Goal: Task Accomplishment & Management: Use online tool/utility

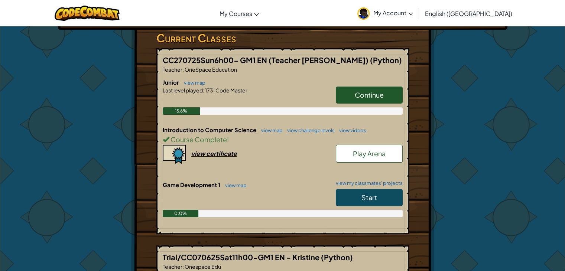
scroll to position [137, 0]
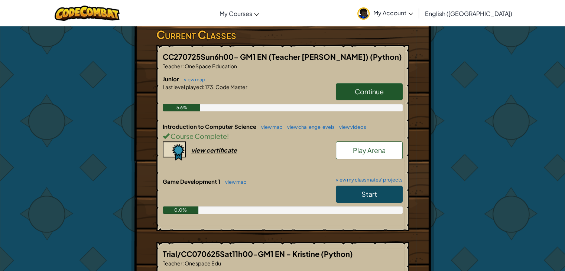
click at [358, 186] on link "Start" at bounding box center [369, 194] width 67 height 17
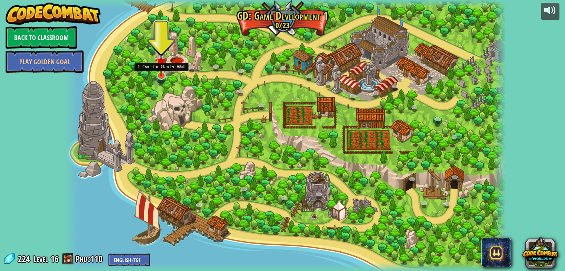
click at [163, 75] on img at bounding box center [161, 64] width 11 height 26
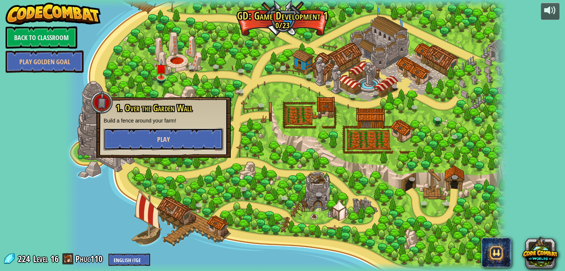
click at [190, 135] on button "Play" at bounding box center [164, 139] width 120 height 22
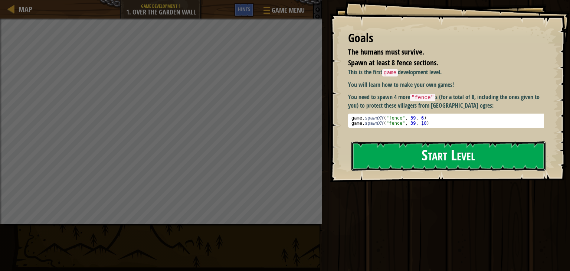
click at [423, 148] on button "Start Level" at bounding box center [449, 155] width 194 height 29
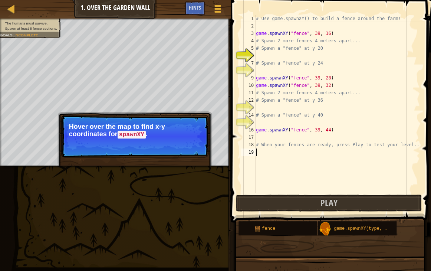
click at [310, 163] on div "# Use game.spawnXY() to build a fence around the farm! game . spawnXY ( "fence"…" at bounding box center [338, 111] width 166 height 193
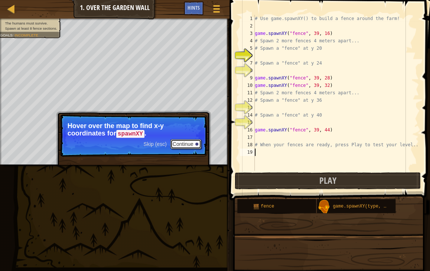
click at [189, 142] on button "Continue" at bounding box center [185, 144] width 31 height 10
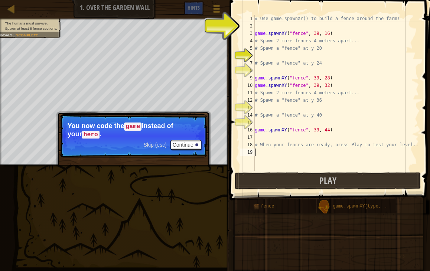
click at [254, 26] on div "# Use game.spawnXY() to build a fence around the farm! game . spawnXY ( "fence"…" at bounding box center [336, 100] width 166 height 171
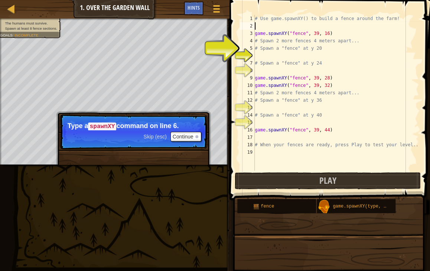
click at [258, 63] on div "# Use game.spawnXY() to build a fence around the farm! game . spawnXY ( "fence"…" at bounding box center [336, 100] width 166 height 171
type textarea "# Spawn a "fence" at y 24"
click at [257, 55] on div "# Use game.spawnXY() to build a fence around the farm! game . spawnXY ( "fence"…" at bounding box center [336, 100] width 166 height 171
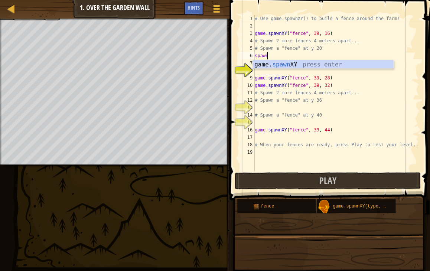
scroll to position [3, 0]
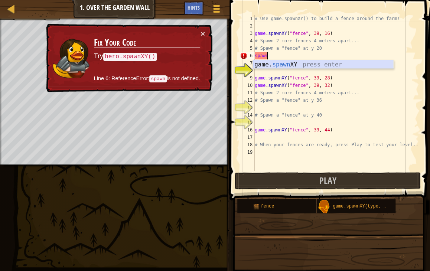
click at [274, 64] on div "game. spawn XY press enter" at bounding box center [323, 73] width 140 height 27
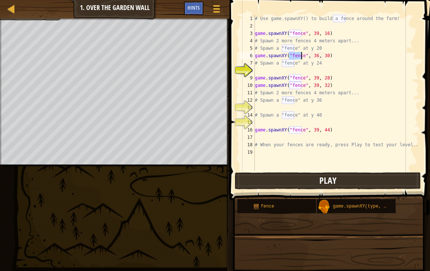
type textarea "game.spawnXY("fence", 36, 30)"
click at [339, 179] on button "Play" at bounding box center [328, 180] width 186 height 17
click at [193, 10] on span "Hints" at bounding box center [193, 7] width 12 height 7
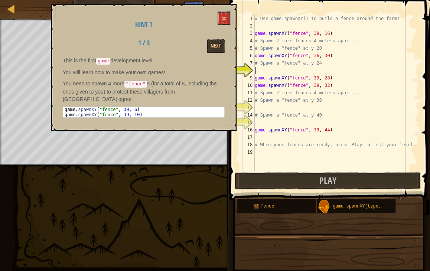
click at [257, 67] on div "# Use game.spawnXY() to build a fence around the farm! game . spawnXY ( "fence"…" at bounding box center [336, 100] width 166 height 171
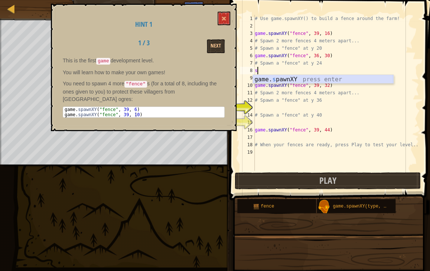
click at [283, 80] on div "game. s pawnXY press enter" at bounding box center [323, 88] width 140 height 27
type textarea "game.spawnXY("fence", 36, 30)"
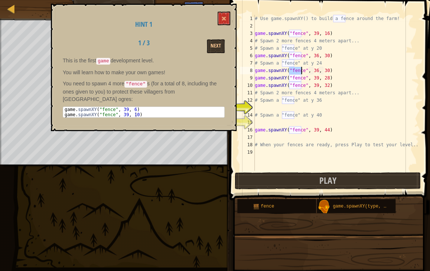
click at [258, 109] on div "# Use game.spawnXY() to build a fence around the farm! game . spawnXY ( "fence"…" at bounding box center [336, 100] width 166 height 171
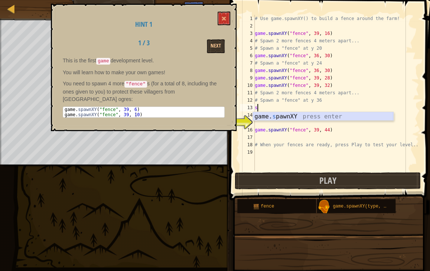
click at [278, 118] on div "game. s pawnXY press enter" at bounding box center [323, 125] width 140 height 27
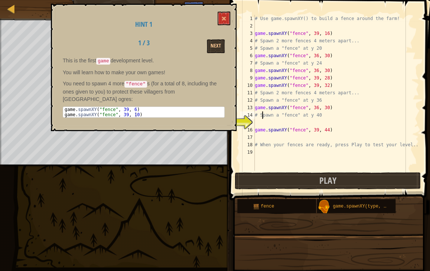
click at [263, 117] on div "# Use game.spawnXY() to build a fence around the farm! game . spawnXY ( "fence"…" at bounding box center [336, 100] width 166 height 171
type textarea "# Spawn a "fence" at y 40"
drag, startPoint x: 254, startPoint y: 120, endPoint x: 295, endPoint y: 137, distance: 45.1
click at [254, 120] on div "# Spawn a "fence" at y 40 1 2 3 4 5 6 7 8 9 10 11 12 13 14 15 16 17 18 19 # Use…" at bounding box center [328, 93] width 180 height 156
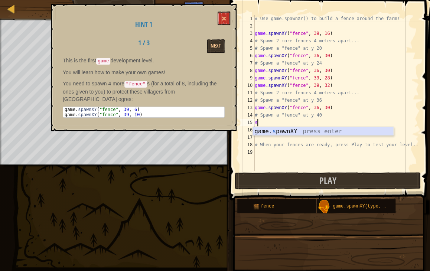
click at [284, 129] on div "game. s pawnXY press enter" at bounding box center [323, 140] width 140 height 27
type textarea "game.spawnXY("fence", 36, 30)"
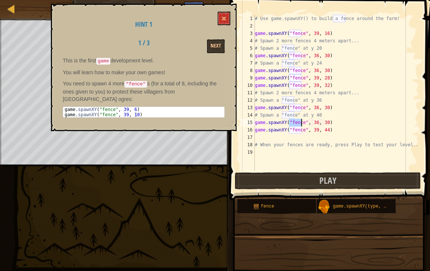
click at [262, 134] on div "# Use game.spawnXY() to build a fence around the farm! game . spawnXY ( "fence"…" at bounding box center [336, 100] width 166 height 171
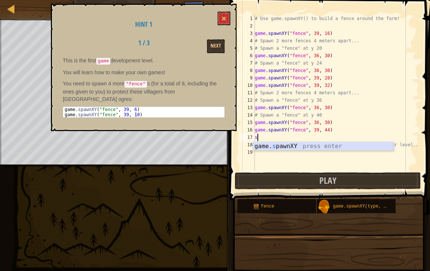
click at [293, 144] on div "game. s pawnXY press enter" at bounding box center [323, 155] width 140 height 27
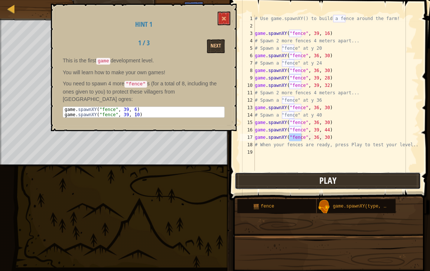
click at [321, 177] on span "Play" at bounding box center [327, 180] width 17 height 12
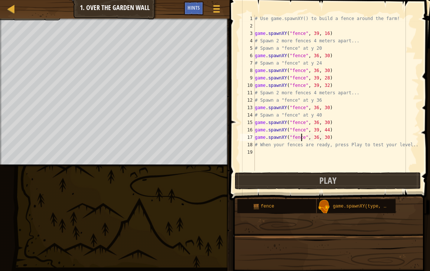
click at [314, 68] on div "# Use game.spawnXY() to build a fence around the farm! game . spawnXY ( "fence"…" at bounding box center [336, 100] width 166 height 171
click at [313, 68] on div "# Use game.spawnXY() to build a fence around the farm! game . spawnXY ( "fence"…" at bounding box center [336, 100] width 166 height 171
click at [320, 69] on div "# Use game.spawnXY() to build a fence around the farm! game . spawnXY ( "fence"…" at bounding box center [336, 100] width 166 height 171
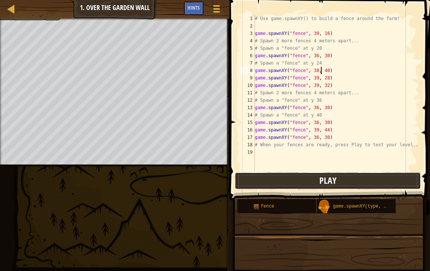
click at [340, 177] on button "Play" at bounding box center [328, 180] width 186 height 17
click at [313, 120] on div "# Use game.spawnXY() to build a fence around the farm! game . spawnXY ( "fence"…" at bounding box center [336, 100] width 166 height 171
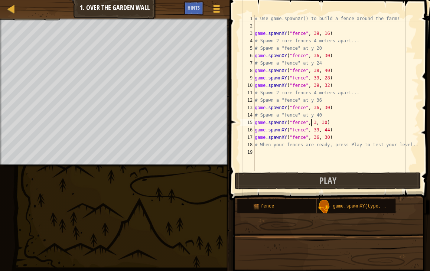
scroll to position [3, 5]
click at [312, 137] on div "# Use game.spawnXY() to build a fence around the farm! game . spawnXY ( "fence"…" at bounding box center [336, 100] width 166 height 171
click at [323, 134] on div "# Use game.spawnXY() to build a fence around the farm! game . spawnXY ( "fence"…" at bounding box center [336, 100] width 166 height 171
click at [332, 171] on span at bounding box center [330, 89] width 206 height 222
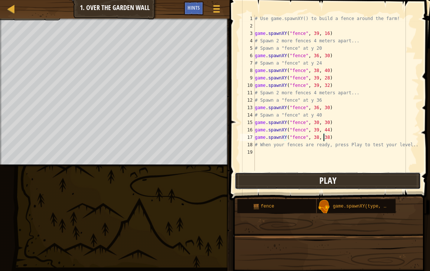
click at [345, 176] on button "Play" at bounding box center [328, 180] width 186 height 17
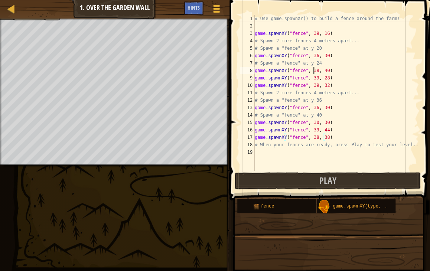
click at [313, 69] on div "# Use game.spawnXY() to build a fence around the farm! game . spawnXY ( "fence"…" at bounding box center [336, 100] width 166 height 171
click at [323, 68] on div "# Use game.spawnXY() to build a fence around the farm! game . spawnXY ( "fence"…" at bounding box center [336, 100] width 166 height 171
click at [333, 177] on span "Play" at bounding box center [327, 180] width 17 height 12
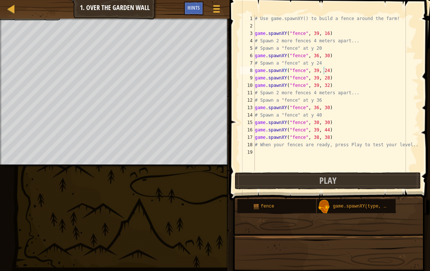
click at [312, 106] on div "# Use game.spawnXY() to build a fence around the farm! game . spawnXY ( "fence"…" at bounding box center [336, 100] width 166 height 171
click at [321, 105] on div "# Use game.spawnXY() to build a fence around the farm! game . spawnXY ( "fence"…" at bounding box center [336, 100] width 166 height 171
click at [322, 105] on div "# Use game.spawnXY() to build a fence around the farm! game . spawnXY ( "fence"…" at bounding box center [336, 100] width 166 height 171
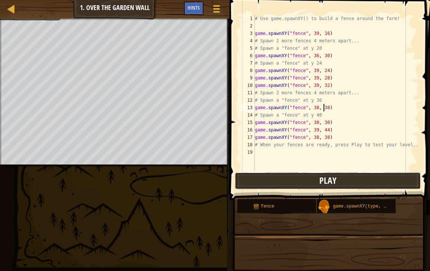
click at [345, 183] on button "Play" at bounding box center [328, 180] width 186 height 17
click at [323, 106] on div "# Use game.spawnXY() to build a fence around the farm! game . spawnXY ( "fence"…" at bounding box center [336, 100] width 166 height 171
type textarea "game.spawnXY("fence", 38, 39)"
click at [319, 182] on span "Play" at bounding box center [327, 180] width 17 height 12
click at [260, 154] on div "# Use game.spawnXY() to build a fence around the farm! game . spawnXY ( "fence"…" at bounding box center [336, 100] width 166 height 171
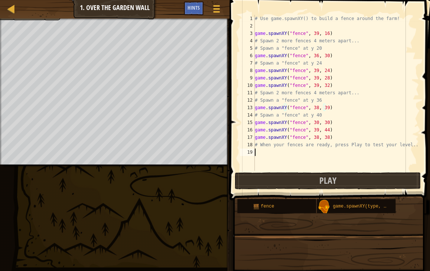
scroll to position [3, 0]
drag, startPoint x: 263, startPoint y: 152, endPoint x: 254, endPoint y: 150, distance: 8.8
click at [254, 150] on div "1 2 3 4 5 6 7 8 9 10 11 12 13 14 15 16 17 18 19 # Use game.spawnXY() to build a…" at bounding box center [328, 93] width 180 height 156
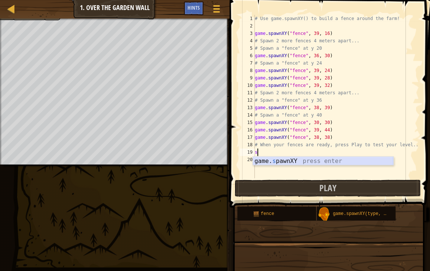
click at [293, 162] on div "game. s pawnXY press enter" at bounding box center [323, 170] width 140 height 27
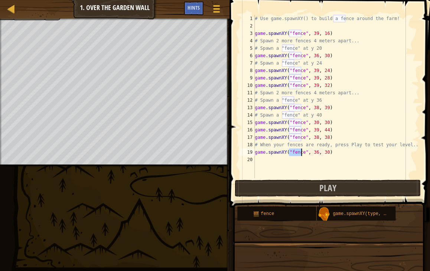
click at [311, 150] on div "# Use game.spawnXY() to build a fence around the farm! game . spawnXY ( "fence"…" at bounding box center [336, 104] width 166 height 178
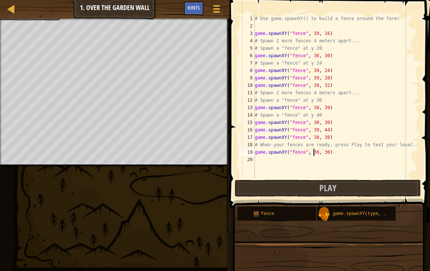
click at [313, 149] on div "# Use game.spawnXY() to build a fence around the farm! game . spawnXY ( "fence"…" at bounding box center [336, 104] width 166 height 178
click at [322, 148] on div "# Use game.spawnXY() to build a fence around the farm! game . spawnXY ( "fence"…" at bounding box center [336, 104] width 166 height 178
click at [322, 151] on div "# Use game.spawnXY() to build a fence around the farm! game . spawnXY ( "fence"…" at bounding box center [336, 104] width 166 height 178
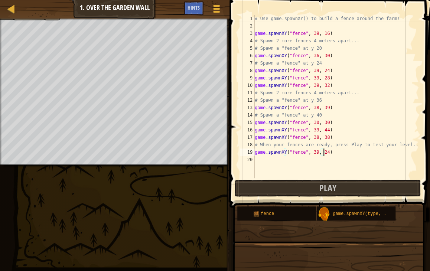
type textarea "game.spawnXY("fence", 39, 24)"
click at [334, 188] on span "Play" at bounding box center [327, 188] width 17 height 12
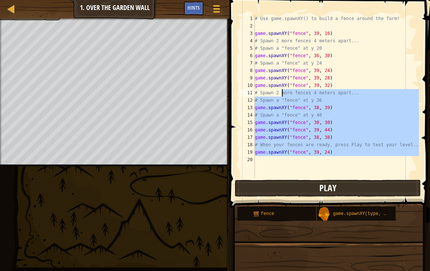
drag, startPoint x: 328, startPoint y: 154, endPoint x: 313, endPoint y: 185, distance: 34.4
click at [313, 185] on div "1 2 3 4 5 6 7 8 9 10 11 12 13 14 15 16 17 18 19 20 # Use game.spawnXY() to buil…" at bounding box center [328, 118] width 203 height 229
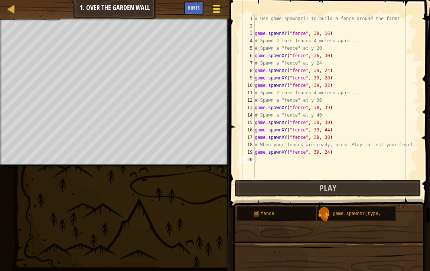
click at [212, 9] on div at bounding box center [216, 8] width 10 height 11
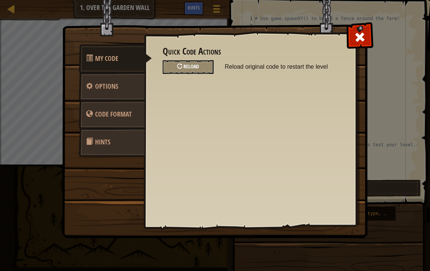
click at [187, 59] on div "Quick Code Actions Reload Reload original code to restart the level" at bounding box center [250, 59] width 175 height 27
click at [190, 63] on span "Reload" at bounding box center [191, 66] width 16 height 7
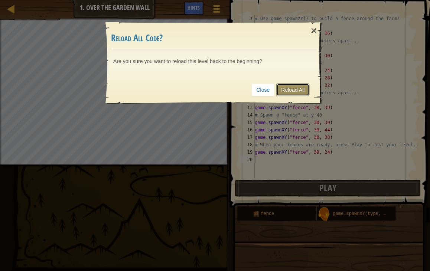
click at [297, 90] on link "Reload All" at bounding box center [292, 90] width 33 height 13
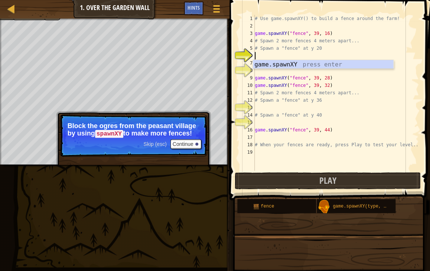
click at [188, 140] on p "Skip (esc) Continue Block the ogres from the peasant village by using spawnXY t…" at bounding box center [133, 135] width 147 height 42
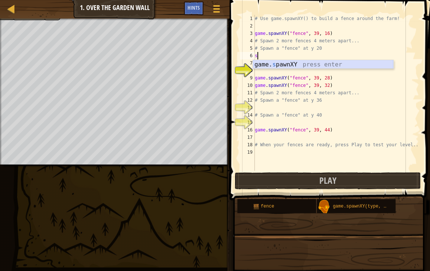
click at [267, 63] on div "game. s pawnXY press enter" at bounding box center [323, 73] width 140 height 27
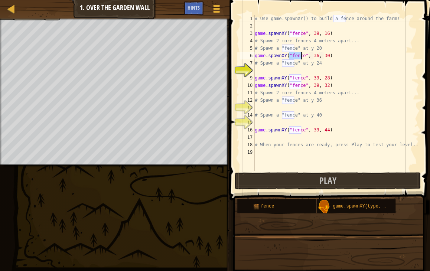
click at [312, 53] on div "# Use game.spawnXY() to build a fence around the farm! game . spawnXY ( "fence"…" at bounding box center [336, 100] width 166 height 171
click at [320, 53] on div "# Use game.spawnXY() to build a fence around the farm! game . spawnXY ( "fence"…" at bounding box center [336, 100] width 166 height 171
type textarea "game.spawnXY("fence", 39, 40)"
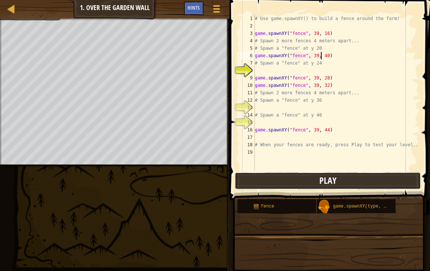
click at [325, 176] on span "Play" at bounding box center [327, 180] width 17 height 12
click at [257, 105] on div "# Use game.spawnXY() to build a fence around the farm! game . spawnXY ( "fence"…" at bounding box center [336, 100] width 166 height 171
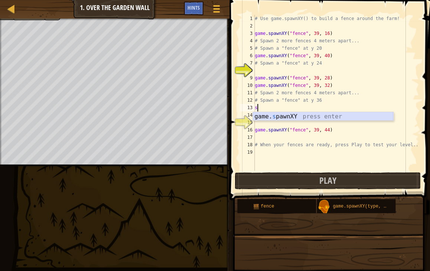
click at [268, 115] on div "game. s pawnXY press enter" at bounding box center [323, 125] width 140 height 27
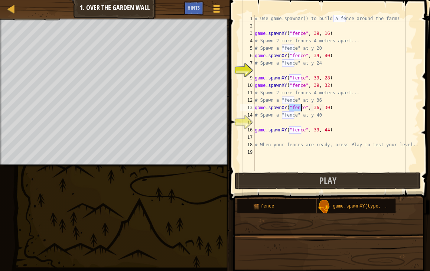
click at [312, 106] on div "# Use game.spawnXY() to build a fence around the farm! game . spawnXY ( "fence"…" at bounding box center [336, 100] width 166 height 171
click at [323, 105] on div "# Use game.spawnXY() to build a fence around the farm! game . spawnXY ( "fence"…" at bounding box center [336, 100] width 166 height 171
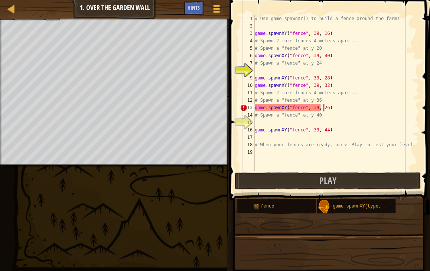
scroll to position [3, 5]
type textarea "game.spawnXY("fence", 39, 26)"
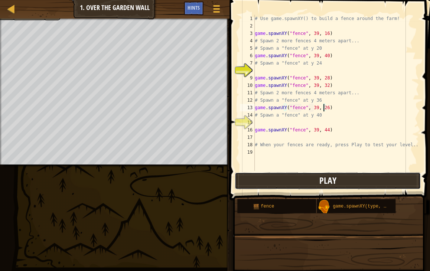
click at [329, 181] on span "Play" at bounding box center [327, 180] width 17 height 12
click at [263, 121] on div "# Use game.spawnXY() to build a fence around the farm! game . spawnXY ( "fence"…" at bounding box center [336, 100] width 166 height 171
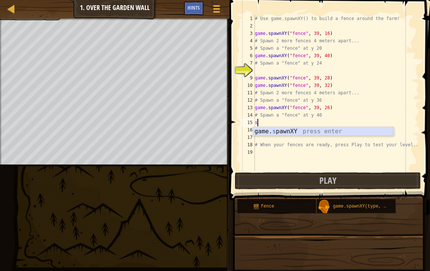
click at [273, 130] on div "game. s pawnXY press enter" at bounding box center [323, 140] width 140 height 27
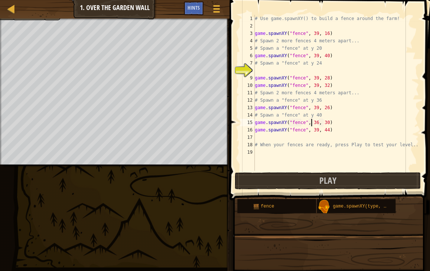
click at [312, 120] on div "# Use game.spawnXY() to build a fence around the farm! game . spawnXY ( "fence"…" at bounding box center [336, 100] width 166 height 171
click at [312, 119] on div "# Use game.spawnXY() to build a fence around the farm! game . spawnXY ( "fence"…" at bounding box center [336, 100] width 166 height 171
click at [322, 119] on div "# Use game.spawnXY() to build a fence around the farm! game . spawnXY ( "fence"…" at bounding box center [336, 100] width 166 height 171
type textarea "game.spawnXY("fence", 39, 39)"
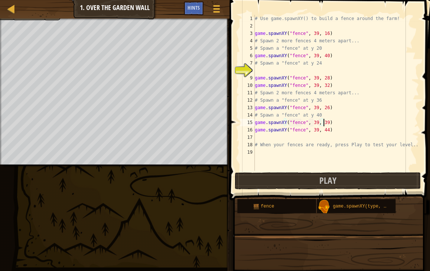
scroll to position [3, 5]
click at [323, 183] on span "Play" at bounding box center [327, 180] width 17 height 12
click at [262, 135] on div "# Use game.spawnXY() to build a fence around the farm! game . spawnXY ( "fence"…" at bounding box center [336, 100] width 166 height 171
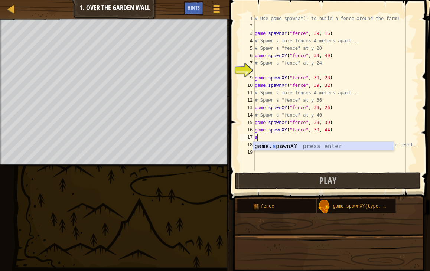
click at [306, 147] on div "game. s pawnXY press enter" at bounding box center [323, 155] width 140 height 27
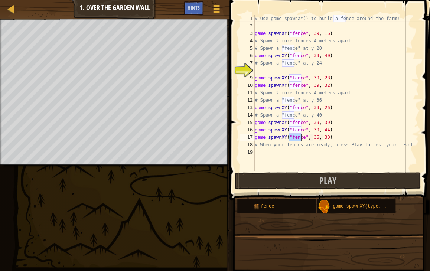
click at [313, 134] on div "# Use game.spawnXY() to build a fence around the farm! game . spawnXY ( "fence"…" at bounding box center [336, 100] width 166 height 171
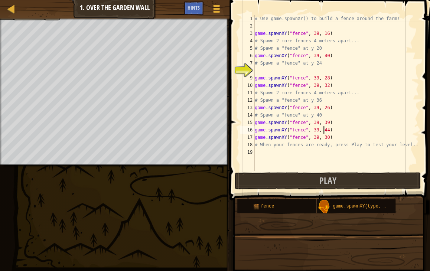
click at [323, 133] on div "# Use game.spawnXY() to build a fence around the farm! game . spawnXY ( "fence"…" at bounding box center [336, 100] width 166 height 171
click at [322, 135] on div "# Use game.spawnXY() to build a fence around the farm! game . spawnXY ( "fence"…" at bounding box center [336, 100] width 166 height 171
type textarea "game.spawnXY("fence", 39, 38)"
click at [321, 173] on button "Play" at bounding box center [328, 180] width 186 height 17
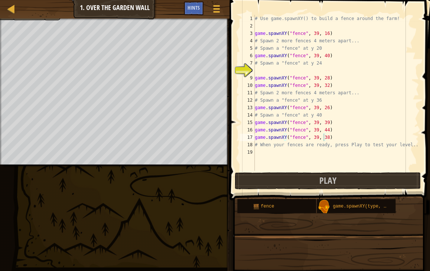
click at [261, 150] on div "# Use game.spawnXY() to build a fence around the farm! game . spawnXY ( "fence"…" at bounding box center [336, 100] width 166 height 171
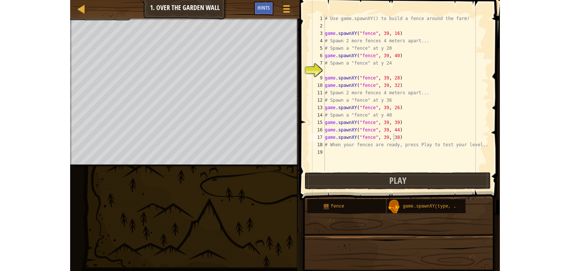
scroll to position [3, 0]
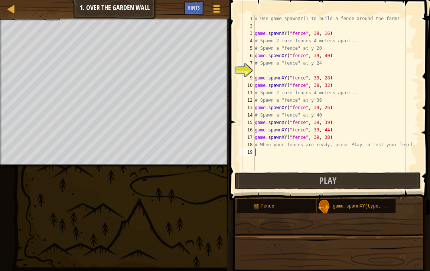
click at [258, 72] on div "# Use game.spawnXY() to build a fence around the farm! game . spawnXY ( "fence"…" at bounding box center [336, 100] width 166 height 171
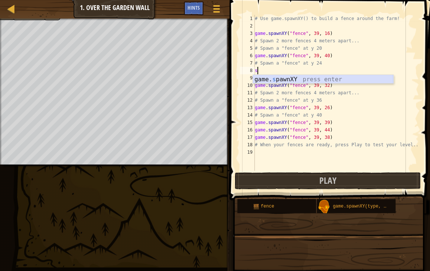
click at [290, 82] on div "game. s pawnXY press enter" at bounding box center [323, 88] width 140 height 27
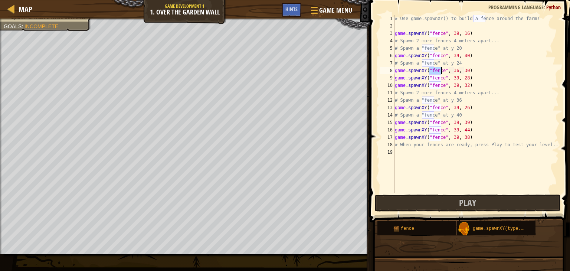
click at [454, 68] on div "# Use game.spawnXY() to build a fence around the farm! game . spawnXY ( "fence"…" at bounding box center [477, 111] width 166 height 193
click at [463, 68] on div "# Use game.spawnXY() to build a fence around the farm! game . spawnXY ( "fence"…" at bounding box center [477, 111] width 166 height 193
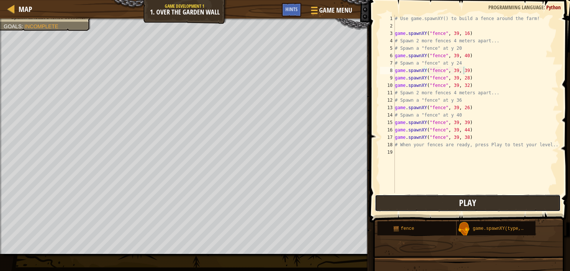
click at [447, 195] on button "Play" at bounding box center [468, 203] width 186 height 17
click at [463, 68] on div "# Use game.spawnXY() to build a fence around the farm! game . spawnXY ( "fence"…" at bounding box center [477, 111] width 166 height 193
type textarea "game.spawnXY("fence", 39, 40)"
click at [441, 200] on button "Play" at bounding box center [468, 203] width 186 height 17
click at [408, 153] on div "# Use game.spawnXY() to build a fence around the farm! game . spawnXY ( "fence"…" at bounding box center [477, 111] width 166 height 193
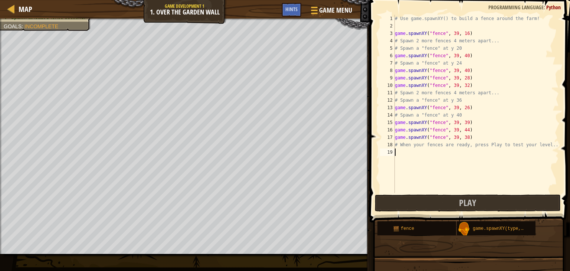
scroll to position [3, 0]
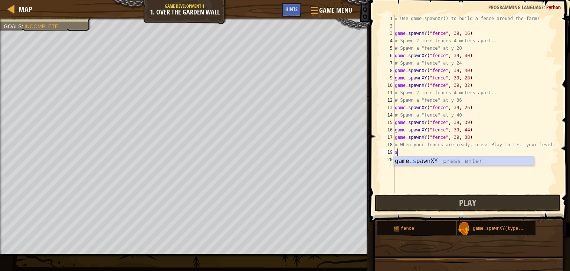
click at [423, 158] on div "game. s pawnXY press enter" at bounding box center [464, 170] width 140 height 27
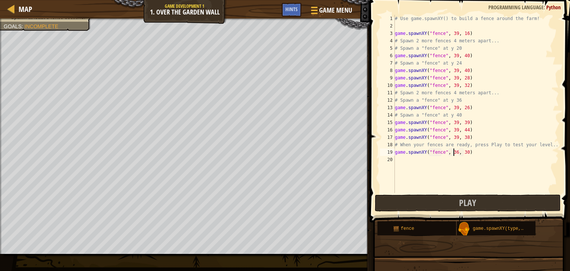
click at [453, 150] on div "# Use game.spawnXY() to build a fence around the farm! game . spawnXY ( "fence"…" at bounding box center [477, 111] width 166 height 193
click at [463, 148] on div "# Use game.spawnXY() to build a fence around the farm! game . spawnXY ( "fence"…" at bounding box center [477, 111] width 166 height 193
click at [463, 150] on div "# Use game.spawnXY() to build a fence around the farm! game . spawnXY ( "fence"…" at bounding box center [477, 111] width 166 height 193
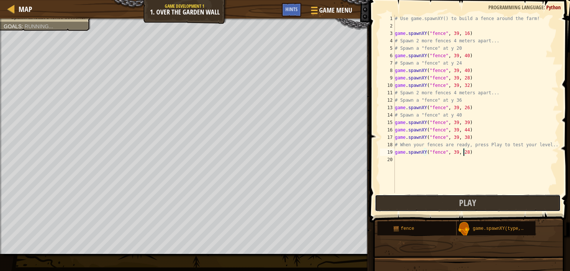
click at [447, 205] on button "Play" at bounding box center [468, 203] width 186 height 17
click at [463, 151] on div "# Use game.spawnXY() to build a fence around the farm! game . spawnXY ( "fence"…" at bounding box center [477, 111] width 166 height 193
click at [447, 206] on button "Play" at bounding box center [468, 203] width 186 height 17
click at [463, 150] on div "# Use game.spawnXY() to build a fence around the farm! game . spawnXY ( "fence"…" at bounding box center [477, 111] width 166 height 193
type textarea "game.spawnXY("fence", 39, 28)"
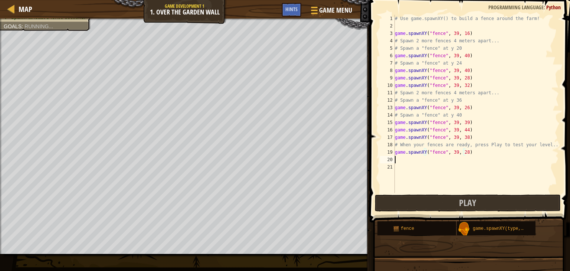
scroll to position [3, 0]
click at [440, 200] on button "Play" at bounding box center [468, 203] width 186 height 17
click at [316, 6] on div at bounding box center [313, 10] width 10 height 11
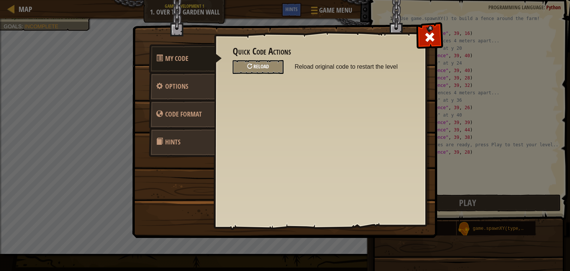
click at [263, 65] on span "Reload" at bounding box center [262, 66] width 16 height 7
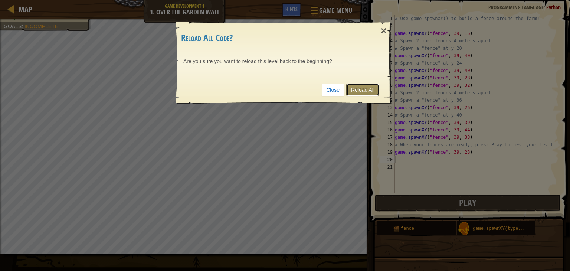
click at [357, 89] on link "Reload All" at bounding box center [362, 90] width 33 height 13
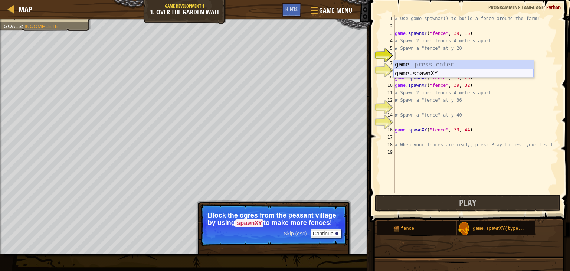
click at [425, 71] on div "game press enter game.spawnXY press enter" at bounding box center [464, 78] width 140 height 36
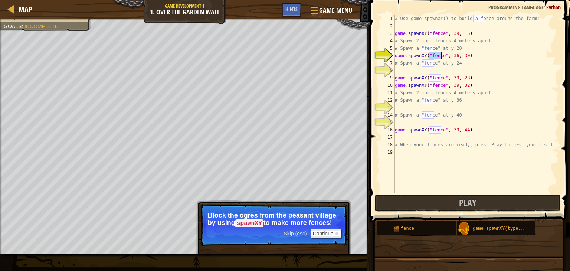
type textarea "game.spawnXY("fence", 36, 30)"
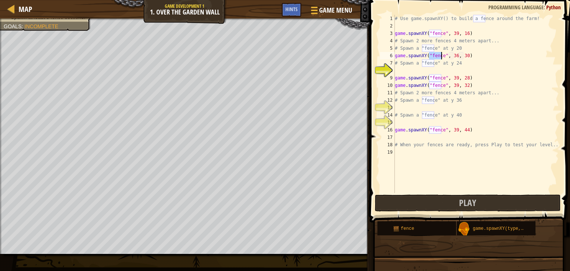
click at [398, 110] on div "# Use game.spawnXY() to build a fence around the farm! game . spawnXY ( "fence"…" at bounding box center [477, 111] width 166 height 193
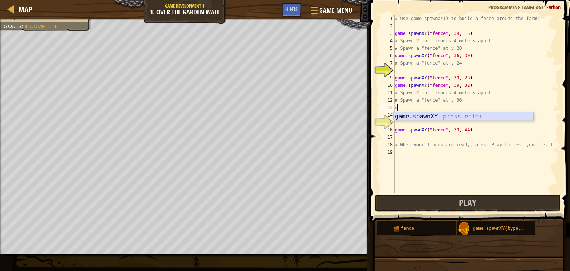
click at [422, 114] on div "game. s pawnXY press enter" at bounding box center [464, 125] width 140 height 27
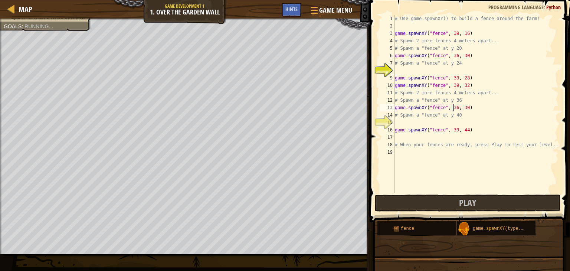
click at [453, 106] on div "# Use game.spawnXY() to build a fence around the farm! game . spawnXY ( "fence"…" at bounding box center [477, 111] width 166 height 193
click at [461, 106] on div "# Use game.spawnXY() to build a fence around the farm! game . spawnXY ( "fence"…" at bounding box center [477, 111] width 166 height 193
click at [464, 105] on div "# Use game.spawnXY() to build a fence around the farm! game . spawnXY ( "fence"…" at bounding box center [477, 111] width 166 height 193
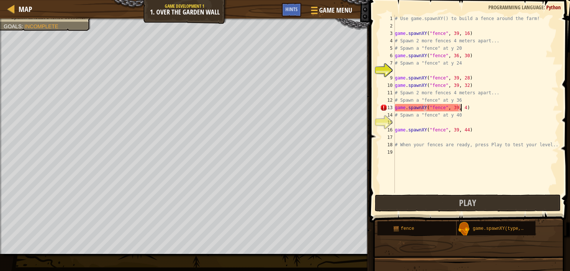
type textarea "game.spawnXY("fence", 39, 43)"
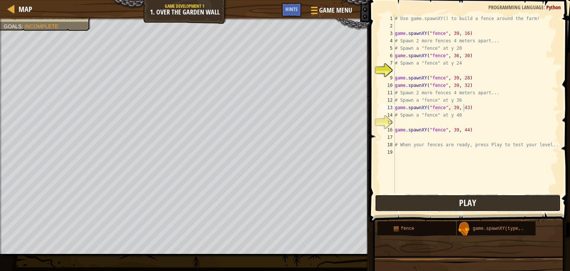
click at [432, 203] on button "Play" at bounding box center [468, 203] width 186 height 17
click at [396, 72] on div "# Use game.spawnXY() to build a fence around the farm! game . spawnXY ( "fence"…" at bounding box center [477, 111] width 166 height 193
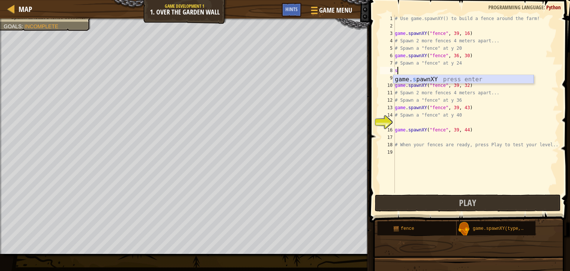
click at [442, 78] on div "game. s pawnXY press enter" at bounding box center [464, 88] width 140 height 27
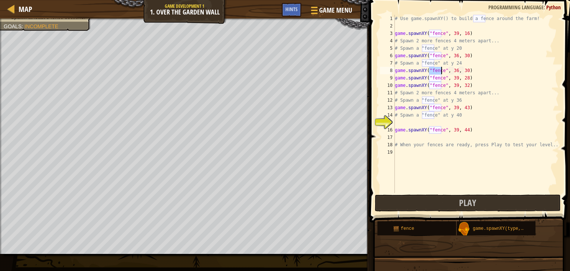
click at [453, 68] on div "# Use game.spawnXY() to build a fence around the farm! game . spawnXY ( "fence"…" at bounding box center [477, 111] width 166 height 193
click at [460, 68] on div "# Use game.spawnXY() to build a fence around the farm! game . spawnXY ( "fence"…" at bounding box center [477, 111] width 166 height 193
click at [466, 68] on div "# Use game.spawnXY() to build a fence around the farm! game . spawnXY ( "fence"…" at bounding box center [477, 111] width 166 height 193
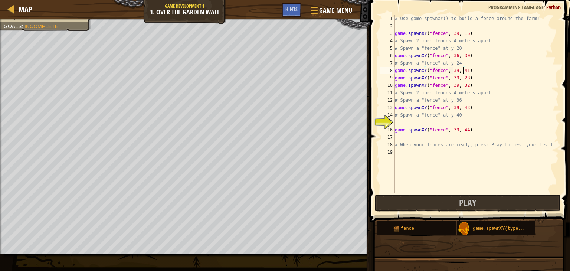
scroll to position [3, 5]
type textarea "game.spawnXY("fence", 39, 41)"
click at [453, 196] on button "Play" at bounding box center [468, 203] width 186 height 17
click at [399, 125] on div "# Use game.spawnXY() to build a fence around the farm! game . spawnXY ( "fence"…" at bounding box center [477, 111] width 166 height 193
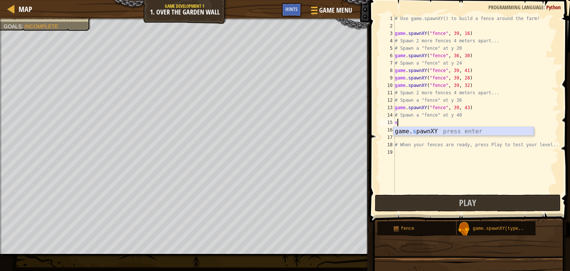
click at [417, 128] on div "game. s pawnXY press enter" at bounding box center [464, 140] width 140 height 27
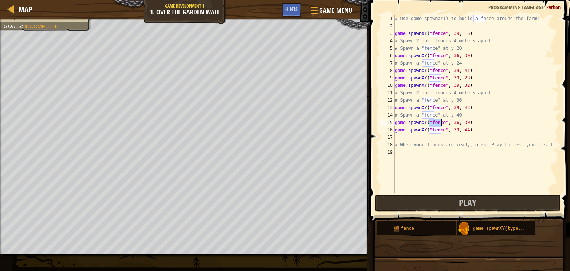
click at [453, 119] on div "# Use game.spawnXY() to build a fence around the farm! game . spawnXY ( "fence"…" at bounding box center [477, 111] width 166 height 193
click at [461, 120] on div "# Use game.spawnXY() to build a fence around the farm! game . spawnXY ( "fence"…" at bounding box center [477, 111] width 166 height 193
click at [464, 119] on div "# Use game.spawnXY() to build a fence around the farm! game . spawnXY ( "fence"…" at bounding box center [477, 111] width 166 height 193
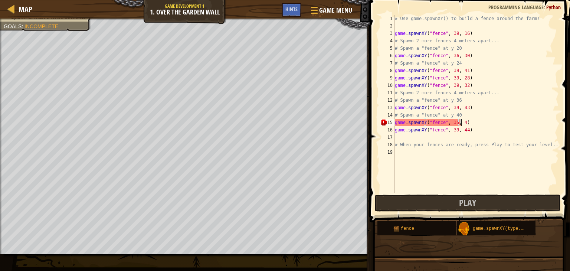
scroll to position [3, 5]
type textarea "game.spawnXY("fence", 35, 41)"
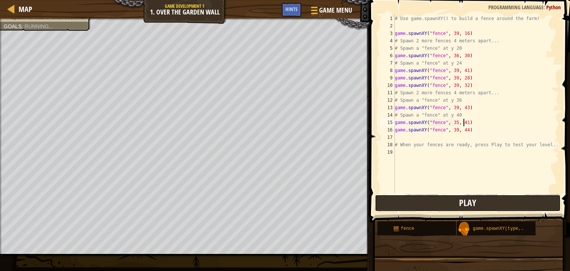
click at [459, 199] on button "Play" at bounding box center [468, 203] width 186 height 17
click at [411, 137] on div "# Use game.spawnXY() to build a fence around the farm! game . spawnXY ( "fence"…" at bounding box center [477, 111] width 166 height 193
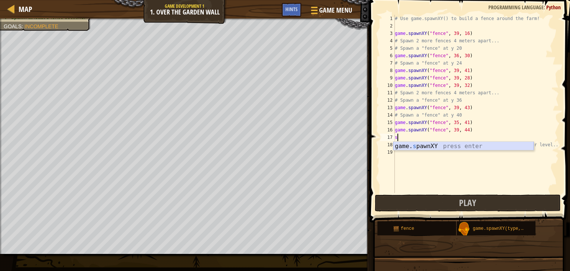
click at [434, 144] on div "game. s pawnXY press enter" at bounding box center [464, 155] width 140 height 27
click at [453, 134] on div "# Use game.spawnXY() to build a fence around the farm! game . spawnXY ( "fence"…" at bounding box center [477, 111] width 166 height 193
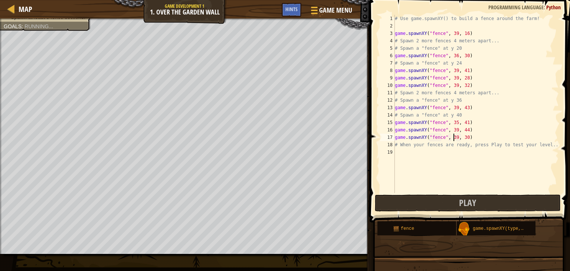
scroll to position [3, 4]
click at [460, 135] on div "# Use game.spawnXY() to build a fence around the farm! game . spawnXY ( "fence"…" at bounding box center [477, 111] width 166 height 193
click at [465, 134] on div "# Use game.spawnXY() to build a fence around the farm! game . spawnXY ( "fence"…" at bounding box center [477, 111] width 166 height 193
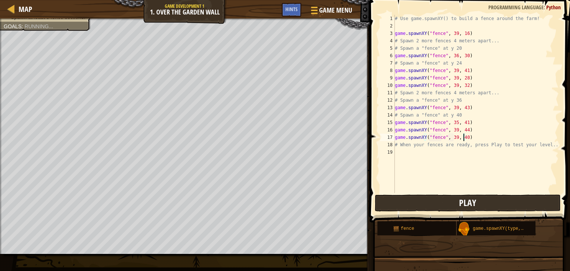
type textarea "game.spawnXY("fence", 39, 40)"
click at [451, 204] on button "Play" at bounding box center [468, 203] width 186 height 17
click at [408, 151] on div "# Use game.spawnXY() to build a fence around the farm! game . spawnXY ( "fence"…" at bounding box center [477, 111] width 166 height 193
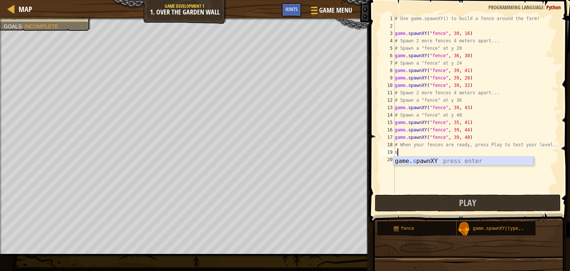
click at [445, 162] on div "game. s pawnXY press enter" at bounding box center [464, 170] width 140 height 27
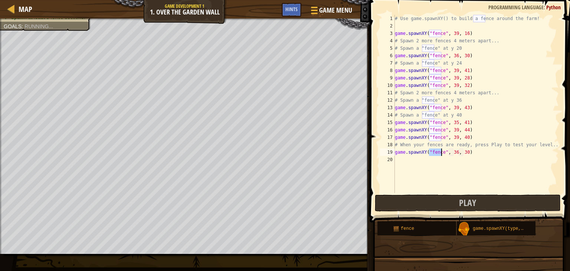
click at [453, 151] on div "# Use game.spawnXY() to build a fence around the farm! game . spawnXY ( "fence"…" at bounding box center [477, 111] width 166 height 193
click at [460, 150] on div "# Use game.spawnXY() to build a fence around the farm! game . spawnXY ( "fence"…" at bounding box center [477, 111] width 166 height 193
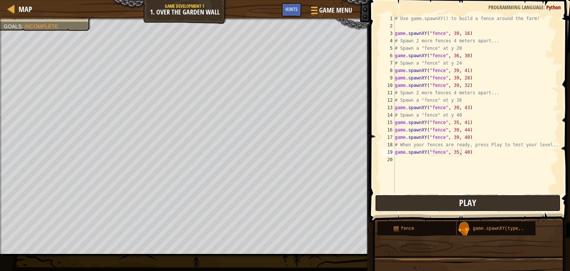
click at [463, 198] on span "Play" at bounding box center [467, 203] width 17 height 12
click at [287, 4] on div "Hints" at bounding box center [292, 10] width 20 height 14
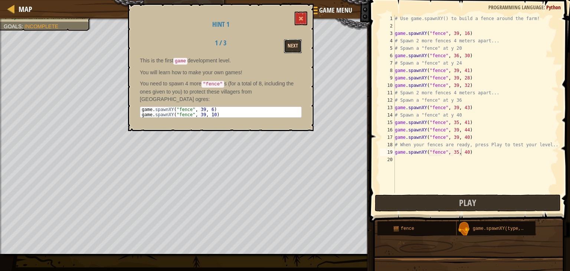
click at [294, 39] on button "Next" at bounding box center [293, 46] width 18 height 14
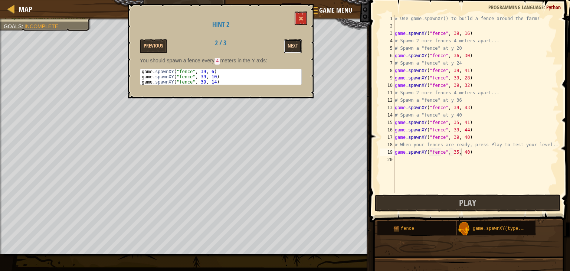
click at [294, 39] on button "Next" at bounding box center [293, 46] width 18 height 14
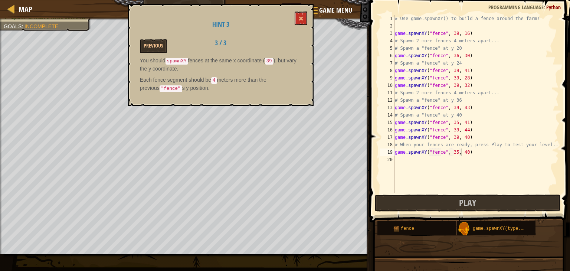
click at [293, 44] on div "Previous 3 / 3" at bounding box center [220, 46] width 173 height 14
click at [300, 18] on span at bounding box center [300, 18] width 5 height 5
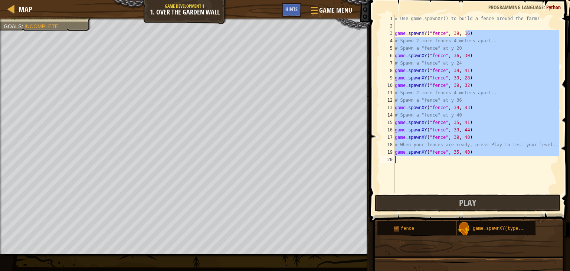
click at [354, 204] on div "Map Game Development 1 1. Over the Garden Wall Game Menu Done Hints 1 ההההההההה…" at bounding box center [285, 135] width 570 height 271
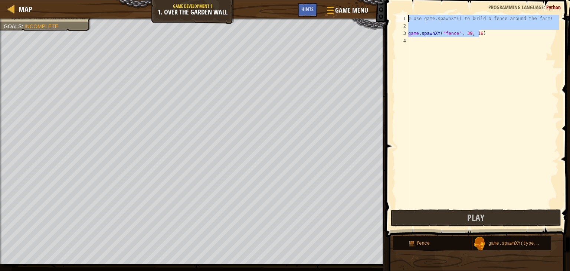
drag, startPoint x: 490, startPoint y: 34, endPoint x: 400, endPoint y: 20, distance: 90.9
click at [400, 20] on div "game.spawnXY("fence", 39, 16) 1 2 3 4 # Use game.spawnXY() to build a fence aro…" at bounding box center [477, 111] width 164 height 193
type textarea "# Use game.spawnXY() to build a fence around the farm!"
click at [473, 69] on div "# Use game.spawnXY() to build a fence around the farm! game . spawnXY ( "fence"…" at bounding box center [483, 119] width 152 height 208
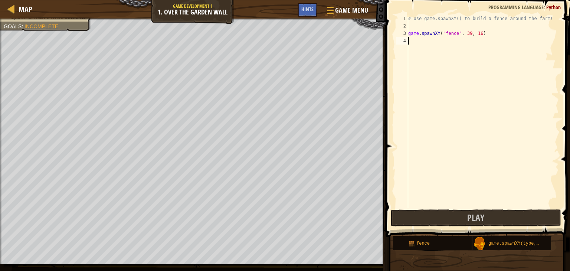
scroll to position [3, 0]
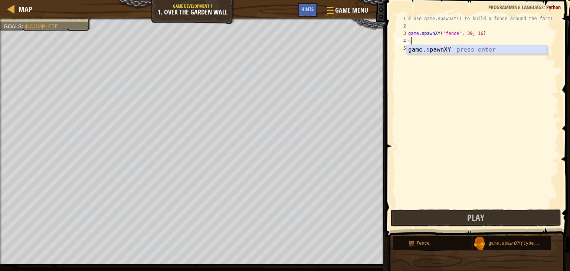
click at [435, 49] on div "game. s pawnXY press enter" at bounding box center [477, 58] width 140 height 27
type textarea "game.spawnXY("fence", 36, 30)"
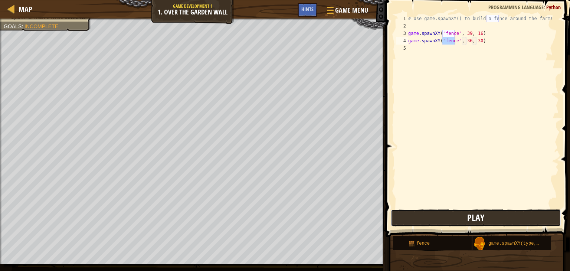
click at [477, 211] on button "Play" at bounding box center [476, 217] width 170 height 17
click at [335, 12] on span "Game Menu" at bounding box center [351, 10] width 35 height 10
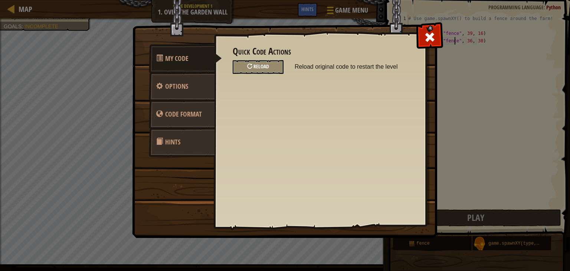
click at [265, 71] on div "Reload" at bounding box center [258, 67] width 51 height 14
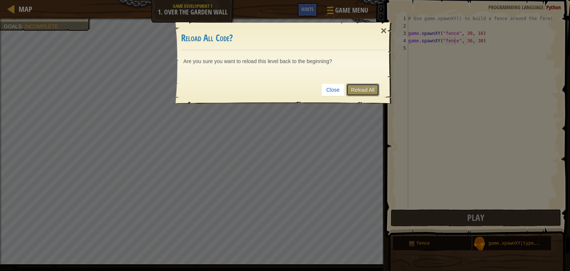
click at [357, 86] on link "Reload All" at bounding box center [362, 90] width 33 height 13
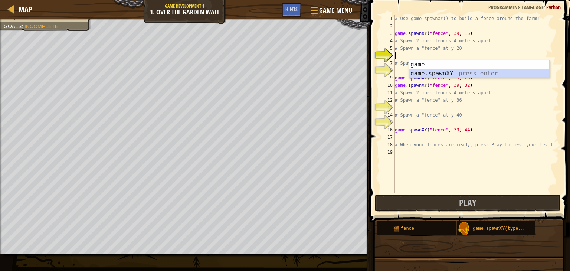
click at [432, 73] on div "game press enter game.spawnXY press enter" at bounding box center [479, 78] width 140 height 36
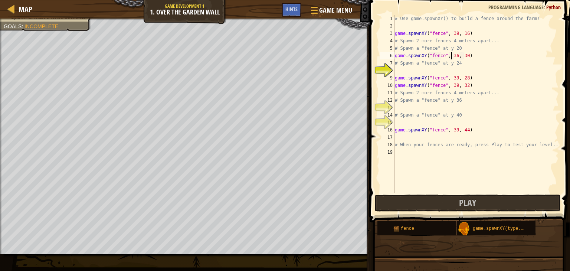
click at [453, 54] on div "# Use game.spawnXY() to build a fence around the farm! game . spawnXY ( "fence"…" at bounding box center [477, 111] width 166 height 193
click at [451, 52] on div "# Use game.spawnXY() to build a fence around the farm! game . spawnXY ( "fence"…" at bounding box center [477, 111] width 166 height 193
click at [463, 52] on div "# Use game.spawnXY() to build a fence around the farm! game . spawnXY ( "fence"…" at bounding box center [477, 111] width 166 height 193
click at [477, 202] on button "Play" at bounding box center [468, 203] width 186 height 17
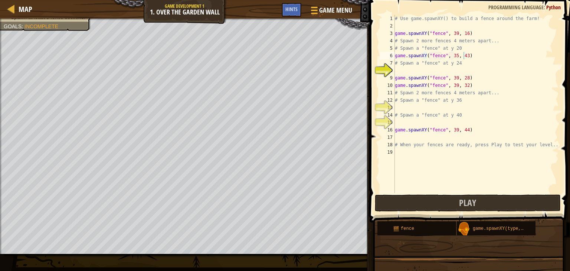
click at [464, 55] on div "# Use game.spawnXY() to build a fence around the farm! game . spawnXY ( "fence"…" at bounding box center [477, 111] width 166 height 193
type textarea "game.spawnXY("fence", 35, 41)"
click at [475, 201] on button "Play" at bounding box center [468, 203] width 186 height 17
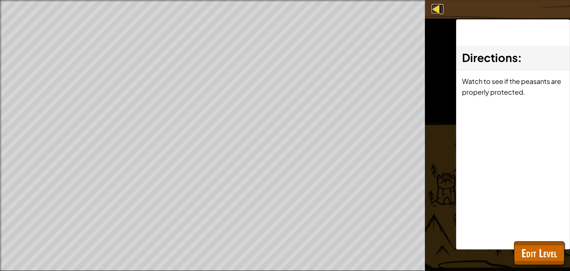
click at [438, 6] on div at bounding box center [436, 8] width 9 height 9
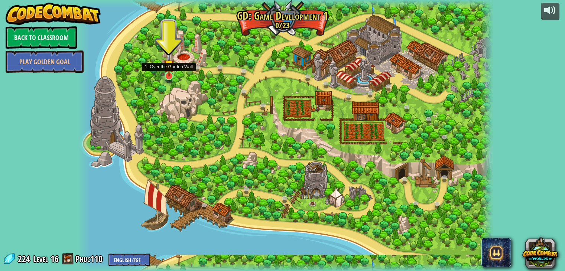
click at [170, 75] on img at bounding box center [169, 65] width 10 height 24
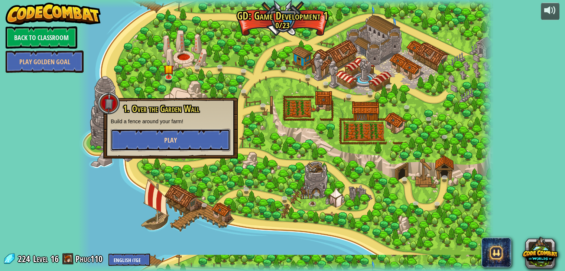
click at [186, 133] on button "Play" at bounding box center [171, 140] width 120 height 22
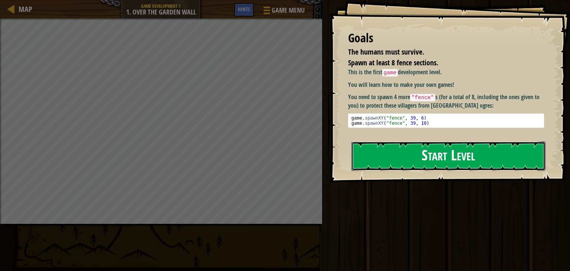
click at [445, 152] on button "Start Level" at bounding box center [449, 155] width 194 height 29
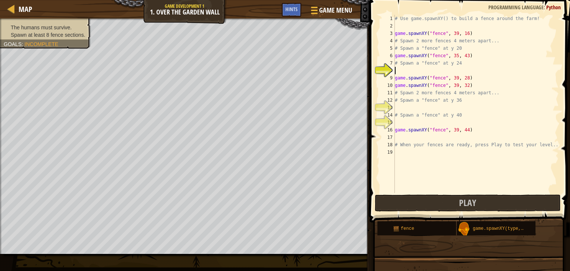
scroll to position [3, 0]
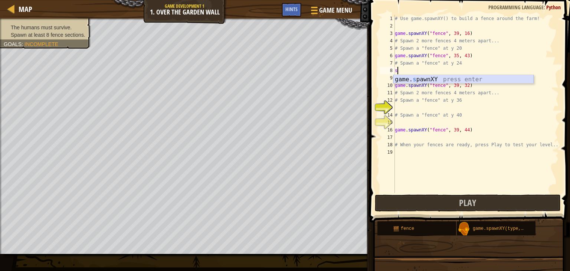
click at [453, 76] on div "game. s pawnXY press enter" at bounding box center [464, 88] width 140 height 27
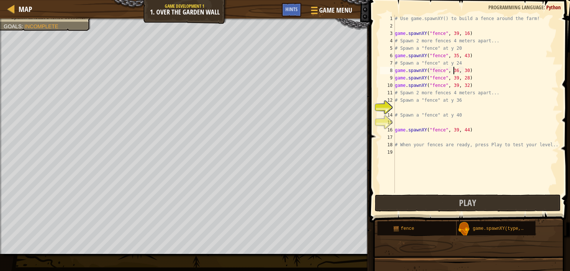
click at [453, 69] on div "# Use game.spawnXY() to build a fence around the farm! game . spawnXY ( "fence"…" at bounding box center [477, 111] width 166 height 193
click at [462, 68] on div "# Use game.spawnXY() to build a fence around the farm! game . spawnXY ( "fence"…" at bounding box center [477, 111] width 166 height 193
click at [463, 68] on div "# Use game.spawnXY() to build a fence around the farm! game . spawnXY ( "fence"…" at bounding box center [477, 111] width 166 height 193
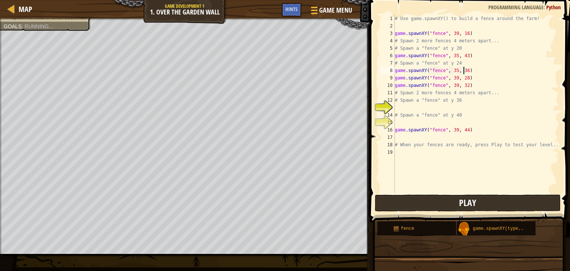
type textarea "game.spawnXY("fence", 35, 36)"
click at [467, 201] on span "Play" at bounding box center [467, 203] width 17 height 12
click at [396, 105] on div "# Use game.spawnXY() to build a fence around the farm! game . spawnXY ( "fence"…" at bounding box center [477, 111] width 166 height 193
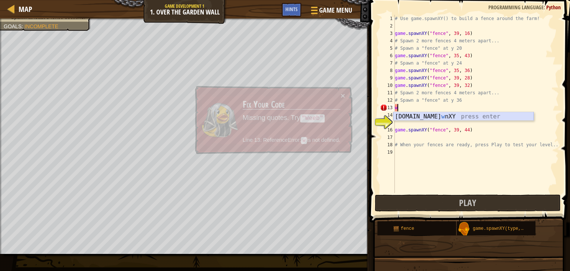
click at [416, 113] on div "[DOMAIN_NAME] w nXY press enter" at bounding box center [464, 125] width 140 height 27
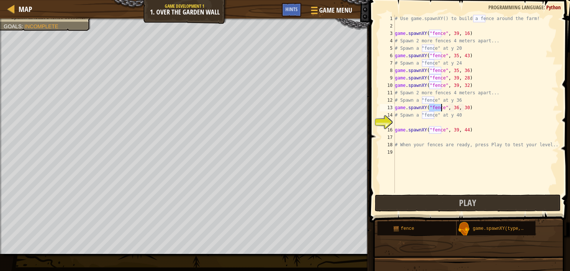
click at [463, 105] on div "# Use game.spawnXY() to build a fence around the farm! game . spawnXY ( "fence"…" at bounding box center [477, 111] width 166 height 193
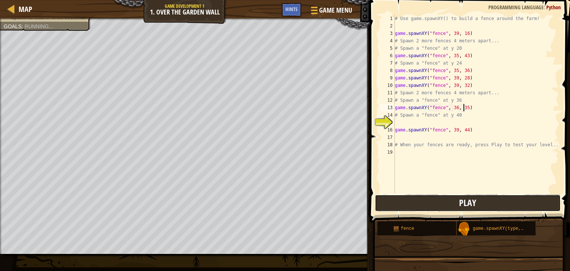
click at [466, 201] on span "Play" at bounding box center [467, 203] width 17 height 12
click at [452, 106] on div "# Use game.spawnXY() to build a fence around the farm! game . spawnXY ( "fence"…" at bounding box center [477, 111] width 166 height 193
click at [454, 106] on div "# Use game.spawnXY() to build a fence around the farm! game . spawnXY ( "fence"…" at bounding box center [477, 111] width 166 height 193
type textarea "game.spawnXY("fence", 35, 35)"
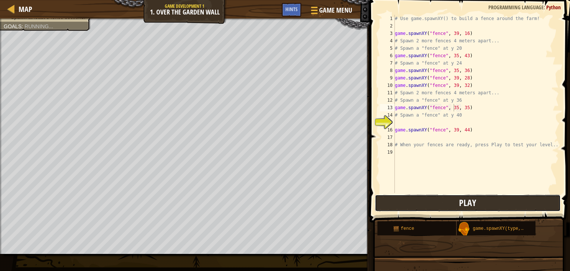
click at [469, 201] on span "Play" at bounding box center [467, 203] width 17 height 12
click at [397, 121] on div "# Use game.spawnXY() to build a fence around the farm! game . spawnXY ( "fence"…" at bounding box center [477, 111] width 166 height 193
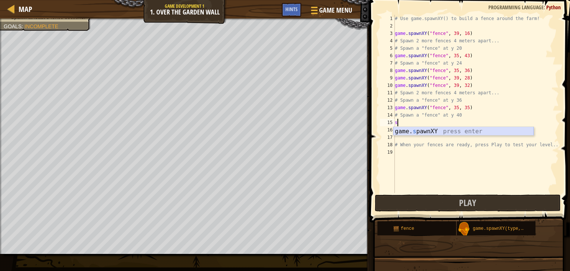
click at [428, 130] on div "game. s pawnXY press enter" at bounding box center [464, 140] width 140 height 27
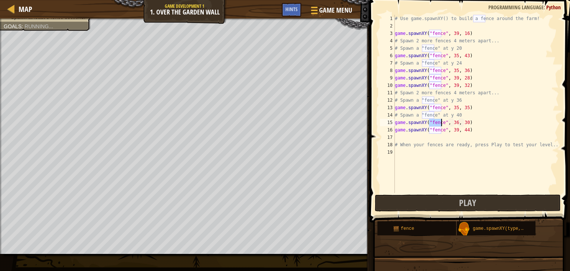
click at [453, 128] on div "# Use game.spawnXY() to build a fence around the farm! game . spawnXY ( "fence"…" at bounding box center [477, 111] width 166 height 193
click at [463, 127] on div "# Use game.spawnXY() to build a fence around the farm! game . spawnXY ( "fence"…" at bounding box center [477, 111] width 166 height 193
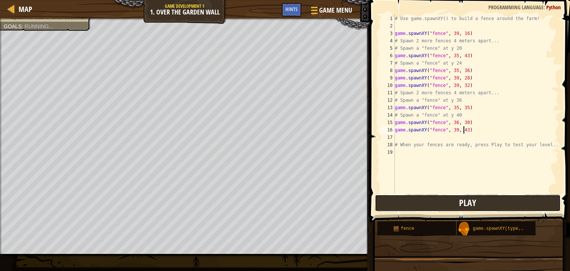
click at [463, 200] on span "Play" at bounding box center [467, 203] width 17 height 12
click at [453, 127] on div "# Use game.spawnXY() to build a fence around the farm! game . spawnXY ( "fence"…" at bounding box center [477, 111] width 166 height 193
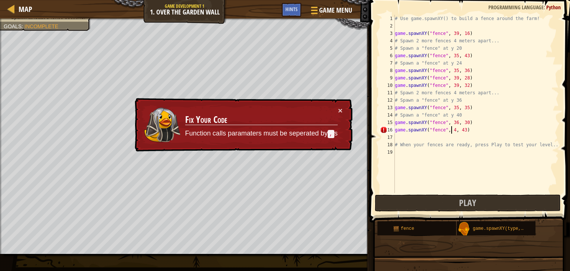
scroll to position [3, 4]
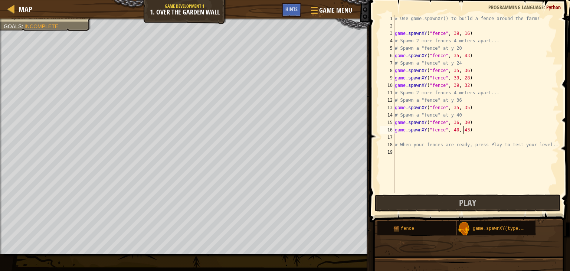
click at [463, 131] on div "# Use game.spawnXY() to build a fence around the farm! game . spawnXY ( "fence"…" at bounding box center [477, 111] width 166 height 193
click at [502, 202] on button "Play" at bounding box center [468, 203] width 186 height 17
click at [463, 128] on div "# Use game.spawnXY() to build a fence around the farm! game . spawnXY ( "fence"…" at bounding box center [477, 111] width 166 height 193
click at [458, 201] on button "Play" at bounding box center [468, 203] width 186 height 17
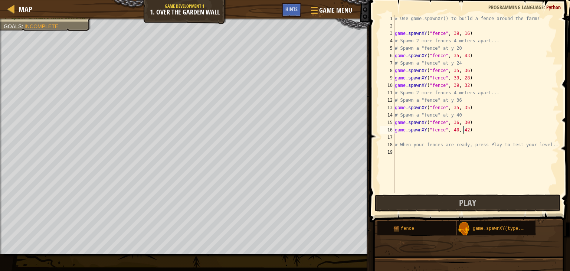
click at [463, 127] on div "# Use game.spawnXY() to build a fence around the farm! game . spawnXY ( "fence"…" at bounding box center [477, 111] width 166 height 193
type textarea "game.spawnXY("fence", 40, 39)"
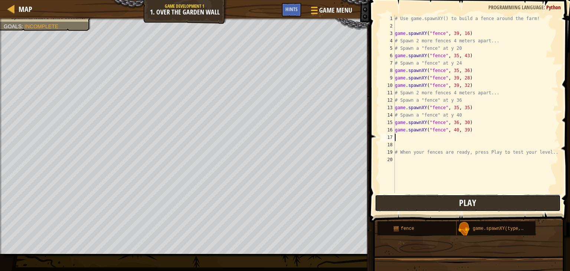
click at [457, 198] on button "Play" at bounding box center [468, 203] width 186 height 17
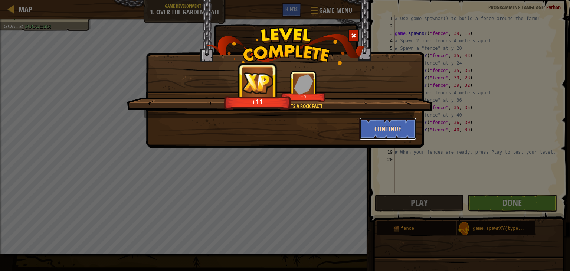
click at [382, 132] on button "Continue" at bounding box center [388, 129] width 58 height 22
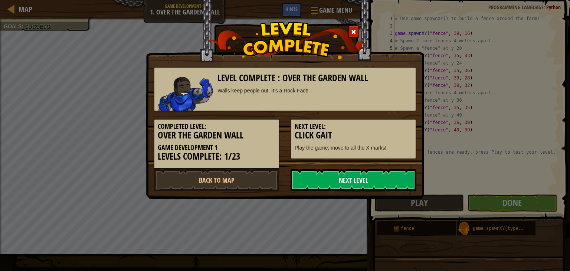
click at [363, 174] on link "Next Level" at bounding box center [354, 180] width 126 height 22
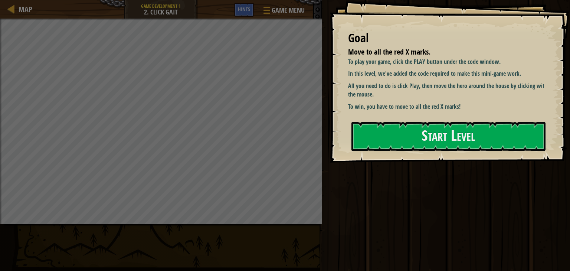
drag, startPoint x: 400, startPoint y: 116, endPoint x: 410, endPoint y: 118, distance: 10.3
click at [401, 117] on div "Goal Move to all the red X marks. To play your game, click the PLAY button unde…" at bounding box center [450, 81] width 241 height 163
click at [424, 128] on button "Start Level" at bounding box center [449, 136] width 194 height 29
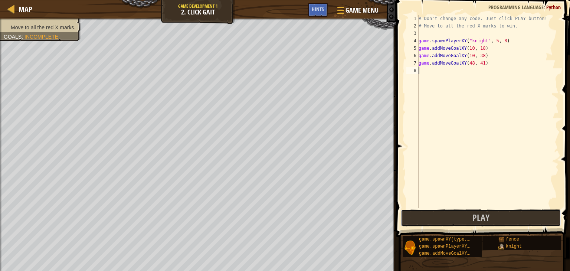
click at [417, 212] on button "Play" at bounding box center [481, 217] width 160 height 17
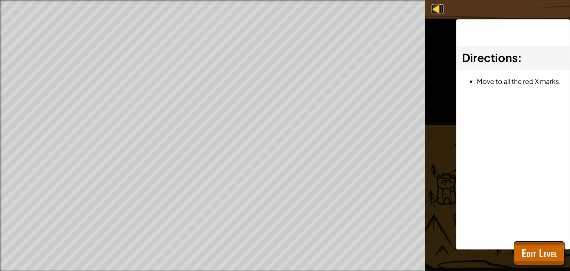
click at [436, 8] on div at bounding box center [436, 8] width 9 height 9
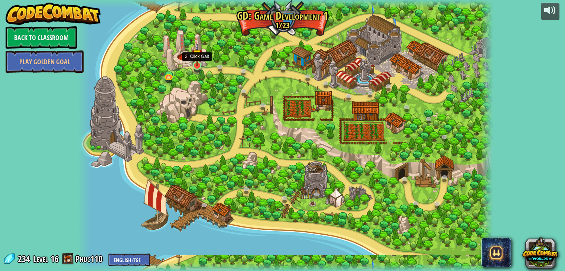
click at [197, 65] on img at bounding box center [197, 55] width 10 height 24
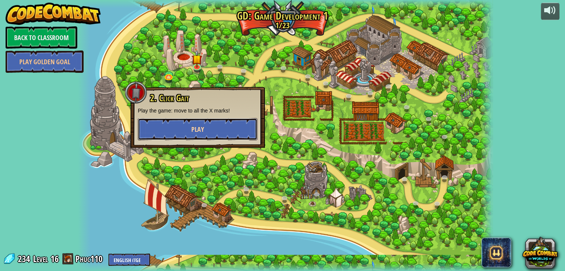
click at [211, 128] on button "Play" at bounding box center [198, 129] width 120 height 22
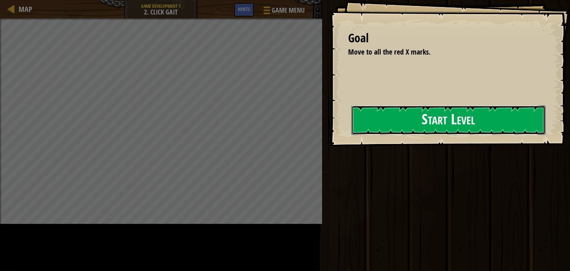
click at [410, 121] on button "Start Level" at bounding box center [449, 119] width 194 height 29
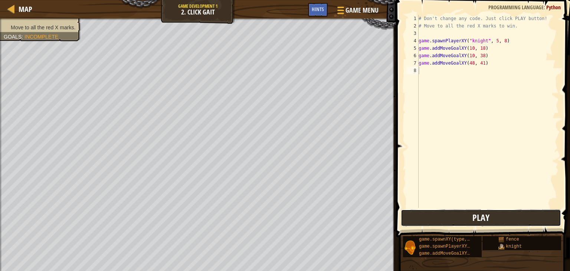
click at [468, 213] on button "Play" at bounding box center [481, 217] width 160 height 17
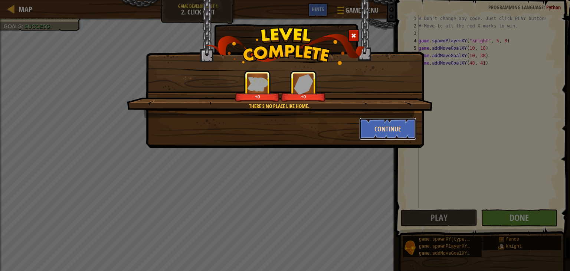
click at [381, 130] on button "Continue" at bounding box center [388, 129] width 58 height 22
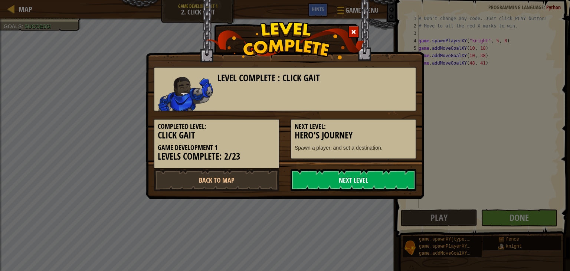
click at [366, 178] on link "Next Level" at bounding box center [354, 180] width 126 height 22
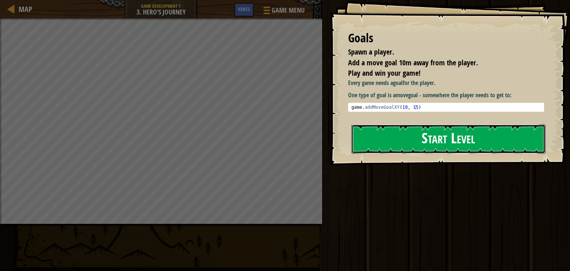
click at [415, 144] on button "Start Level" at bounding box center [449, 138] width 194 height 29
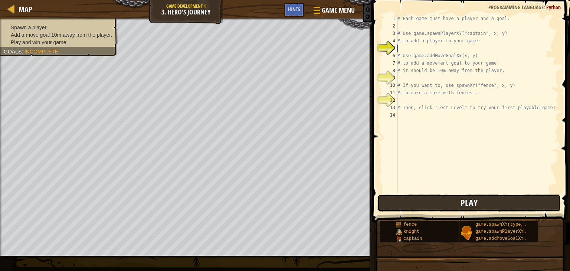
click at [422, 202] on button "Play" at bounding box center [469, 203] width 183 height 17
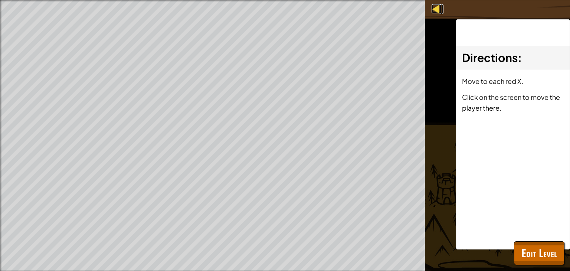
click at [437, 7] on div at bounding box center [436, 8] width 9 height 9
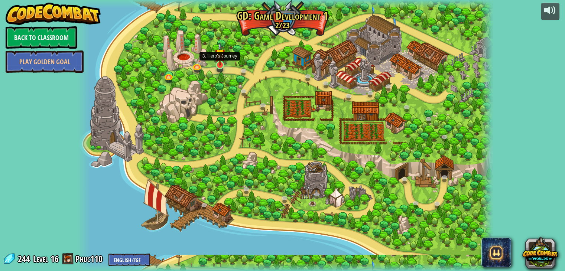
click at [218, 63] on img at bounding box center [220, 54] width 10 height 24
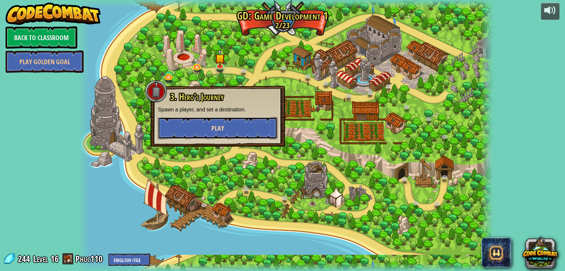
click at [245, 127] on button "Play" at bounding box center [218, 128] width 120 height 22
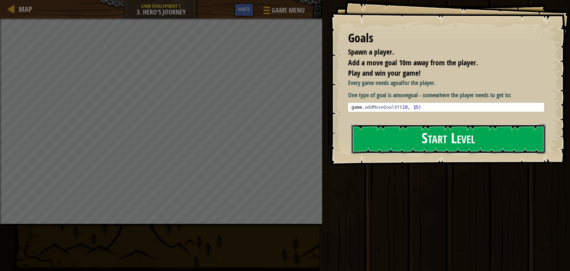
click at [411, 141] on button "Start Level" at bounding box center [449, 138] width 194 height 29
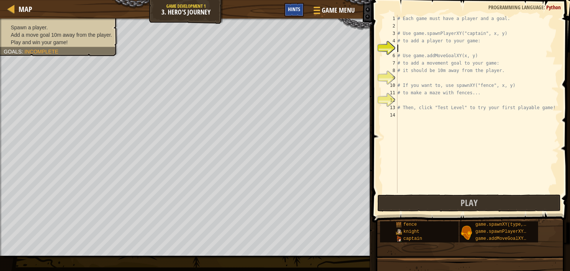
click at [293, 6] on span "Hints" at bounding box center [294, 9] width 12 height 7
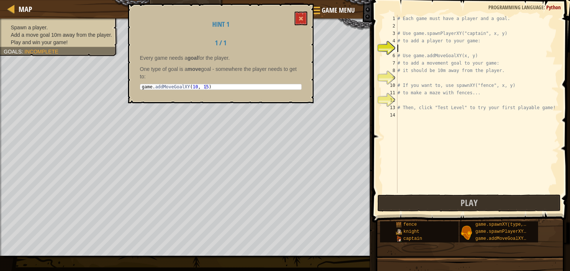
type textarea "game.addMoveGoalXY(10, 15)"
drag, startPoint x: 208, startPoint y: 85, endPoint x: 141, endPoint y: 85, distance: 66.1
click at [141, 85] on div "game . addMoveGoalXY ( 10 , 15 )" at bounding box center [220, 92] width 161 height 16
click at [140, 85] on div "game . addMoveGoalXY ( 10 , 15 )" at bounding box center [220, 86] width 161 height 5
click at [141, 85] on div "game . addMoveGoalXY ( 10 , 15 )" at bounding box center [220, 92] width 161 height 16
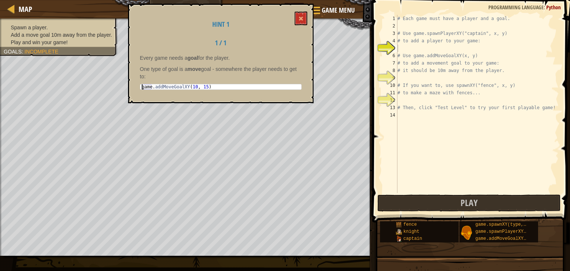
click at [141, 85] on div "game . addMoveGoalXY ( 10 , 15 )" at bounding box center [220, 86] width 161 height 5
click at [142, 85] on div "game . addMoveGoalXY ( 10 , 15 )" at bounding box center [220, 92] width 161 height 16
drag, startPoint x: 142, startPoint y: 85, endPoint x: 148, endPoint y: 85, distance: 6.3
click at [147, 85] on div "game . addMoveGoalXY ( 10 , 15 )" at bounding box center [220, 92] width 161 height 16
click at [160, 85] on div "game . addMoveGoalXY ( 10 , 15 )" at bounding box center [220, 92] width 161 height 16
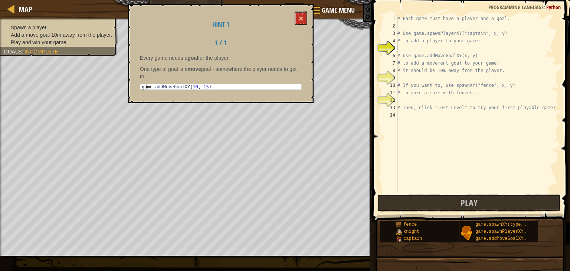
drag, startPoint x: 140, startPoint y: 84, endPoint x: 145, endPoint y: 85, distance: 5.0
click at [146, 85] on div "game . addMoveGoalXY ( 10 , 15 )" at bounding box center [220, 92] width 161 height 16
click at [145, 85] on div "game . addMoveGoalXY ( 10 , 15 )" at bounding box center [220, 86] width 161 height 5
click at [147, 86] on pre "game.addMoveGoalXY(10, 15) 1 game . addMoveGoalXY ( 10 , 15 ) ההההההההההההההההה…" at bounding box center [221, 87] width 162 height 6
drag, startPoint x: 154, startPoint y: 83, endPoint x: 152, endPoint y: 87, distance: 4.5
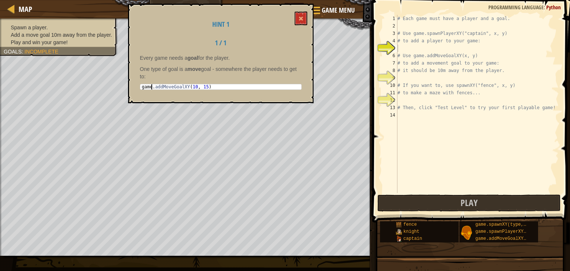
click at [152, 87] on div "game . addMoveGoalXY ( 10 , 15 )" at bounding box center [220, 92] width 161 height 16
click at [154, 83] on div "Every game needs a goal for the player. One type of goal is a move goal - somew…" at bounding box center [221, 73] width 162 height 39
click at [205, 86] on div "game . addMoveGoalXY ( 10 , 15 )" at bounding box center [220, 92] width 161 height 16
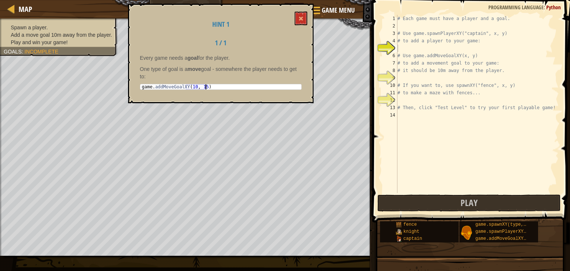
click at [208, 88] on div "game . addMoveGoalXY ( 10 , 15 )" at bounding box center [220, 92] width 161 height 16
click at [142, 85] on div "game . addMoveGoalXY ( 10 , 15 )" at bounding box center [220, 92] width 161 height 16
click at [156, 84] on div "game . addMoveGoalXY ( 10 , 15 )" at bounding box center [220, 92] width 161 height 16
click at [163, 84] on div "game . addMoveGoalXY ( 10 , 15 )" at bounding box center [220, 92] width 161 height 16
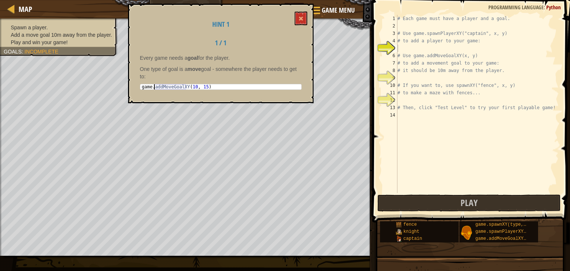
click at [163, 84] on div "game . addMoveGoalXY ( 10 , 15 )" at bounding box center [220, 92] width 161 height 16
click at [171, 86] on div "game . addMoveGoalXY ( 10 , 15 )" at bounding box center [220, 86] width 161 height 5
drag, startPoint x: 171, startPoint y: 86, endPoint x: 161, endPoint y: 86, distance: 10.0
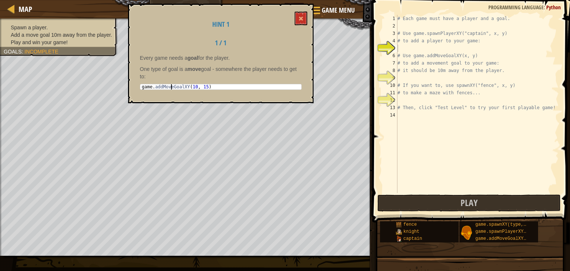
click at [161, 86] on div "game . addMoveGoalXY ( 10 , 15 )" at bounding box center [220, 92] width 161 height 16
click at [174, 85] on div "game . addMoveGoalXY ( 10 , 15 )" at bounding box center [220, 92] width 161 height 16
drag, startPoint x: 174, startPoint y: 85, endPoint x: 169, endPoint y: 85, distance: 4.5
click at [169, 85] on div "game . addMoveGoalXY ( 10 , 15 )" at bounding box center [220, 86] width 161 height 5
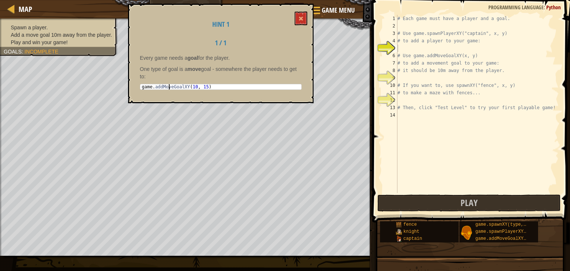
click at [169, 85] on div "game . addMoveGoalXY ( 10 , 15 )" at bounding box center [220, 92] width 161 height 16
click at [169, 85] on div "game . addMoveGoalXY ( 10 , 15 )" at bounding box center [220, 86] width 161 height 5
click at [169, 85] on div "game . addMoveGoalXY ( 10 , 15 )" at bounding box center [220, 92] width 161 height 16
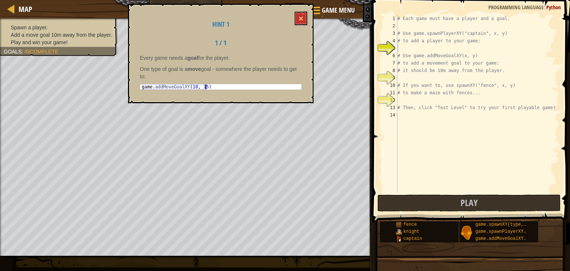
type textarea "# to add a player to your game:"
click at [403, 44] on div "# Each game must have a player and a goal. # Use game.spawnPlayerXY("captain", …" at bounding box center [477, 111] width 163 height 193
click at [401, 49] on div "# Each game must have a player and a goal. # Use game.spawnPlayerXY("captain", …" at bounding box center [477, 111] width 163 height 193
paste textarea "game.addMoveGoalXY(10, 15)"
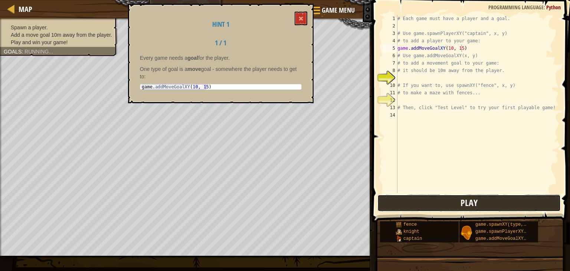
click at [458, 203] on button "Play" at bounding box center [469, 203] width 183 height 17
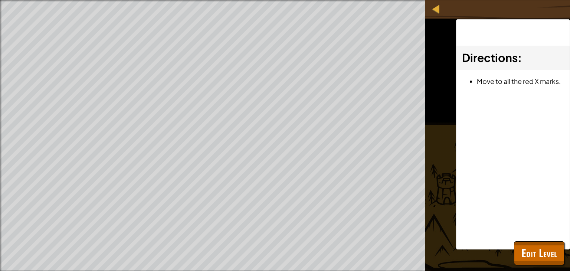
drag, startPoint x: 461, startPoint y: 143, endPoint x: 451, endPoint y: 142, distance: 10.8
click at [461, 143] on div "Directions : Move to all the red X marks." at bounding box center [513, 134] width 114 height 230
click at [438, 138] on div "Spawn a player. Add a move goal 10m away from the player. Play and win your gam…" at bounding box center [285, 135] width 570 height 271
click at [453, 134] on div "Spawn a player. Add a move goal 10m away from the player. Play and win your gam…" at bounding box center [285, 135] width 570 height 271
drag, startPoint x: 508, startPoint y: 123, endPoint x: 503, endPoint y: 125, distance: 5.3
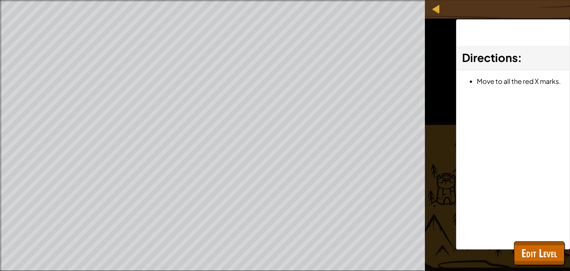
click at [506, 121] on div "Directions : Move to all the red X marks." at bounding box center [513, 134] width 114 height 230
click at [537, 254] on span "Edit Level" at bounding box center [540, 252] width 36 height 15
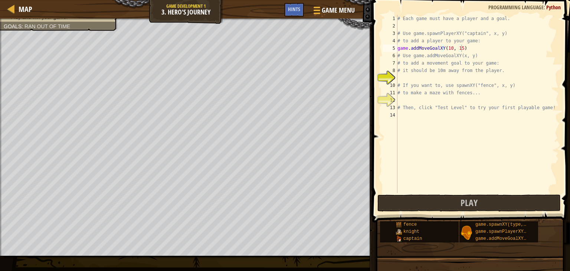
type textarea "# Each game must have a player and a goal."
click at [405, 21] on div "# Each game must have a player and a goal. # Use game.spawnPlayerXY("captain", …" at bounding box center [477, 111] width 163 height 193
click at [404, 24] on div "# Each game must have a player and a goal. # Use game.spawnPlayerXY("captain", …" at bounding box center [477, 111] width 163 height 193
paste textarea "game.addMoveGoalXY(10, 15)"
type textarea "game.addMoveGoalXY(10, 15)"
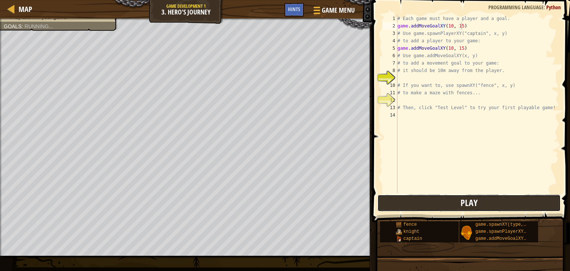
click at [447, 203] on button "Play" at bounding box center [469, 203] width 183 height 17
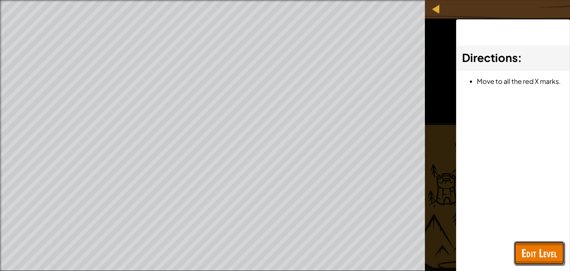
click at [523, 247] on span "Edit Level" at bounding box center [540, 252] width 36 height 15
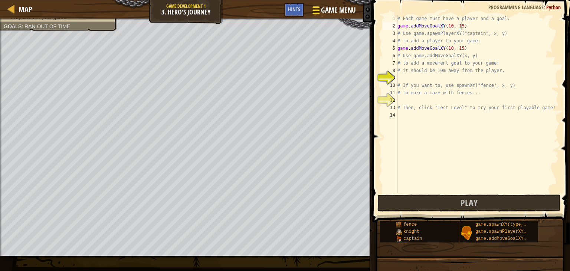
click at [335, 7] on span "Game Menu" at bounding box center [338, 10] width 35 height 10
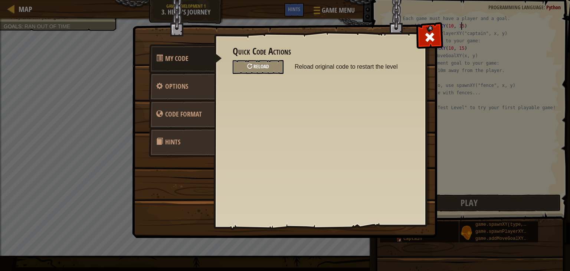
click at [269, 66] on div "Reload" at bounding box center [258, 67] width 51 height 14
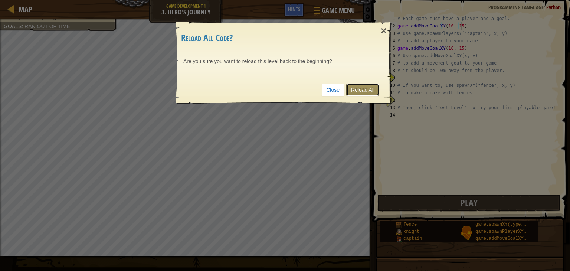
click at [357, 84] on link "Reload All" at bounding box center [362, 90] width 33 height 13
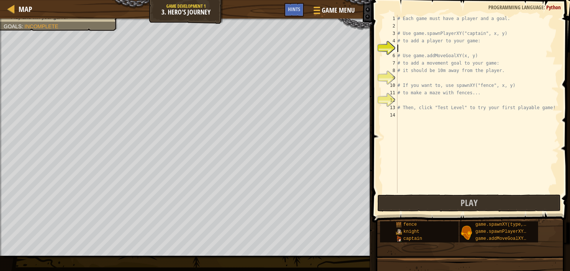
click at [404, 25] on div "# Each game must have a player and a goal. # Use game.spawnPlayerXY("captain", …" at bounding box center [477, 111] width 163 height 193
click at [401, 50] on div "# Each game must have a player and a goal. # Use game.spawnPlayerXY("captain", …" at bounding box center [477, 111] width 163 height 193
drag, startPoint x: 402, startPoint y: 32, endPoint x: 499, endPoint y: 36, distance: 97.0
click at [499, 36] on div "# Each game must have a player and a goal. # Use game.spawnPlayerXY("captain", …" at bounding box center [477, 111] width 163 height 193
type textarea "# Use game.spawnPlayerXY("captain", x, y)"
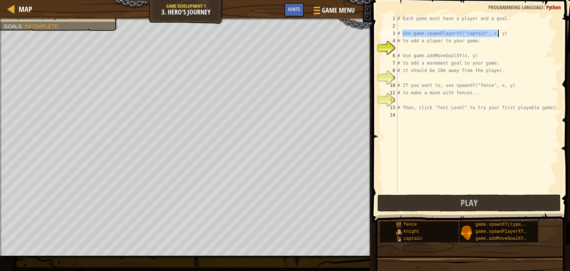
click at [398, 25] on div "# Each game must have a player and a goal. # Use game.spawnPlayerXY("captain", …" at bounding box center [477, 111] width 163 height 193
paste textarea "Use game.spawnPlayerXY("captain", x, y)"
type textarea "Use game.spawnPlayerXY("captain", x, y)"
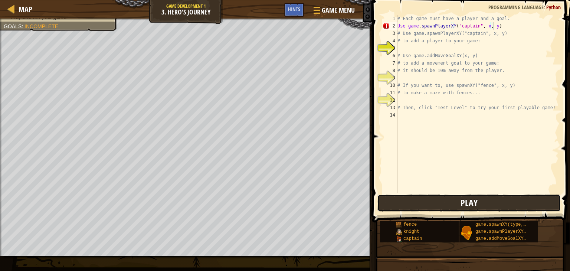
click at [465, 200] on span "Play" at bounding box center [469, 203] width 17 height 12
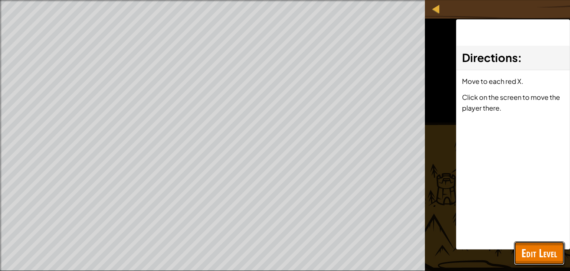
click at [529, 246] on span "Edit Level" at bounding box center [540, 252] width 36 height 15
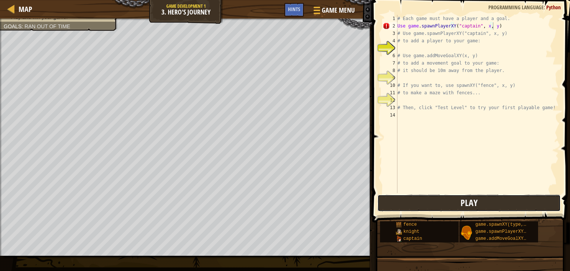
click at [479, 201] on button "Play" at bounding box center [469, 203] width 183 height 17
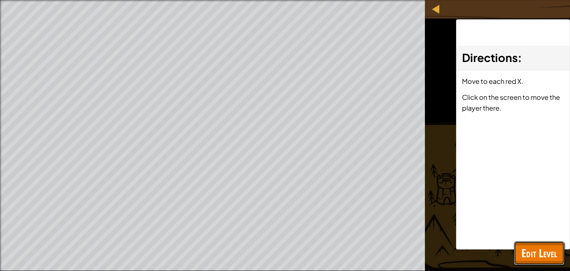
click at [527, 249] on span "Edit Level" at bounding box center [540, 252] width 36 height 15
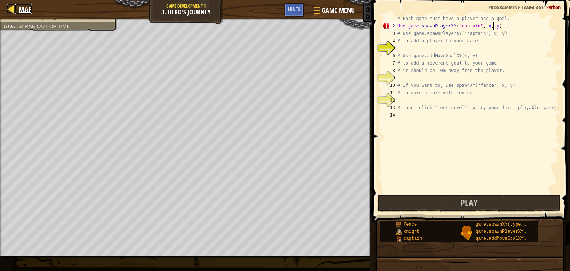
click at [19, 9] on span "Map" at bounding box center [26, 9] width 14 height 10
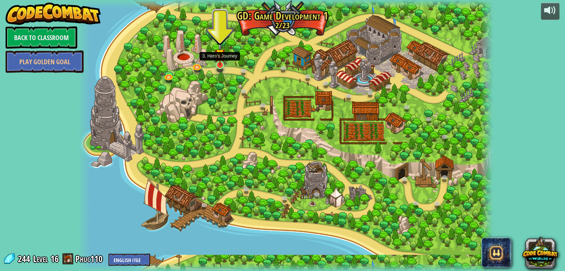
click at [218, 64] on img at bounding box center [220, 54] width 10 height 24
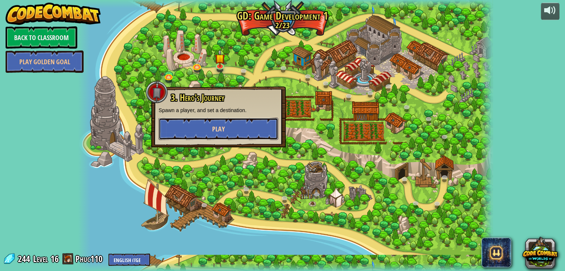
click at [227, 124] on button "Play" at bounding box center [219, 129] width 120 height 22
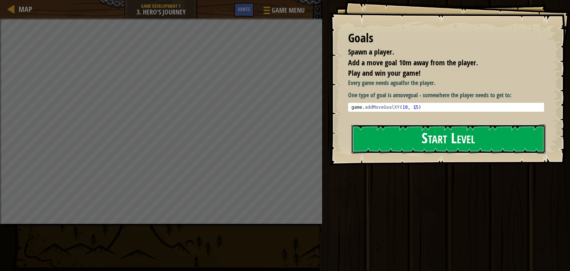
click at [439, 144] on button "Start Level" at bounding box center [449, 138] width 194 height 29
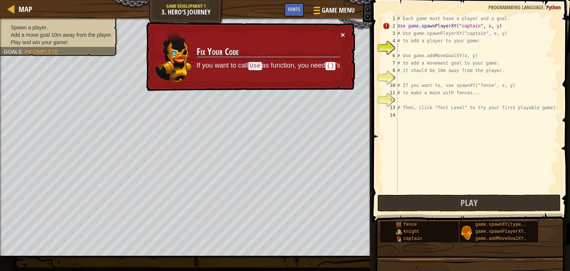
click at [341, 33] on button "×" at bounding box center [343, 35] width 4 height 8
click at [343, 33] on button "×" at bounding box center [343, 35] width 4 height 8
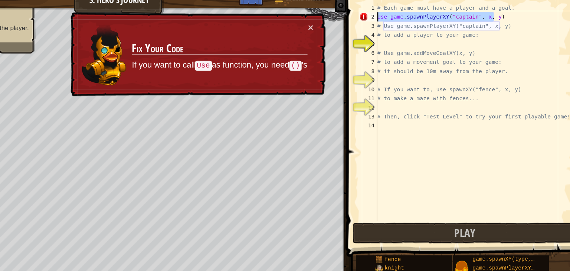
drag, startPoint x: 500, startPoint y: 26, endPoint x: 393, endPoint y: 25, distance: 107.7
click at [393, 25] on div "1 2 3 4 5 6 7 8 9 10 11 12 13 14 # Each game must have a player and a goal. Use…" at bounding box center [470, 104] width 178 height 178
type textarea "Use game.spawnPlayerXY("captain", x, y)"
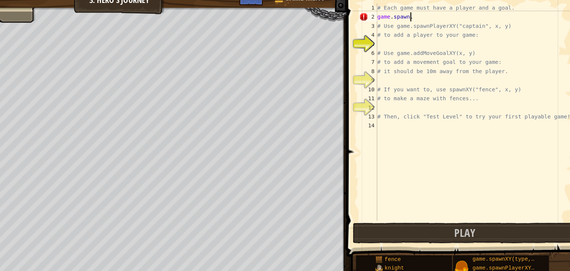
scroll to position [3, 2]
click at [464, 199] on span "Play" at bounding box center [469, 203] width 17 height 12
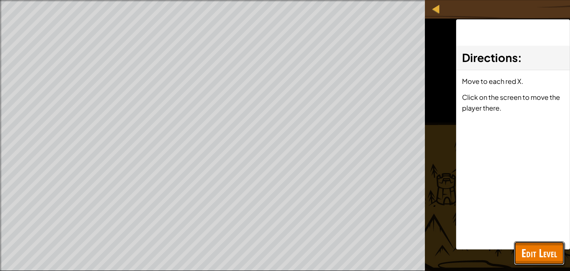
click at [527, 247] on span "Edit Level" at bounding box center [540, 252] width 36 height 15
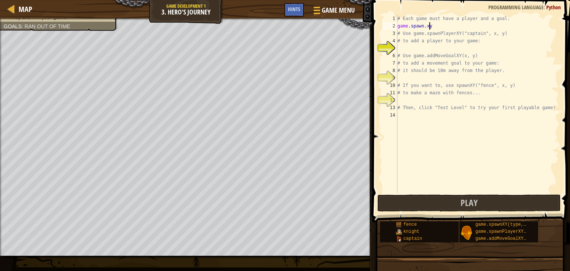
click at [469, 27] on div "# Each game must have a player and a goal. game . spawn . xy # Use game.spawnPl…" at bounding box center [477, 111] width 163 height 193
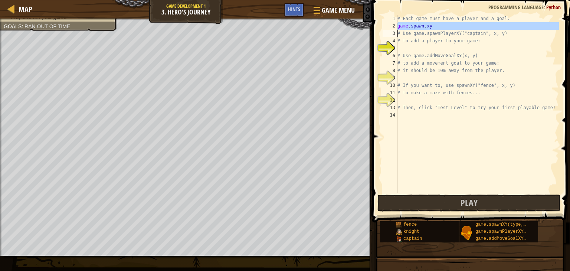
click at [447, 26] on div "# Each game must have a player and a goal. game . spawn . xy # Use game.spawnPl…" at bounding box center [477, 104] width 163 height 178
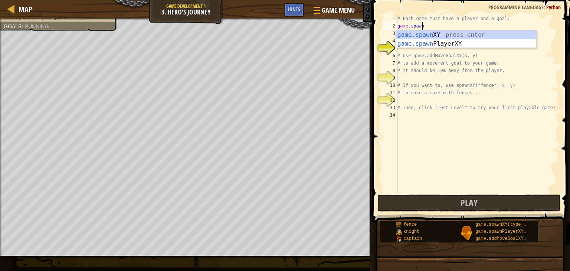
scroll to position [3, 1]
click at [451, 42] on div "game.spawn XY press enter game.spawn PlayerXY press enter" at bounding box center [466, 48] width 140 height 36
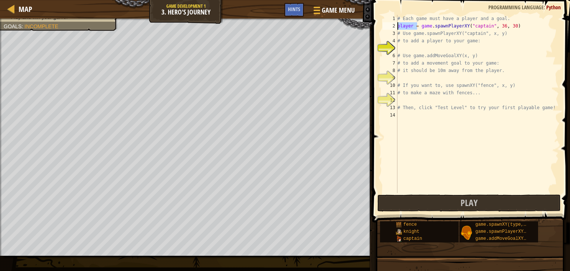
drag, startPoint x: 417, startPoint y: 23, endPoint x: 395, endPoint y: 26, distance: 22.4
click at [395, 26] on div "player = game.spawnPlayerXY("captain", 36, 30) 1 2 3 4 5 6 7 8 9 10 11 12 13 14…" at bounding box center [470, 104] width 178 height 178
click at [400, 25] on div "# Each game must have a player and a goal. game . spawnPlayerXY ( "captain" , 3…" at bounding box center [477, 111] width 163 height 193
type textarea "game.spawnPlayerXY("captain", 36, 30)"
click at [448, 207] on button "Play" at bounding box center [469, 203] width 183 height 17
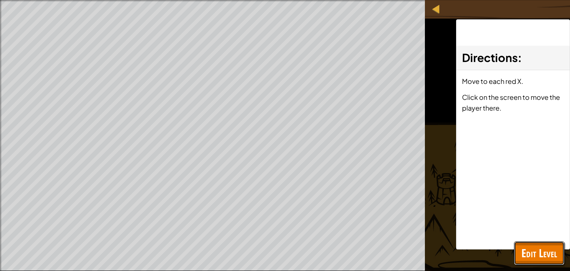
click at [532, 252] on span "Edit Level" at bounding box center [540, 252] width 36 height 15
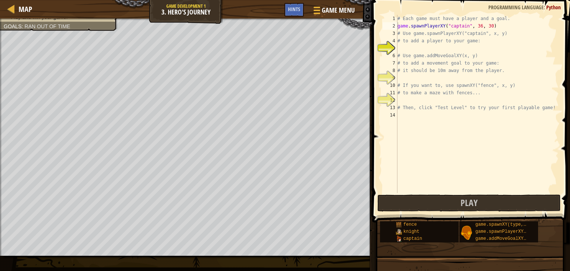
click at [404, 46] on div "# Each game must have a player and a goal. game . spawnPlayerXY ( "captain" , 3…" at bounding box center [477, 111] width 163 height 193
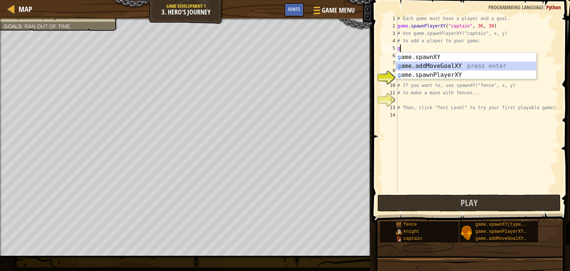
click at [440, 65] on div "g ame.spawnXY press enter g ame.addMoveGoalXY press enter g ame.spawnPlayerXY p…" at bounding box center [466, 75] width 140 height 45
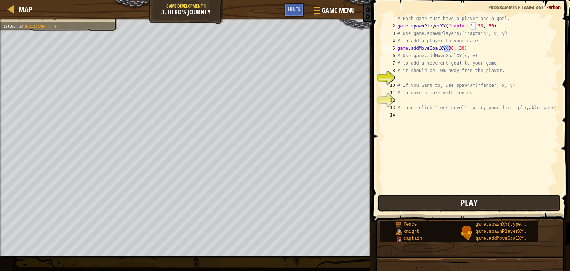
click at [412, 201] on button "Play" at bounding box center [469, 203] width 183 height 17
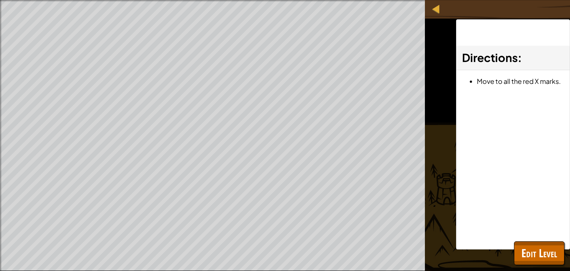
click at [0, 0] on span at bounding box center [0, 0] width 0 height 0
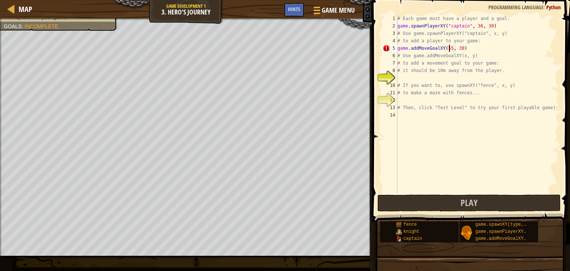
scroll to position [3, 4]
click at [459, 48] on div "# Each game must have a player and a goal. game . spawnPlayerXY ( "captain" , 3…" at bounding box center [477, 111] width 163 height 193
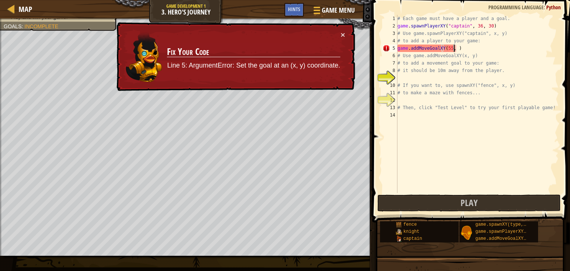
type textarea "game.addMoveGoalXY(55, 6)"
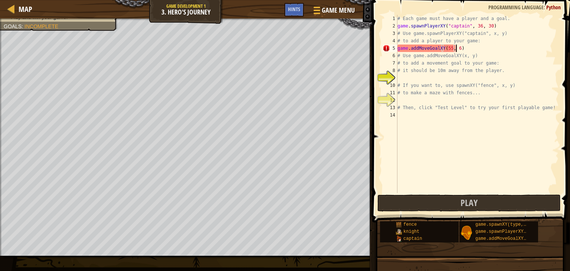
scroll to position [3, 4]
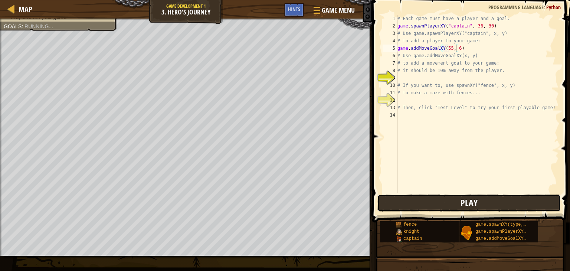
click at [470, 198] on span "Play" at bounding box center [469, 203] width 17 height 12
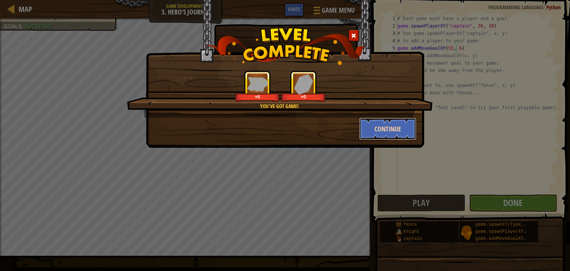
click at [384, 128] on button "Continue" at bounding box center [388, 129] width 58 height 22
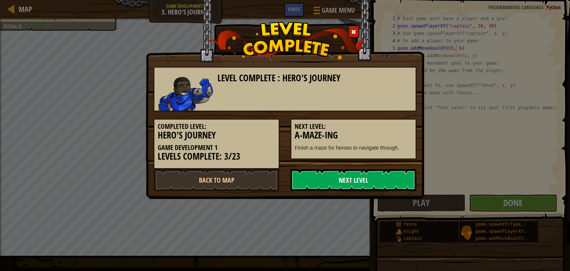
click at [377, 177] on link "Next Level" at bounding box center [354, 180] width 126 height 22
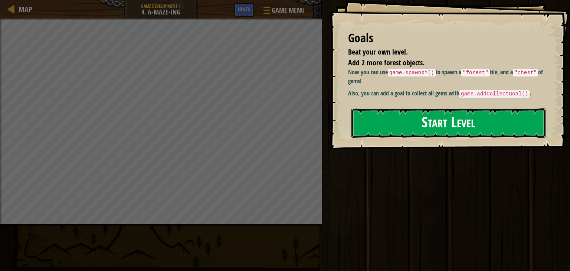
click at [408, 118] on button "Start Level" at bounding box center [449, 122] width 194 height 29
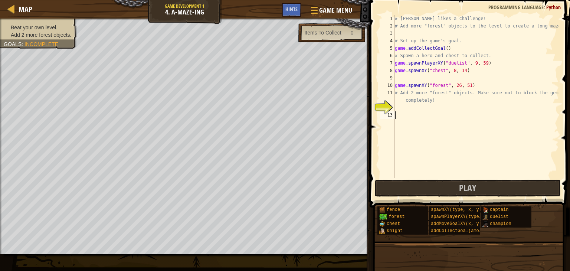
click at [423, 137] on div "# [PERSON_NAME] likes a challenge! # Add more "forest" objects to the level to …" at bounding box center [477, 104] width 166 height 178
click at [448, 191] on button "Play" at bounding box center [468, 188] width 186 height 17
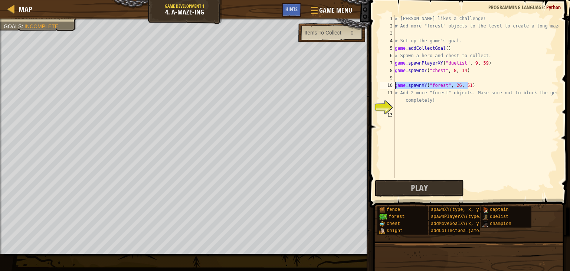
drag, startPoint x: 475, startPoint y: 86, endPoint x: 394, endPoint y: 86, distance: 80.9
click at [394, 86] on div "1 2 3 4 5 6 7 8 9 10 11 12 13 # [PERSON_NAME] likes a challenge! # Add more "fo…" at bounding box center [469, 96] width 180 height 163
type textarea "game.spawnXY("forest", 26, 51)"
click at [406, 109] on div "# [PERSON_NAME] likes a challenge! # Add more "forest" objects to the level to …" at bounding box center [477, 104] width 166 height 178
paste textarea "game.spawnXY("forest", 26, 51)"
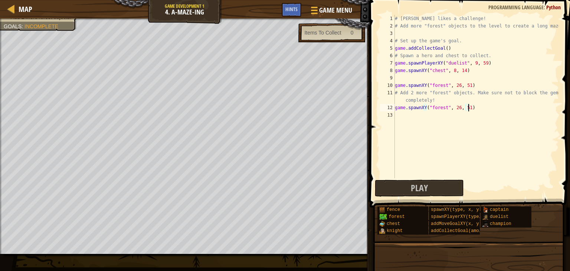
paste textarea "game.spawnXY("forest", 26, 51)"
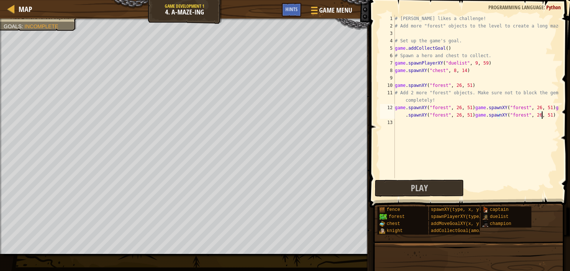
paste textarea "game.spawnXY("forest", 26, 51)"
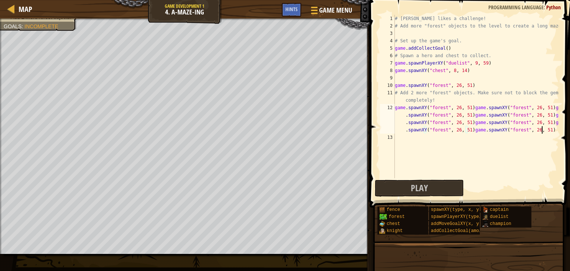
paste textarea "game.spawnXY("forest", 26, 51)"
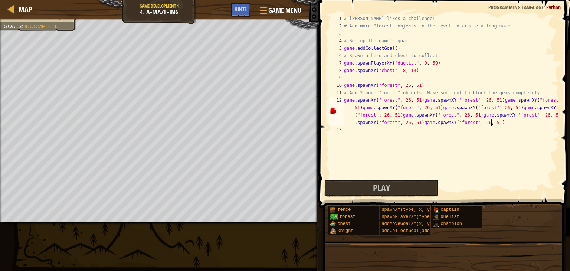
paste textarea "game.spawnXY("forest", 26, 51)"
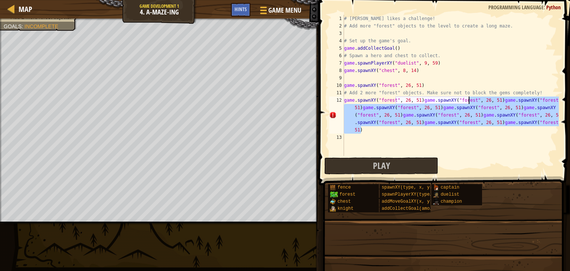
drag, startPoint x: 373, startPoint y: 131, endPoint x: 469, endPoint y: 97, distance: 102.2
click at [469, 97] on div "# [PERSON_NAME] likes a challenge! # Add more "forest" objects to the level to …" at bounding box center [451, 93] width 216 height 156
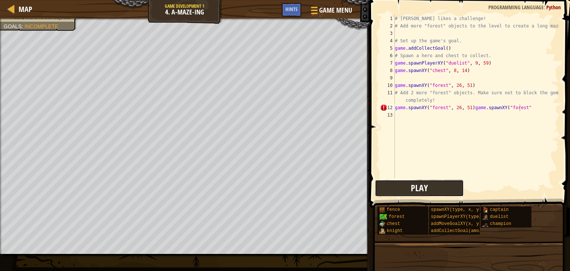
click at [443, 188] on button "Play" at bounding box center [419, 188] width 89 height 17
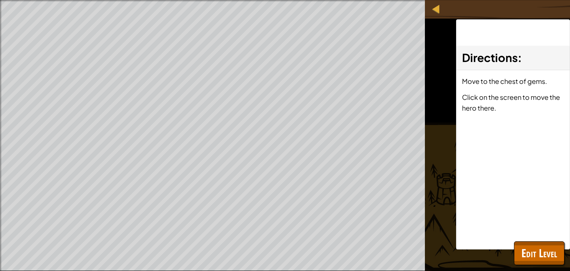
click at [532, 239] on div "Directions : Move to the chest of gems. Click on the screen to move the hero th…" at bounding box center [513, 134] width 114 height 230
click at [536, 254] on span "Edit Level" at bounding box center [540, 252] width 36 height 15
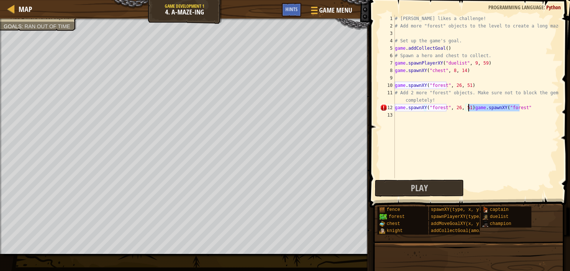
drag, startPoint x: 526, startPoint y: 108, endPoint x: 469, endPoint y: 104, distance: 56.9
click at [469, 104] on div "# [PERSON_NAME] likes a challenge! # Add more "forest" objects to the level to …" at bounding box center [477, 104] width 166 height 178
type textarea "game.spawnXY("forest", 26, 51)"
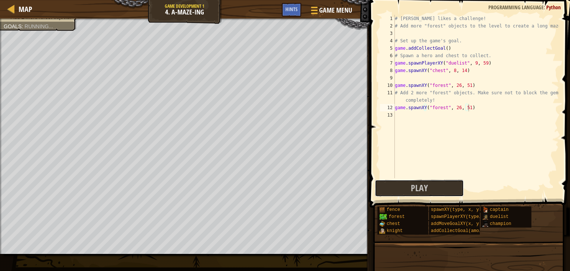
click at [404, 183] on button "Play" at bounding box center [419, 188] width 89 height 17
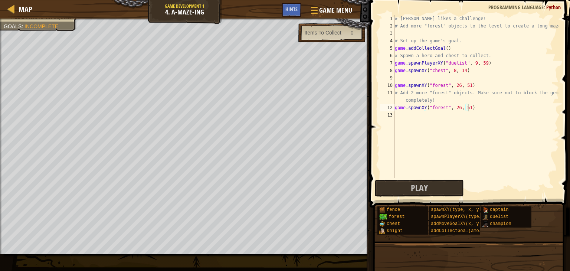
drag, startPoint x: 471, startPoint y: 107, endPoint x: 392, endPoint y: 104, distance: 78.4
click at [392, 104] on div "game.spawnXY("forest", 26, 51) 1 2 3 4 5 6 7 8 9 10 11 12 13 # [PERSON_NAME] li…" at bounding box center [469, 96] width 180 height 163
click at [405, 119] on div "# [PERSON_NAME] likes a challenge! # Add more "forest" objects to the level to …" at bounding box center [477, 104] width 166 height 178
paste textarea "game.spawnXY("forest", 26, 51)"
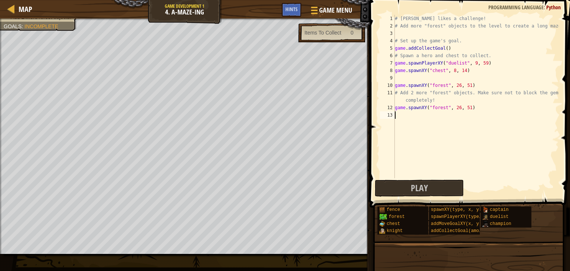
type textarea "game.spawnXY("forest", 26, 51)"
click at [396, 122] on div "# [PERSON_NAME] likes a challenge! # Add more "forest" objects to the level to …" at bounding box center [477, 104] width 166 height 178
paste textarea "game.spawnXY("forest", 26, 51)"
type textarea "game.spawnXY("forest", 26, 51)"
click at [397, 127] on div "# [PERSON_NAME] likes a challenge! # Add more "forest" objects to the level to …" at bounding box center [477, 104] width 166 height 178
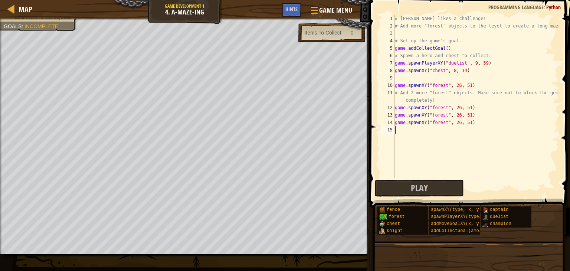
paste textarea "game.spawnXY("forest", 26, 51)"
type textarea "game.spawnXY("forest", 26, 51)"
click at [396, 183] on button "Play" at bounding box center [419, 188] width 89 height 17
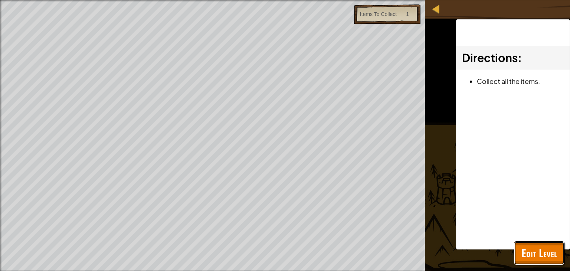
click at [548, 255] on span "Edit Level" at bounding box center [540, 252] width 36 height 15
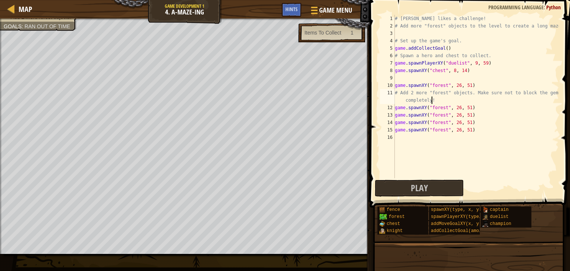
click at [455, 104] on div "# [PERSON_NAME] likes a challenge! # Add more "forest" objects to the level to …" at bounding box center [477, 104] width 166 height 178
click at [456, 104] on div "# [PERSON_NAME] likes a challenge! # Add more "forest" objects to the level to …" at bounding box center [477, 104] width 166 height 178
click at [455, 106] on div "# [PERSON_NAME] likes a challenge! # Add more "forest" objects to the level to …" at bounding box center [477, 104] width 166 height 178
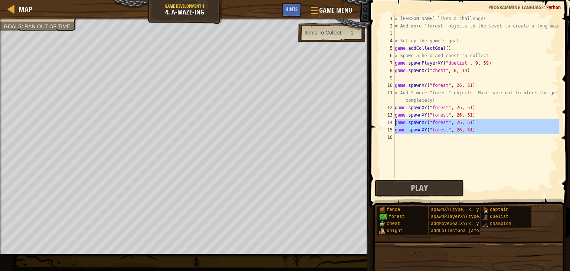
drag, startPoint x: 469, startPoint y: 134, endPoint x: 387, endPoint y: 121, distance: 83.1
click at [387, 121] on div "game.spawnXY("forest", 26, 51) 1 2 3 4 5 6 7 8 9 10 11 12 13 14 15 16 # [PERSON…" at bounding box center [469, 96] width 180 height 163
type textarea "game.spawnXY("forest", 26, 51) game.spawnXY("forest", 26, 51)"
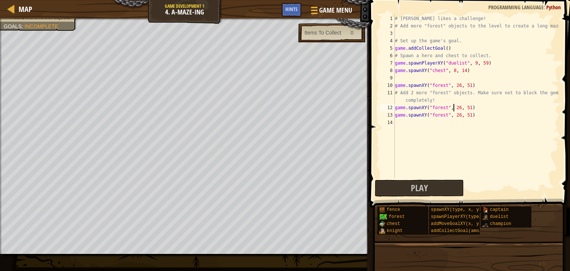
click at [455, 105] on div "# [PERSON_NAME] likes a challenge! # Add more "forest" objects to the level to …" at bounding box center [477, 104] width 166 height 178
click at [456, 104] on div "# [PERSON_NAME] likes a challenge! # Add more "forest" objects to the level to …" at bounding box center [477, 104] width 166 height 178
click at [465, 107] on div "# [PERSON_NAME] likes a challenge! # Add more "forest" objects to the level to …" at bounding box center [477, 104] width 166 height 178
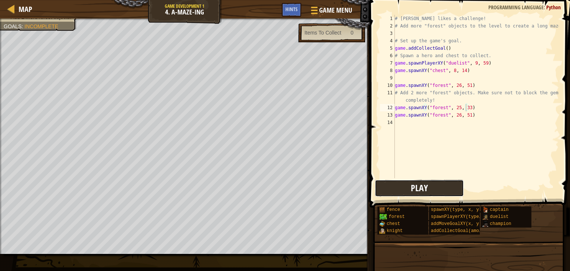
click at [427, 183] on span "Play" at bounding box center [419, 188] width 17 height 12
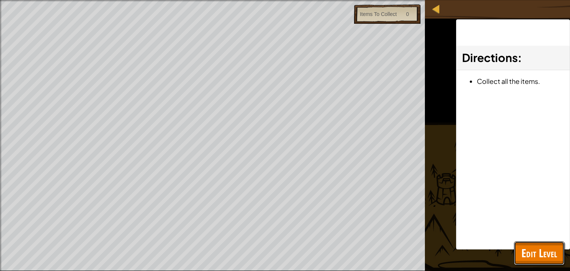
click at [539, 253] on span "Edit Level" at bounding box center [540, 252] width 36 height 15
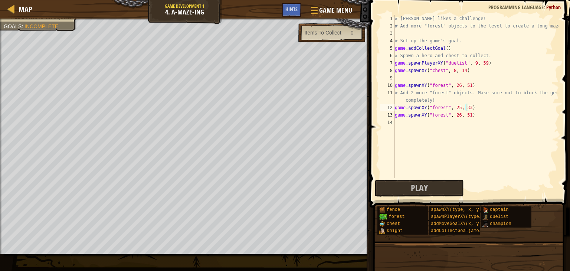
type textarea "game.spawnXY("forest", 26, 51)"
drag, startPoint x: 449, startPoint y: 108, endPoint x: 392, endPoint y: 111, distance: 57.3
click at [392, 111] on div "game.spawnXY("forest", 26, 51) 1 2 3 4 5 6 7 8 9 10 11 12 13 14 # [PERSON_NAME]…" at bounding box center [469, 96] width 180 height 163
click at [356, 106] on div "Map Game Development 1 4. A-maze-ing Game Menu Done Hints 1 ההההההההההההההההההה…" at bounding box center [285, 135] width 570 height 271
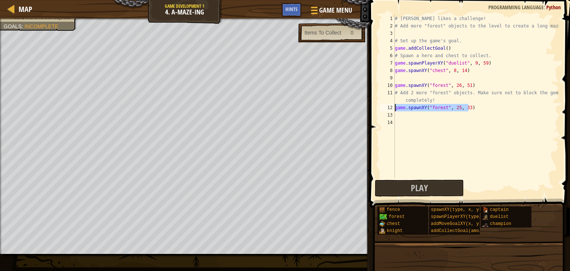
type textarea "game.spawnXY("forest", 25, 33)"
click at [422, 185] on span "Play" at bounding box center [419, 188] width 17 height 12
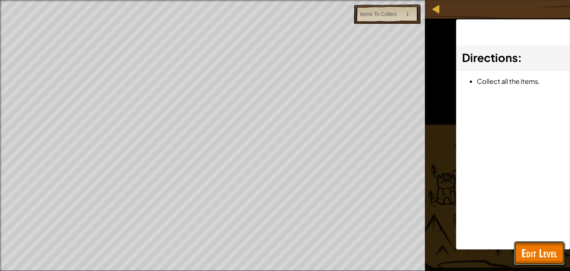
click at [530, 248] on span "Edit Level" at bounding box center [540, 252] width 36 height 15
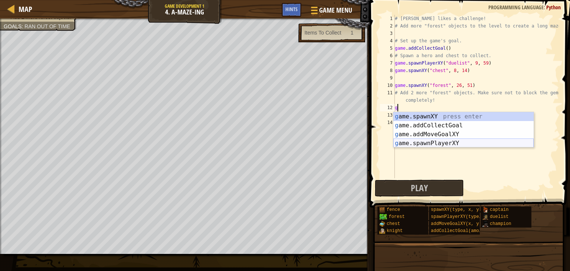
click at [451, 143] on div "g ame.spawnXY press enter g ame.addCollectGoal press enter g ame.addMoveGoalXY …" at bounding box center [464, 138] width 140 height 53
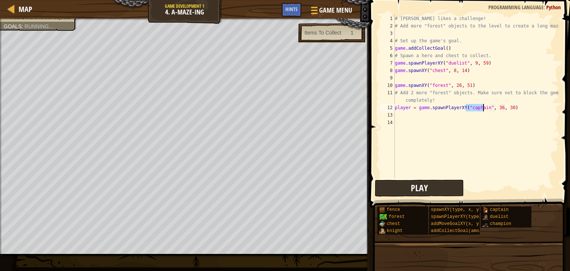
type textarea "player = game.spawnPlayerXY("captain", 36, 30)"
click at [450, 191] on button "Play" at bounding box center [419, 188] width 89 height 17
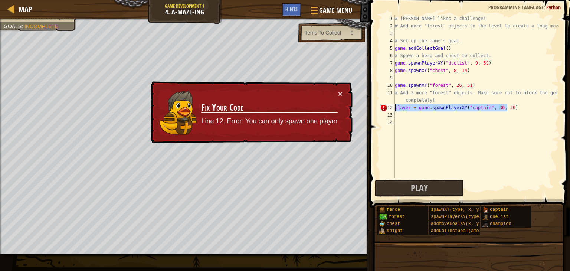
drag, startPoint x: 530, startPoint y: 109, endPoint x: 389, endPoint y: 108, distance: 141.4
click at [389, 108] on div "player = game.spawnPlayerXY("captain", 36, 30) 1 2 3 4 5 6 7 8 9 10 11 12 13 14…" at bounding box center [469, 96] width 180 height 163
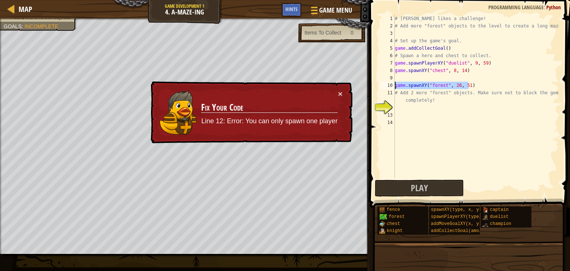
drag, startPoint x: 473, startPoint y: 85, endPoint x: 387, endPoint y: 84, distance: 86.1
click at [387, 84] on div "1 2 3 4 5 6 7 8 9 10 11 12 13 14 # [PERSON_NAME] likes a challenge! # Add more …" at bounding box center [469, 96] width 180 height 163
type textarea "game.spawnXY("forest", 26, 51)"
click at [396, 113] on div "# [PERSON_NAME] likes a challenge! # Add more "forest" objects to the level to …" at bounding box center [477, 104] width 166 height 178
paste textarea "game.spawnXY("forest", 26, 51)"
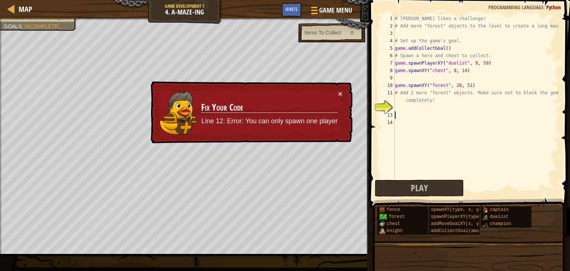
type textarea "game.spawnXY("forest", 26, 51)"
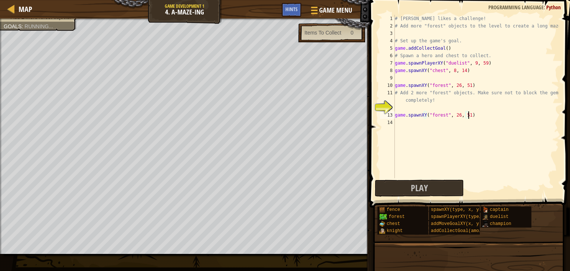
click at [396, 122] on div "# [PERSON_NAME] likes a challenge! # Add more "forest" objects to the level to …" at bounding box center [477, 104] width 166 height 178
paste textarea "game.spawnXY("forest", 26, 51)"
drag, startPoint x: 466, startPoint y: 121, endPoint x: 442, endPoint y: 119, distance: 24.2
click at [463, 119] on div "# [PERSON_NAME] likes a challenge! # Add more "forest" objects to the level to …" at bounding box center [477, 104] width 166 height 178
click at [456, 113] on div "# [PERSON_NAME] likes a challenge! # Add more "forest" objects to the level to …" at bounding box center [477, 104] width 166 height 178
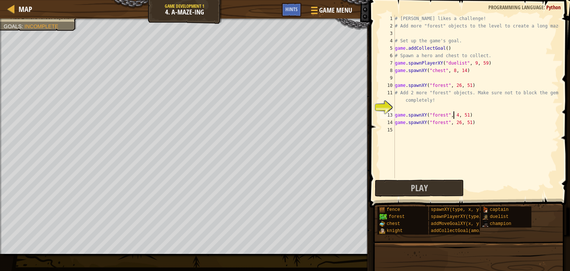
type textarea "game.spawnXY("forest", 43, 51)"
click at [465, 111] on div "# [PERSON_NAME] likes a challenge! # Add more "forest" objects to the level to …" at bounding box center [477, 104] width 166 height 178
click at [466, 111] on div "# [PERSON_NAME] likes a challenge! # Add more "forest" objects to the level to …" at bounding box center [477, 104] width 166 height 178
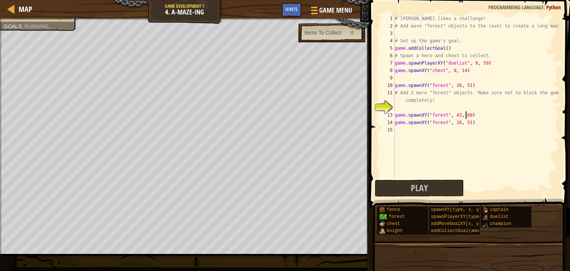
scroll to position [3, 6]
click at [455, 124] on div "# [PERSON_NAME] likes a challenge! # Add more "forest" objects to the level to …" at bounding box center [477, 104] width 166 height 178
click at [465, 121] on div "# [PERSON_NAME] likes a challenge! # Add more "forest" objects to the level to …" at bounding box center [477, 104] width 166 height 178
type textarea "game.spawnXY("forest", 50, 23)"
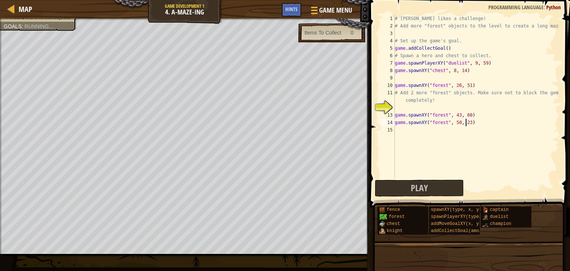
scroll to position [3, 6]
click at [421, 188] on span "Play" at bounding box center [419, 188] width 17 height 12
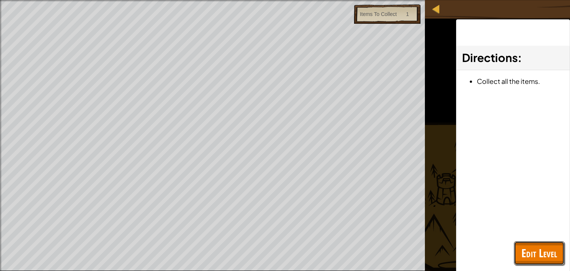
click at [522, 250] on span "Edit Level" at bounding box center [540, 252] width 36 height 15
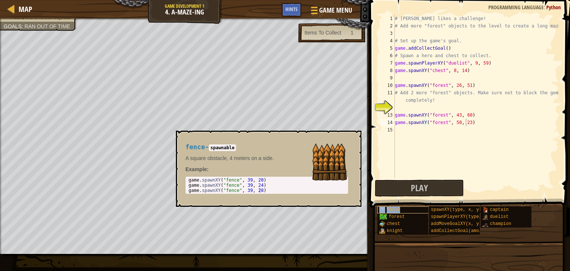
click at [410, 211] on div "fence" at bounding box center [406, 209] width 57 height 7
click at [405, 218] on div "forest" at bounding box center [406, 216] width 57 height 7
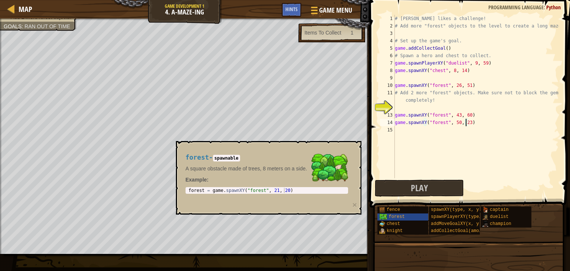
type textarea "forest = game.spawnXY("forest", 21, 20)"
drag, startPoint x: 294, startPoint y: 190, endPoint x: 465, endPoint y: 143, distance: 177.5
click at [465, 0] on body "Map Game Development 1 4. A-maze-ing Game Menu Done Hints 1 ההההההההההההההההההה…" at bounding box center [285, 0] width 570 height 0
click at [471, 139] on div "# [PERSON_NAME] likes a challenge! # Add more "forest" objects to the level to …" at bounding box center [477, 104] width 166 height 178
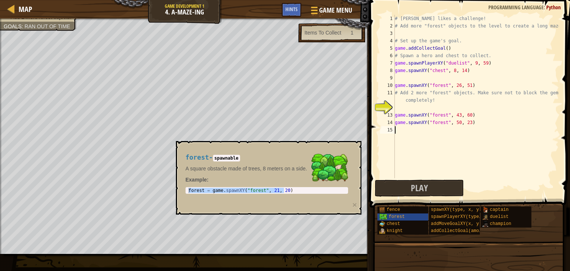
paste textarea "game.spawnXY("forest", 26, 51)"
type textarea "game.spawnXY("forest", 26, 51)"
click at [327, 201] on div "forest - spawnable A square obstacle made of trees, 8 meters on a side. Example…" at bounding box center [266, 174] width 173 height 54
click at [295, 190] on div "forest - spawnable A square obstacle made of trees, 8 meters on a side. Example…" at bounding box center [269, 178] width 186 height 74
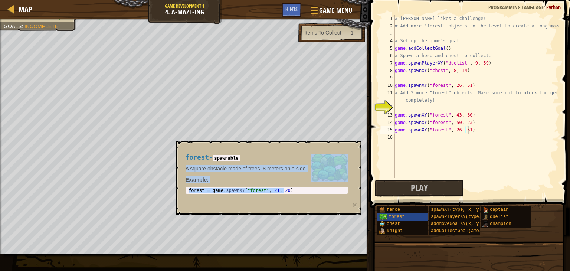
click at [301, 0] on body "Map Game Development 1 4. A-maze-ing Game Menu Done Hints 1 ההההההההההההההההההה…" at bounding box center [285, 0] width 570 height 0
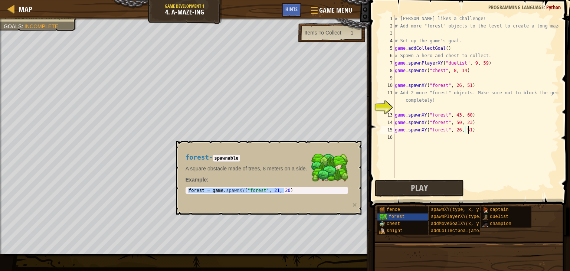
click at [281, 0] on body "Map Game Development 1 4. A-maze-ing Game Menu Done Hints 1 ההההההההההההההההההה…" at bounding box center [285, 0] width 570 height 0
click at [389, 211] on span "fence" at bounding box center [393, 209] width 13 height 5
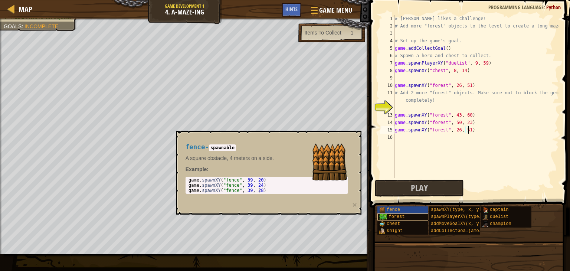
click at [391, 215] on span "forest" at bounding box center [397, 216] width 16 height 5
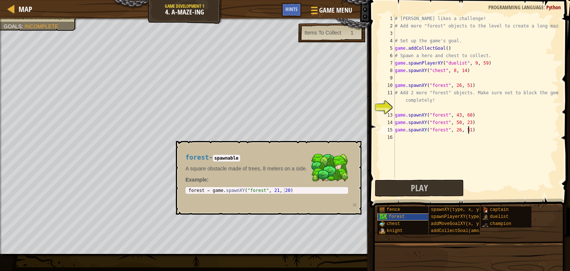
click at [391, 215] on span "forest" at bounding box center [397, 216] width 16 height 5
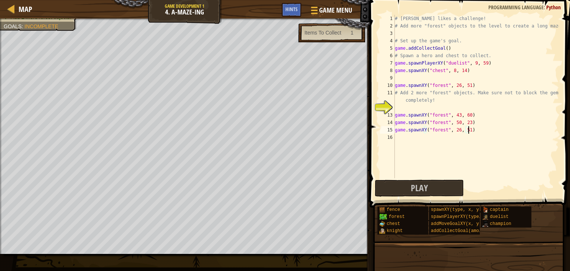
click at [401, 30] on div "# [PERSON_NAME] likes a challenge! # Add more "forest" objects to the level to …" at bounding box center [477, 104] width 166 height 178
click at [435, 185] on button "Play" at bounding box center [419, 188] width 89 height 17
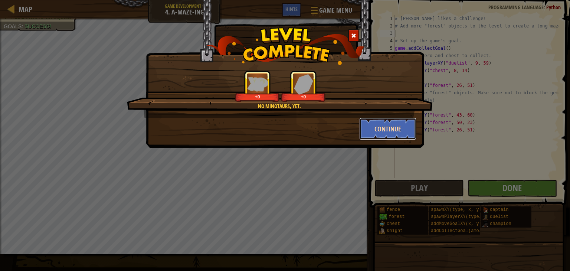
click at [400, 125] on button "Continue" at bounding box center [388, 129] width 58 height 22
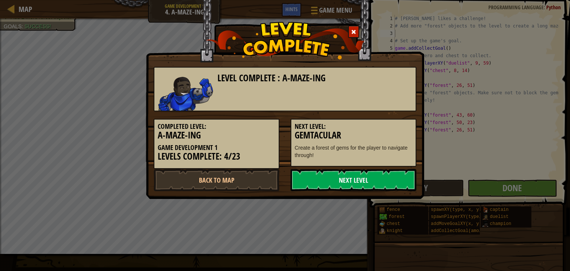
click at [370, 183] on link "Next Level" at bounding box center [354, 180] width 126 height 22
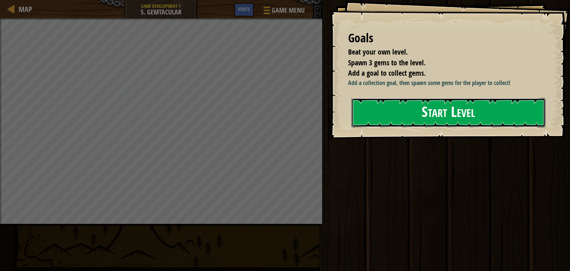
click at [435, 112] on button "Start Level" at bounding box center [449, 112] width 194 height 29
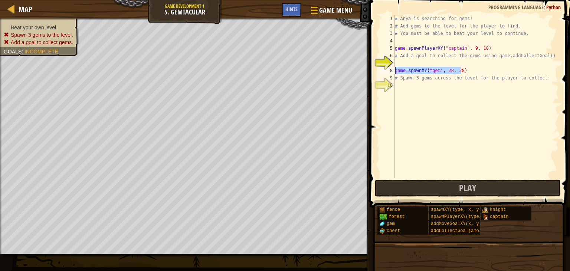
drag, startPoint x: 465, startPoint y: 69, endPoint x: 392, endPoint y: 69, distance: 72.4
click at [392, 69] on div "1 2 3 4 5 6 7 8 9 10 # Anya is searching for gems! # Add gems to the level for …" at bounding box center [469, 96] width 180 height 163
type textarea "game.spawnXY("gem", 28, 28)"
click at [402, 89] on div "# Anya is searching for gems! # Add gems to the level for the player to find. #…" at bounding box center [477, 104] width 166 height 178
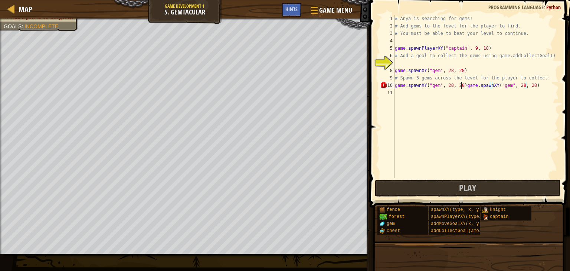
click at [460, 84] on div "# Anya is searching for gems! # Add gems to the level for the player to find. #…" at bounding box center [477, 104] width 166 height 178
type textarea "game.spawnXY("gem", 28, 28)"
click at [401, 100] on div "# Anya is searching for gems! # Add gems to the level for the player to find. #…" at bounding box center [477, 104] width 166 height 178
click at [449, 85] on div "# Anya is searching for gems! # Add gems to the level for the player to find. #…" at bounding box center [477, 104] width 166 height 178
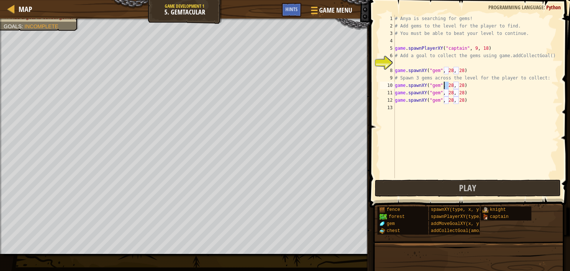
drag, startPoint x: 449, startPoint y: 85, endPoint x: 443, endPoint y: 85, distance: 5.9
click at [443, 85] on div "# Anya is searching for gems! # Add gems to the level for the player to find. #…" at bounding box center [477, 104] width 166 height 178
click at [458, 83] on div "# Anya is searching for gems! # Add gems to the level for the player to find. #…" at bounding box center [477, 104] width 166 height 178
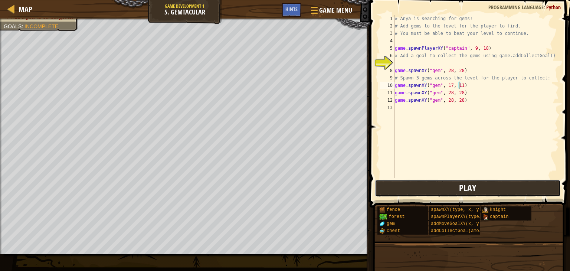
click at [463, 189] on span "Play" at bounding box center [467, 188] width 17 height 12
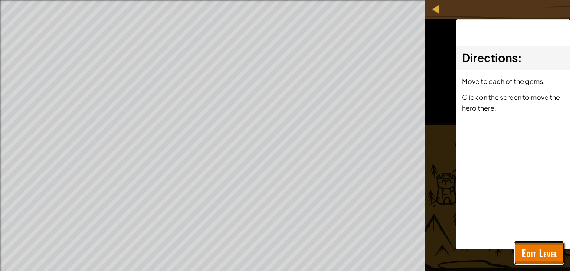
click at [547, 252] on span "Edit Level" at bounding box center [540, 252] width 36 height 15
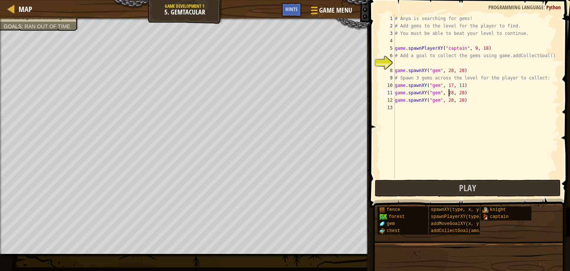
click at [449, 92] on div "# Anya is searching for gems! # Add gems to the level for the player to find. #…" at bounding box center [477, 104] width 166 height 178
click at [458, 91] on div "# Anya is searching for gems! # Add gems to the level for the player to find. #…" at bounding box center [477, 104] width 166 height 178
click at [455, 188] on button "Play" at bounding box center [468, 188] width 186 height 17
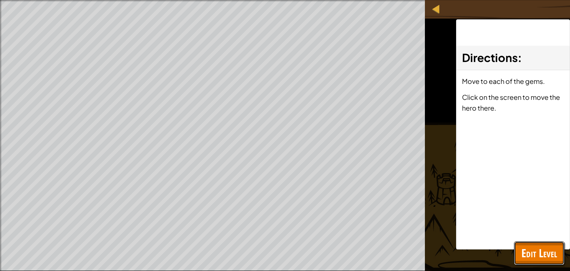
click at [543, 251] on span "Edit Level" at bounding box center [540, 252] width 36 height 15
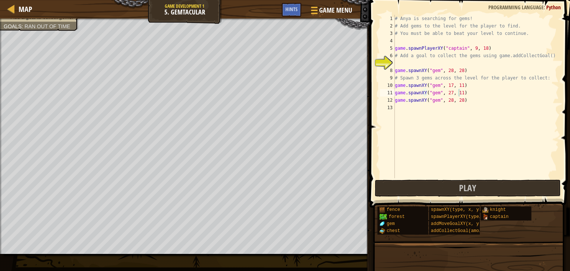
click at [458, 97] on div "# Anya is searching for gems! # Add gems to the level for the player to find. #…" at bounding box center [477, 104] width 166 height 178
click at [448, 98] on div "# Anya is searching for gems! # Add gems to the level for the player to find. #…" at bounding box center [477, 104] width 166 height 178
type textarea "game.spawnXY("gem", 9, 9)"
click at [460, 183] on span "Play" at bounding box center [467, 188] width 17 height 12
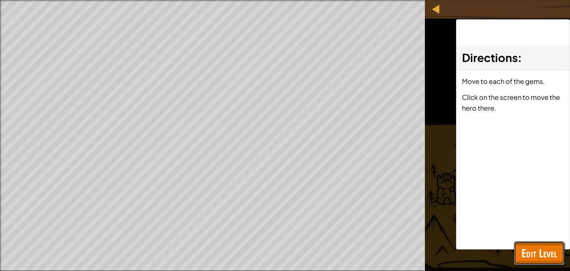
click at [541, 250] on span "Edit Level" at bounding box center [540, 252] width 36 height 15
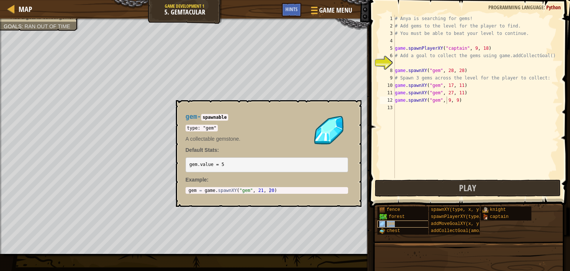
click at [394, 223] on span "gem" at bounding box center [391, 223] width 8 height 5
click at [399, 223] on div "gem" at bounding box center [406, 224] width 57 height 7
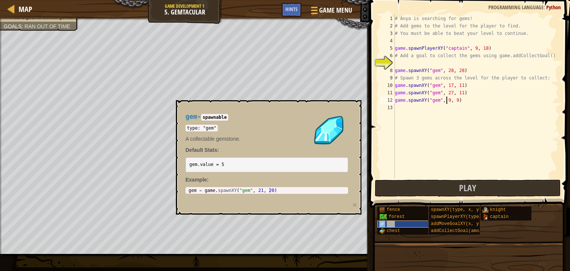
click at [399, 223] on div "gem" at bounding box center [406, 224] width 57 height 7
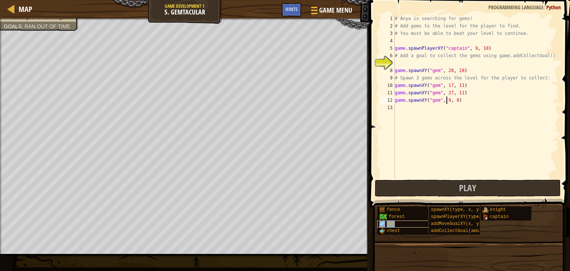
click at [399, 223] on div "gem" at bounding box center [406, 224] width 57 height 7
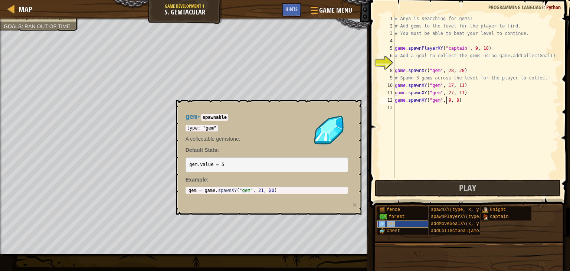
click at [399, 223] on div "gem" at bounding box center [406, 224] width 57 height 7
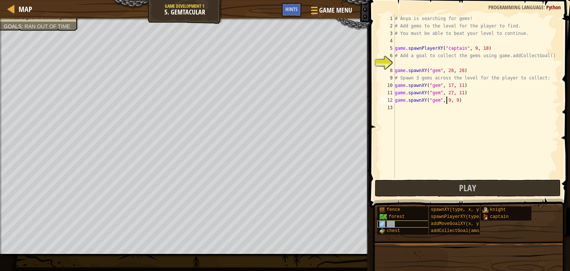
click at [399, 223] on div "gem" at bounding box center [406, 224] width 57 height 7
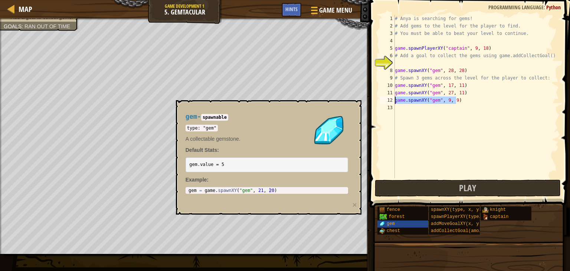
drag, startPoint x: 466, startPoint y: 99, endPoint x: 396, endPoint y: 100, distance: 70.2
click at [396, 100] on div "# Anya is searching for gems! # Add gems to the level for the player to find. #…" at bounding box center [477, 104] width 166 height 178
click at [406, 108] on div "# Anya is searching for gems! # Add gems to the level for the player to find. #…" at bounding box center [477, 104] width 166 height 178
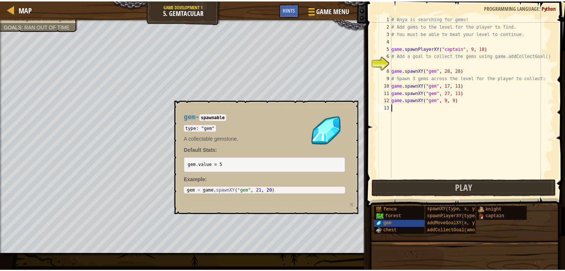
scroll to position [3, 0]
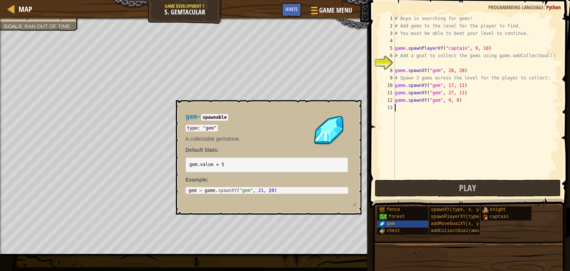
paste textarea "game.spawnXY("gem", 9, 9)"
type textarea "game.spawnXY("gem", 9, 9)"
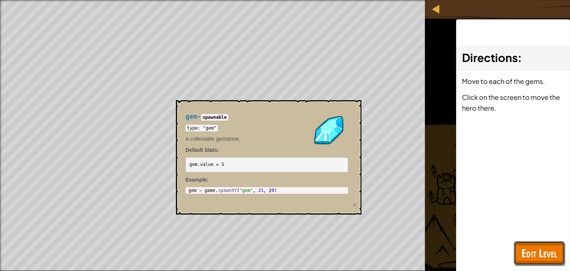
click at [535, 251] on span "Edit Level" at bounding box center [540, 252] width 36 height 15
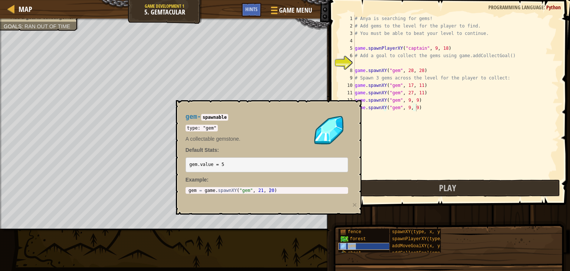
click at [356, 244] on div "gem" at bounding box center [367, 246] width 57 height 7
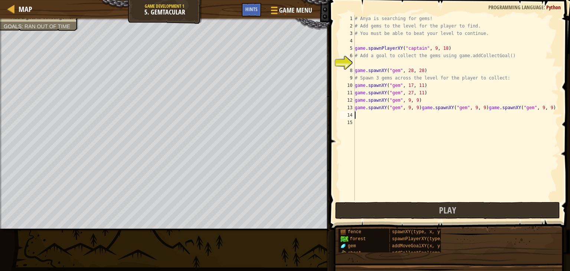
paste textarea "game.spawnXY("gem", 9, 9)"
type textarea "game.spawnXY("gem", 9, 9)game.spawnXY("gem", 9, 9)"
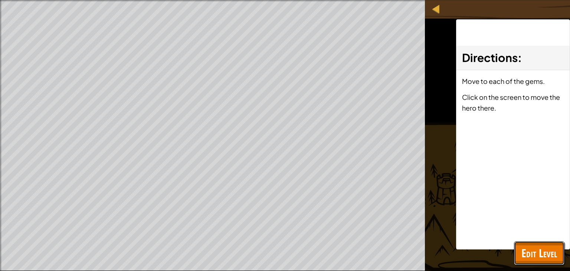
click at [539, 246] on span "Edit Level" at bounding box center [540, 252] width 36 height 15
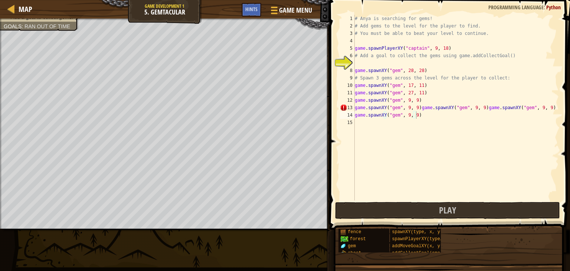
click at [421, 116] on div "# Anya is searching for gems! # Add gems to the level for the player to find. #…" at bounding box center [456, 115] width 206 height 200
click at [477, 113] on div "# Anya is searching for gems! # Add gems to the level for the player to find. #…" at bounding box center [456, 115] width 206 height 200
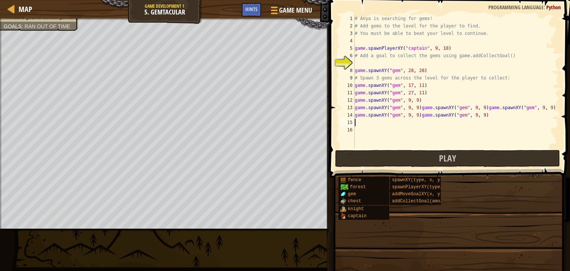
paste textarea "game.spawnXY("gem", 9, 9)"
type textarea "game.spawnXY("gem", 9, 9)"
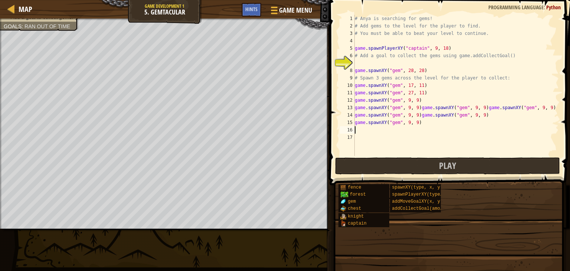
paste textarea "game.spawnXY("gem", 9, 9)"
type textarea "game.spawnXY("gem", 9, 9)"
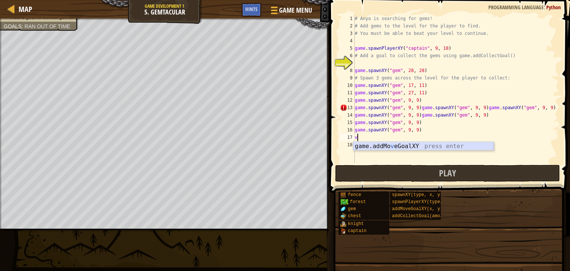
click at [414, 145] on div "game.addMo v eGoalXY press enter" at bounding box center [423, 155] width 140 height 27
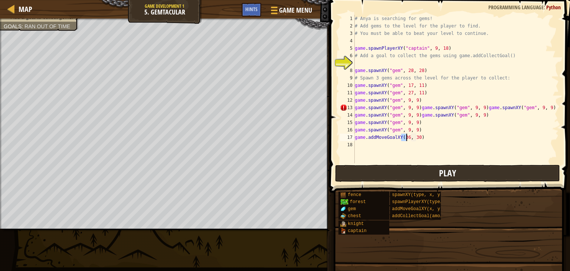
type textarea "game.addMoveGoalXY(36, 30)"
click at [417, 169] on button "Play" at bounding box center [447, 173] width 225 height 17
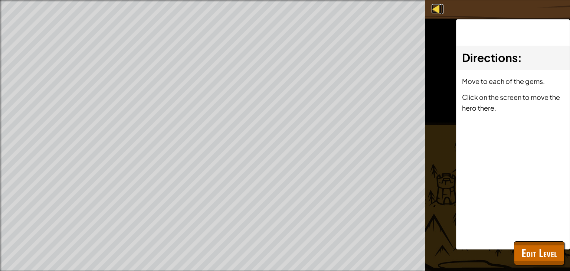
click at [437, 10] on div at bounding box center [436, 8] width 9 height 9
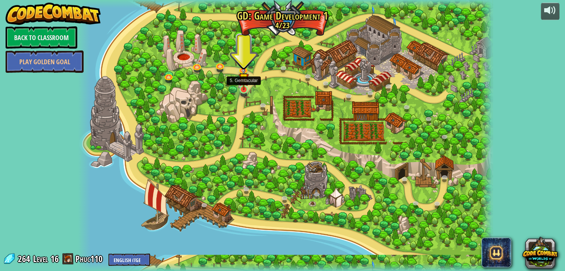
click at [243, 89] on img at bounding box center [243, 78] width 10 height 24
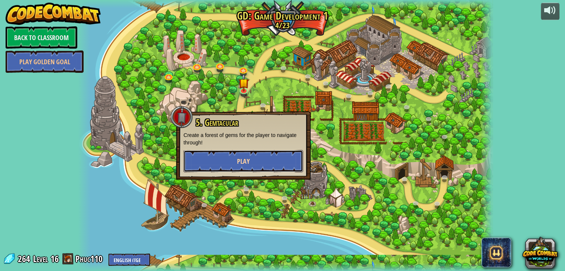
click at [275, 161] on button "Play" at bounding box center [243, 161] width 120 height 22
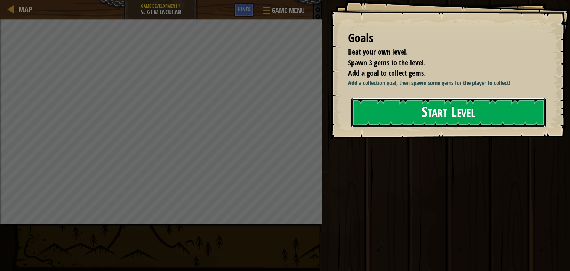
click at [386, 114] on button "Start Level" at bounding box center [449, 112] width 194 height 29
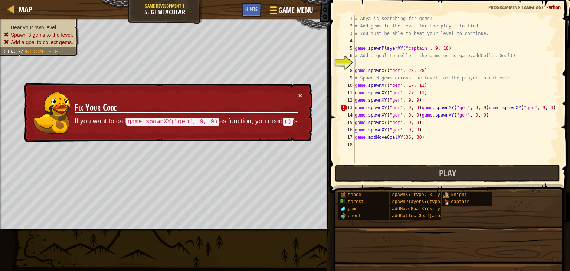
click at [274, 8] on span at bounding box center [273, 6] width 7 height 1
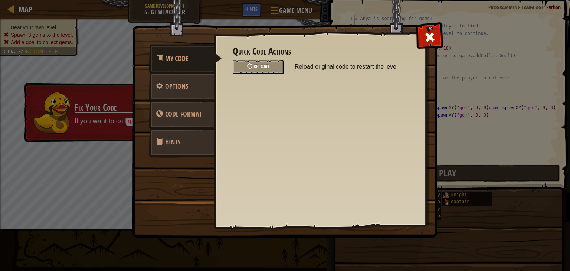
click at [273, 65] on div "Reload" at bounding box center [258, 67] width 51 height 14
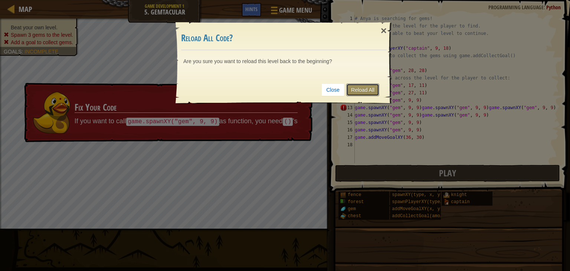
drag, startPoint x: 363, startPoint y: 88, endPoint x: 379, endPoint y: 99, distance: 19.3
click at [364, 88] on link "Reload All" at bounding box center [362, 90] width 33 height 13
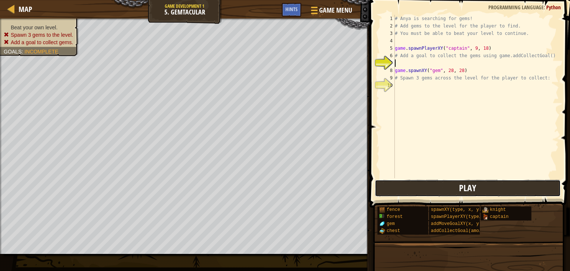
click at [465, 186] on span "Play" at bounding box center [467, 188] width 17 height 12
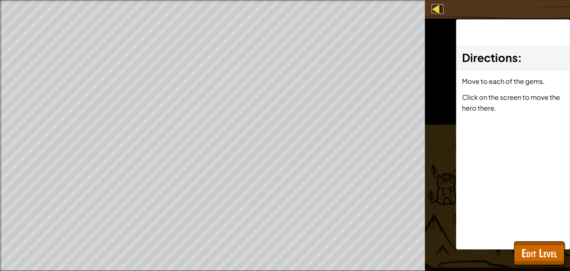
click at [433, 10] on div at bounding box center [436, 8] width 9 height 9
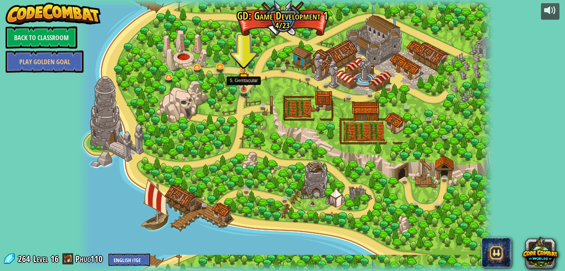
click at [246, 86] on img at bounding box center [243, 78] width 10 height 24
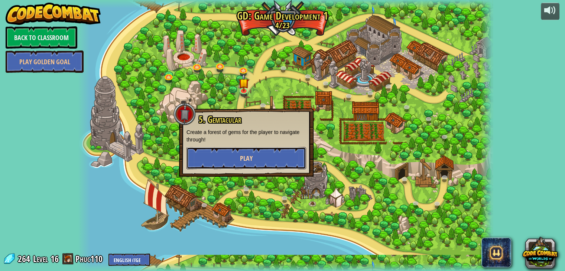
click at [272, 153] on button "Play" at bounding box center [246, 158] width 120 height 22
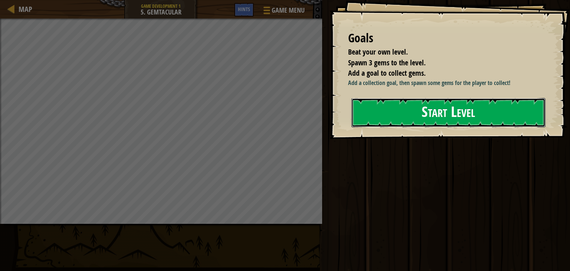
click at [430, 115] on button "Start Level" at bounding box center [449, 112] width 194 height 29
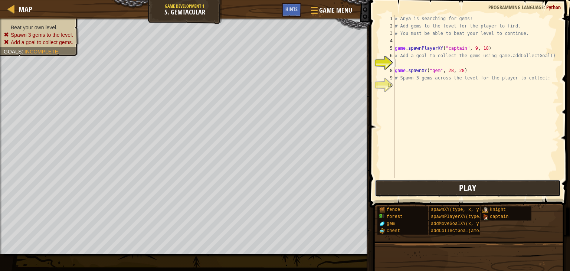
click at [489, 188] on button "Play" at bounding box center [468, 188] width 186 height 17
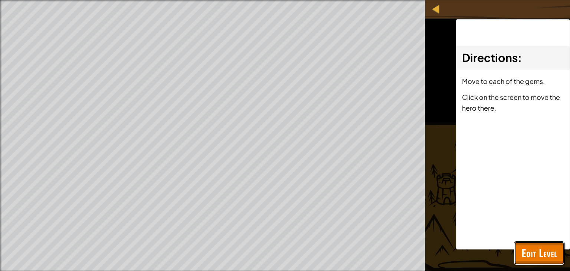
click at [530, 249] on span "Edit Level" at bounding box center [540, 252] width 36 height 15
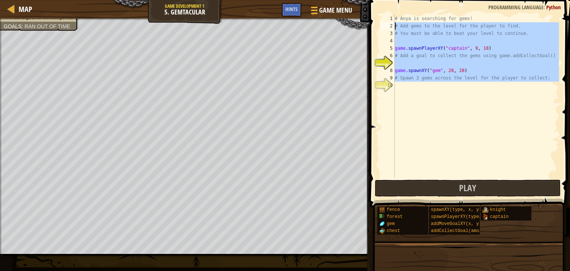
drag, startPoint x: 547, startPoint y: 131, endPoint x: 337, endPoint y: 1, distance: 247.0
click at [337, 1] on div "Map Game Development 1 5. Gemtacular Game Menu Done Hints 1 ההההההההההההההההההה…" at bounding box center [285, 135] width 570 height 271
type textarea "# Anya is searching for gems! # Add gems to the level for the player to find."
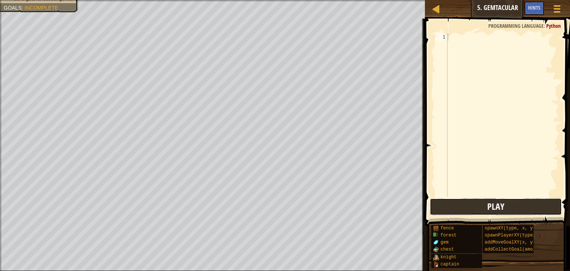
click at [463, 202] on button "Play" at bounding box center [496, 206] width 132 height 17
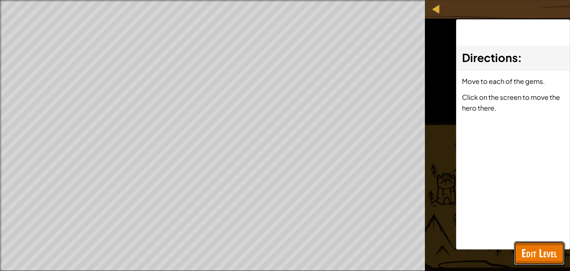
click at [542, 247] on span "Edit Level" at bounding box center [540, 252] width 36 height 15
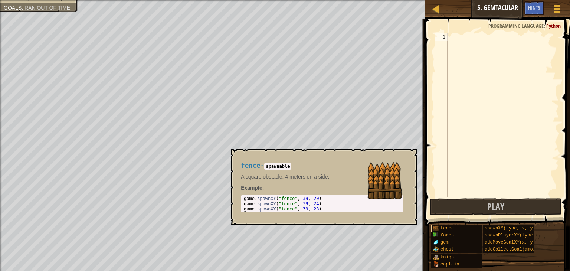
click at [468, 228] on div "fence" at bounding box center [459, 228] width 57 height 7
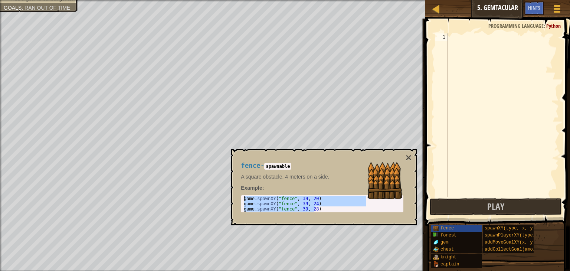
drag, startPoint x: 317, startPoint y: 208, endPoint x: 232, endPoint y: 199, distance: 85.2
click at [232, 199] on div "fence - spawnable A square obstacle, 4 meters on a side. Example : game.spawnXY…" at bounding box center [324, 187] width 186 height 76
type textarea "game.spawnXY("fence", 39, 20) game.spawnXY("fence", 39, 24)"
click at [457, 36] on div at bounding box center [502, 122] width 113 height 178
paste textarea "game.spawnXY("fence", 39, 28)"
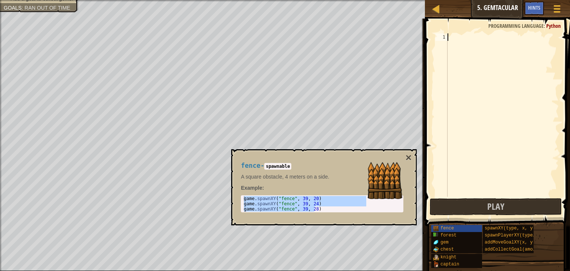
type textarea "game.spawnXY("fence", 39, 28)"
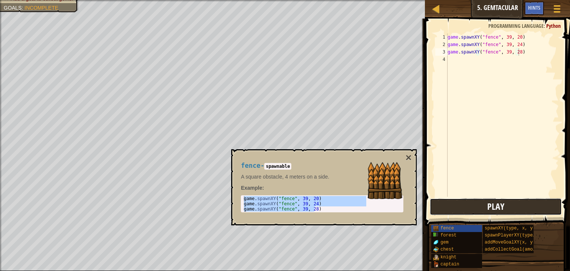
click at [512, 202] on button "Play" at bounding box center [496, 206] width 132 height 17
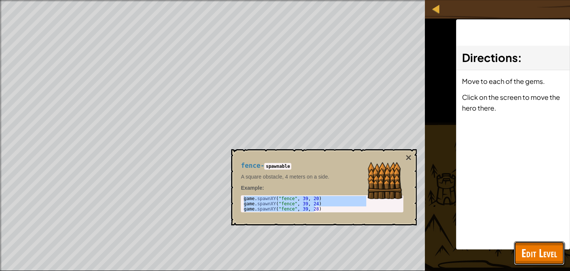
click at [528, 251] on span "Edit Level" at bounding box center [540, 252] width 36 height 15
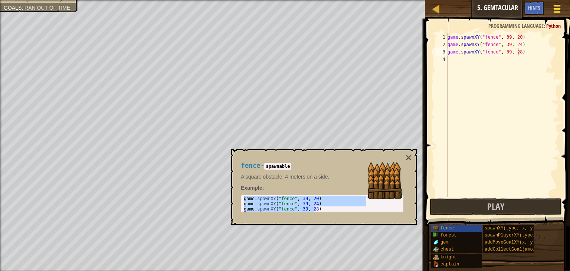
click at [559, 8] on div at bounding box center [557, 8] width 10 height 11
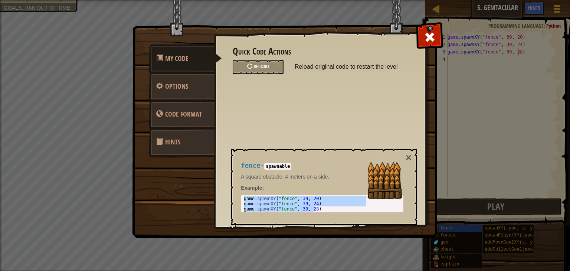
click at [267, 69] on div "Reload" at bounding box center [258, 67] width 51 height 14
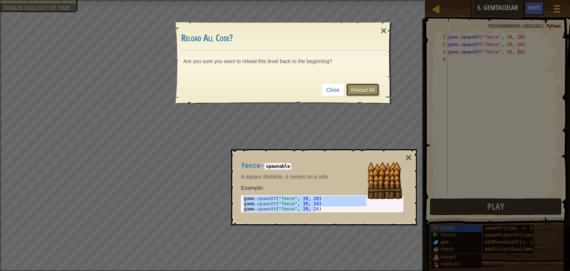
click at [377, 90] on link "Reload All" at bounding box center [362, 90] width 33 height 13
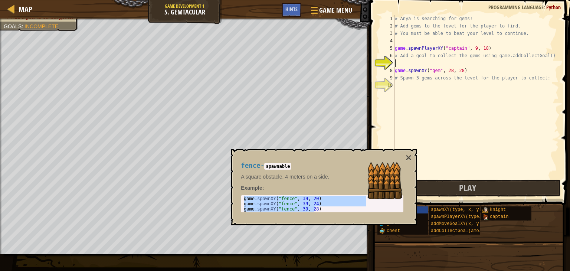
click at [475, 102] on div "# Anya is searching for gems! # Add gems to the level for the player to find. #…" at bounding box center [477, 104] width 166 height 178
click at [447, 180] on button "Play" at bounding box center [468, 188] width 186 height 17
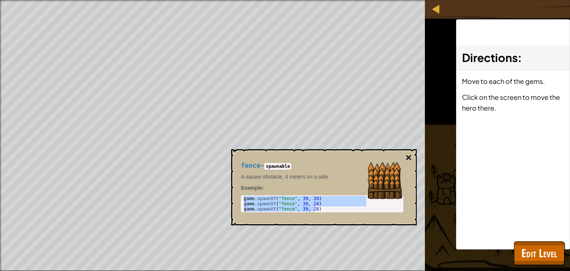
click at [408, 156] on button "×" at bounding box center [409, 158] width 6 height 10
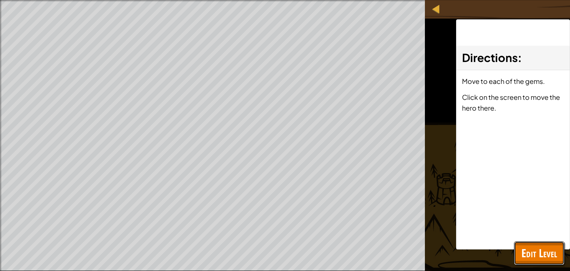
click at [527, 254] on span "Edit Level" at bounding box center [540, 252] width 36 height 15
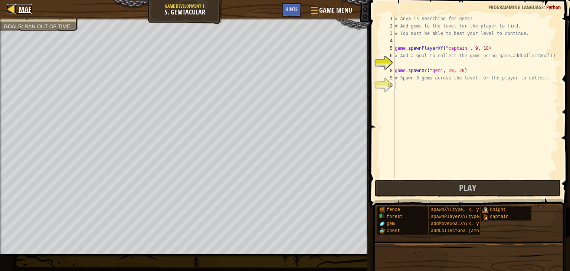
click at [15, 4] on div at bounding box center [11, 8] width 9 height 9
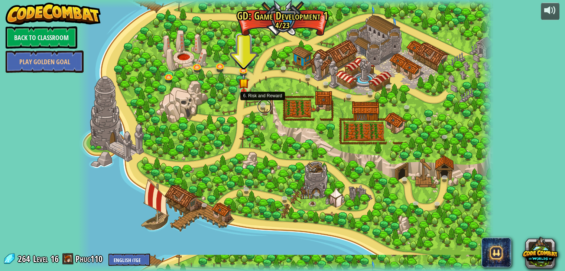
click at [262, 104] on link at bounding box center [264, 106] width 15 height 15
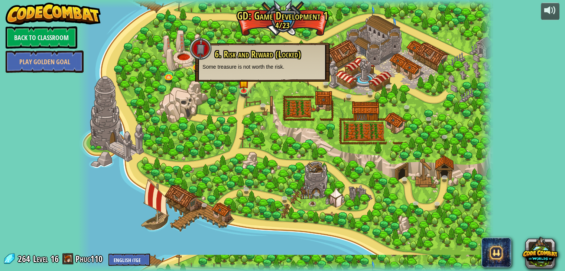
click at [239, 109] on div at bounding box center [285, 135] width 415 height 271
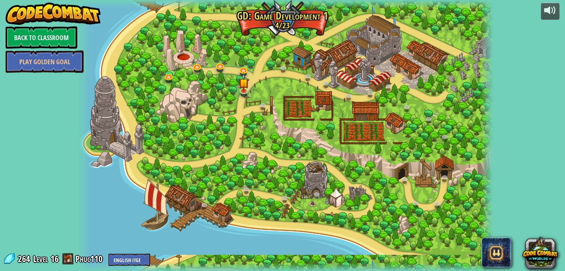
click at [293, 191] on div at bounding box center [285, 135] width 415 height 271
click at [129, 256] on select "English ([GEOGRAPHIC_DATA]) English ([GEOGRAPHIC_DATA]) 简体中文 繁體中文 русский españ…" at bounding box center [129, 260] width 42 height 12
click at [55, 231] on div "powered by Back to Classroom Play Golden Goal 3. Hero's Journey Spawn a player,…" at bounding box center [282, 135] width 565 height 271
click at [86, 259] on link "Phuc110" at bounding box center [89, 259] width 29 height 12
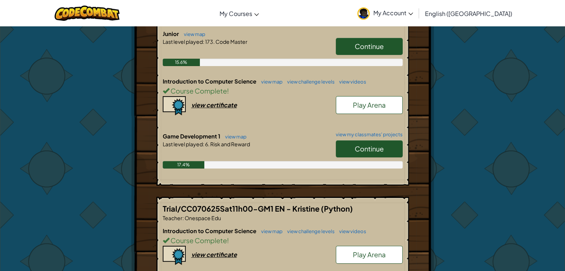
scroll to position [179, 0]
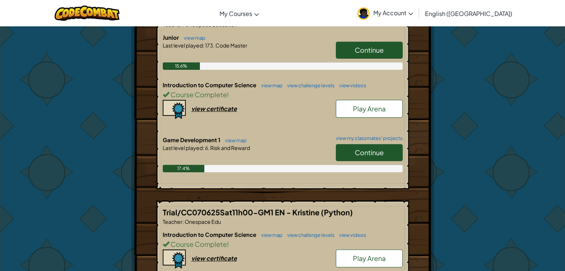
click at [369, 148] on span "Continue" at bounding box center [369, 152] width 29 height 9
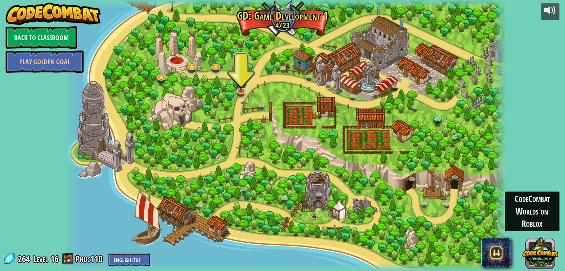
click at [542, 241] on button at bounding box center [540, 252] width 36 height 36
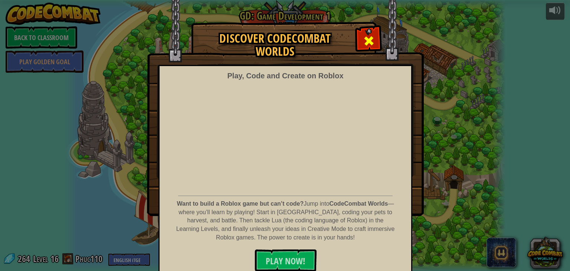
click at [363, 40] on span at bounding box center [369, 41] width 12 height 12
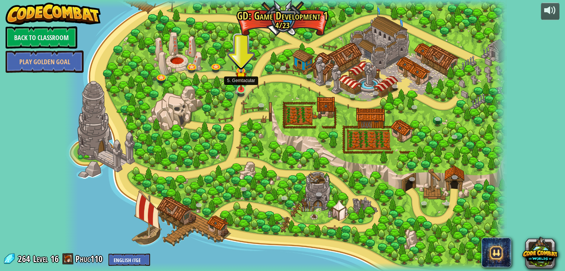
click at [242, 86] on img at bounding box center [240, 78] width 11 height 26
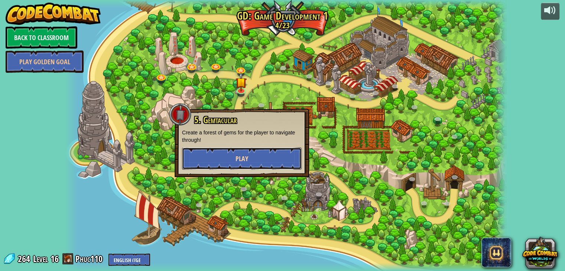
click at [261, 155] on button "Play" at bounding box center [242, 158] width 120 height 22
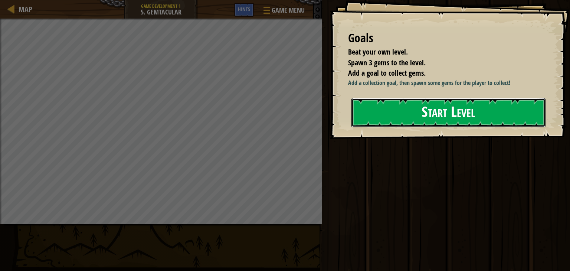
click at [450, 118] on button "Start Level" at bounding box center [449, 112] width 194 height 29
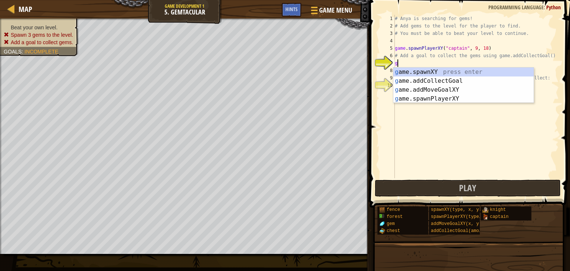
scroll to position [3, 0]
click at [437, 89] on div "g ame.spawnXY press enter g ame.addCollectGoal press enter g ame.addMoveGoalXY …" at bounding box center [464, 94] width 140 height 53
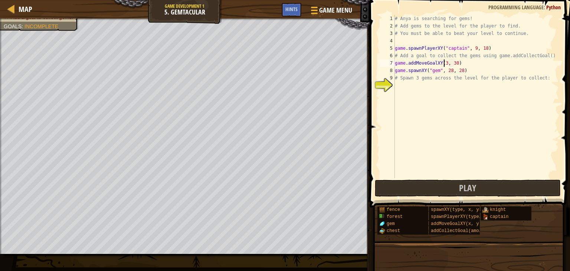
scroll to position [3, 4]
click at [455, 60] on div "# Anya is searching for gems! # Add gems to the level for the player to find. #…" at bounding box center [477, 104] width 166 height 178
click at [483, 189] on button "Play" at bounding box center [468, 188] width 186 height 17
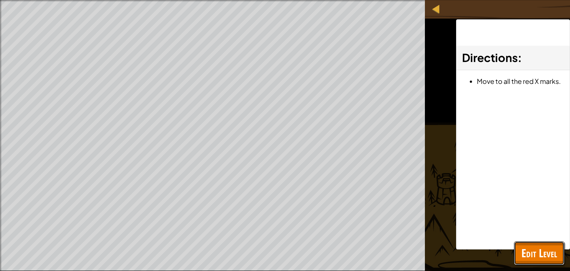
click at [533, 250] on span "Edit Level" at bounding box center [540, 252] width 36 height 15
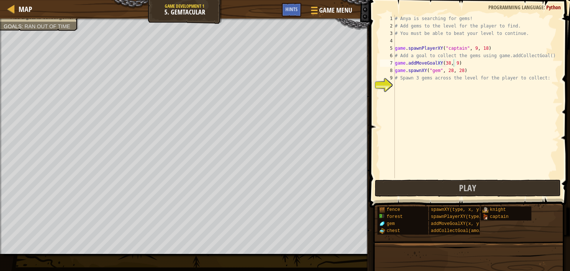
type textarea "game.spawnXY("gem", 28, 28)"
drag, startPoint x: 462, startPoint y: 70, endPoint x: 387, endPoint y: 69, distance: 75.0
click at [387, 69] on div "game.spawnXY("gem", 28, 28) 1 2 3 4 5 6 7 8 9 10 # Anya is searching for gems! …" at bounding box center [469, 96] width 180 height 163
click at [404, 88] on div "# Anya is searching for gems! # Add gems to the level for the player to find. #…" at bounding box center [477, 104] width 166 height 178
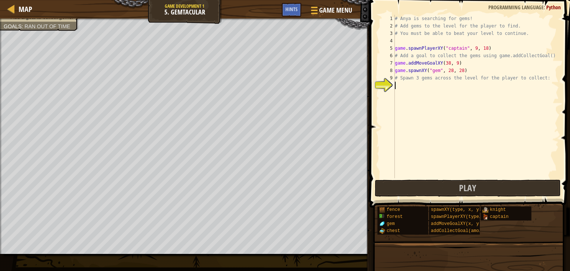
paste textarea "game.spawnXY("gem", 28, 28)"
type textarea "game.spawnXY("gem", 28, 28)"
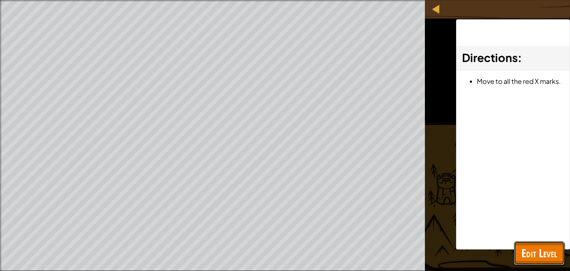
click at [533, 248] on span "Edit Level" at bounding box center [540, 252] width 36 height 15
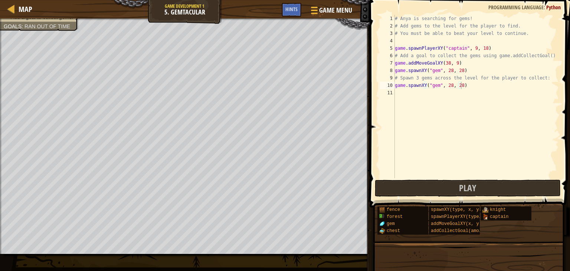
click at [464, 85] on div "# Anya is searching for gems! # Add gems to the level for the player to find. #…" at bounding box center [477, 104] width 166 height 178
paste textarea "game.spawnXY("gem", 28, 28)"
type textarea "game.spawnXY("gem", 28, 28)"
paste textarea "game.spawnXY("gem", 28, 28)"
click at [458, 84] on div "# Anya is searching for gems! # Add gems to the level for the player to find. #…" at bounding box center [477, 104] width 166 height 178
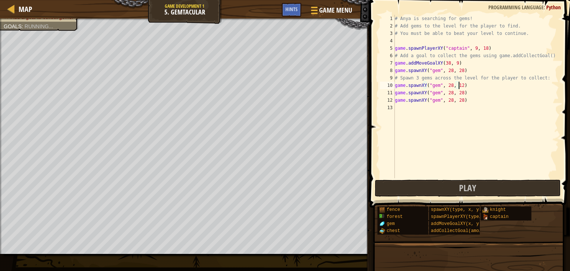
scroll to position [3, 5]
click at [448, 82] on div "# Anya is searching for gems! # Add gems to the level for the player to find. #…" at bounding box center [477, 104] width 166 height 178
type textarea "game.spawnXY("gem", 9, 12)"
click at [468, 182] on span "Play" at bounding box center [467, 188] width 17 height 12
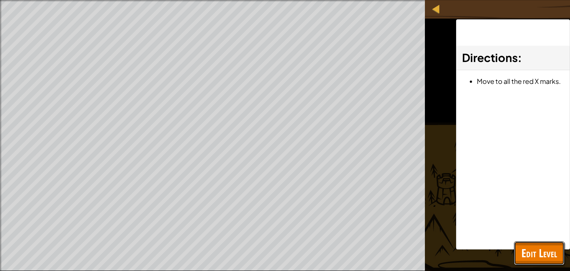
click at [523, 251] on span "Edit Level" at bounding box center [540, 252] width 36 height 15
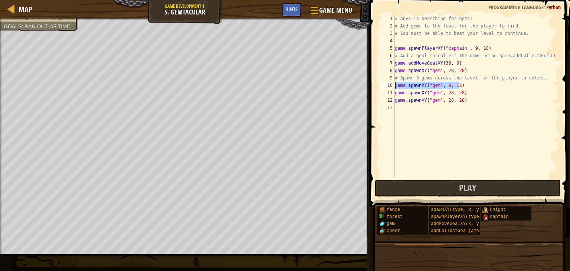
drag, startPoint x: 469, startPoint y: 85, endPoint x: 388, endPoint y: 88, distance: 81.7
click at [388, 88] on div "game.spawnXY("gem", 9, 12) 1 2 3 4 5 6 7 8 9 10 11 12 13 # Anya is searching fo…" at bounding box center [469, 96] width 180 height 163
click at [462, 85] on div "# Anya is searching for gems! # Add gems to the level for the player to find. #…" at bounding box center [477, 96] width 166 height 163
drag, startPoint x: 471, startPoint y: 107, endPoint x: 471, endPoint y: 121, distance: 13.7
click at [471, 121] on div "# Anya is searching for gems! # Add gems to the level for the player to find. #…" at bounding box center [477, 104] width 166 height 178
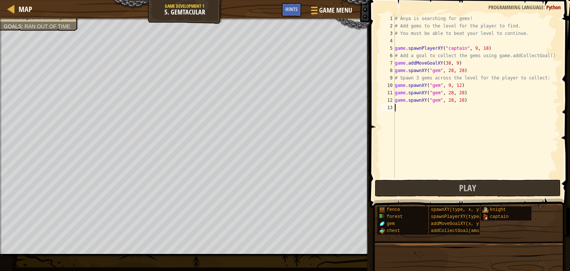
click at [471, 121] on div "# Anya is searching for gems! # Add gems to the level for the player to find. #…" at bounding box center [477, 104] width 166 height 178
click at [448, 83] on div "# Anya is searching for gems! # Add gems to the level for the player to find. #…" at bounding box center [477, 104] width 166 height 178
click at [446, 82] on div "# Anya is searching for gems! # Add gems to the level for the player to find. #…" at bounding box center [477, 104] width 166 height 178
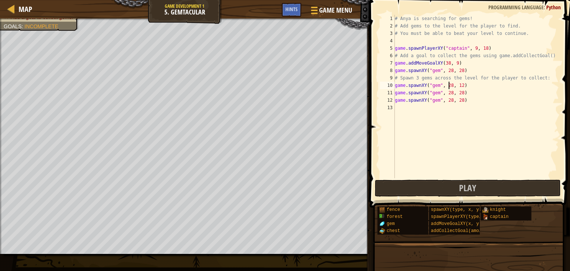
click at [458, 81] on div "# Anya is searching for gems! # Add gems to the level for the player to find. #…" at bounding box center [477, 104] width 166 height 178
click at [457, 84] on div "# Anya is searching for gems! # Add gems to the level for the player to find. #…" at bounding box center [477, 104] width 166 height 178
click at [455, 82] on div "# Anya is searching for gems! # Add gems to the level for the player to find. #…" at bounding box center [477, 104] width 166 height 178
click at [456, 82] on div "# Anya is searching for gems! # Add gems to the level for the player to find. #…" at bounding box center [477, 104] width 166 height 178
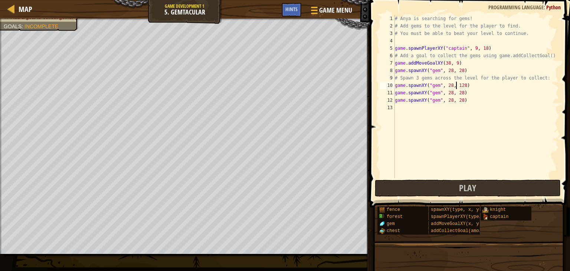
type textarea "game.spawnXY("gem", 28, 28)"
click at [467, 188] on span "Play" at bounding box center [467, 188] width 17 height 12
click at [409, 109] on div "# Anya is searching for gems! # Add gems to the level for the player to find. #…" at bounding box center [477, 104] width 166 height 178
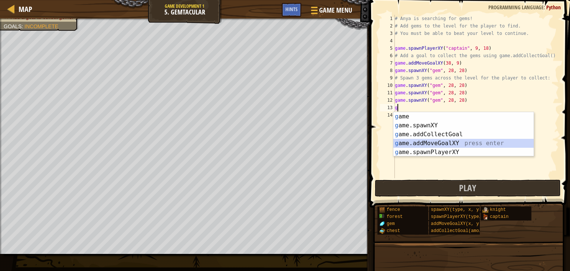
click at [494, 141] on div "g ame press enter g ame.spawnXY press enter g ame.addCollectGoal press enter g …" at bounding box center [464, 143] width 140 height 62
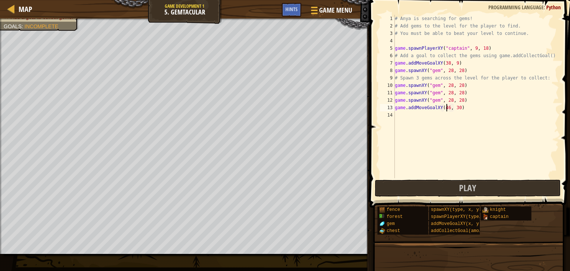
scroll to position [3, 4]
click at [402, 185] on button "Play" at bounding box center [468, 188] width 186 height 17
click at [463, 184] on span "Play" at bounding box center [467, 188] width 17 height 12
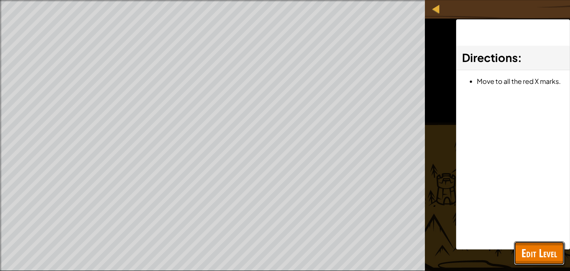
drag, startPoint x: 558, startPoint y: 247, endPoint x: 556, endPoint y: 250, distance: 3.8
click at [557, 249] on button "Edit Level" at bounding box center [539, 253] width 50 height 24
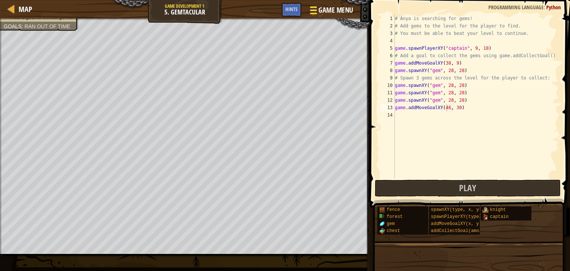
click at [330, 12] on span "Game Menu" at bounding box center [336, 10] width 35 height 10
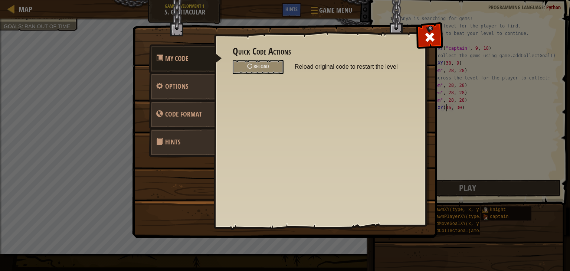
click at [190, 147] on link "Hints" at bounding box center [182, 142] width 66 height 29
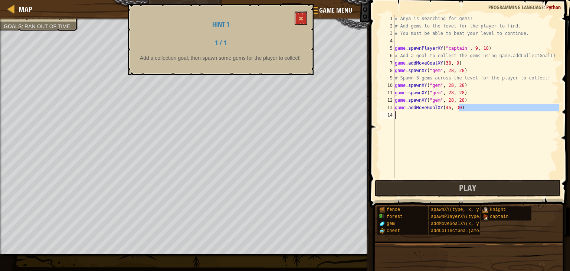
drag, startPoint x: 470, startPoint y: 108, endPoint x: 389, endPoint y: 160, distance: 95.7
click at [389, 160] on div "game.addMoveGoalXY(46, 30) 1 2 3 4 5 6 7 8 9 10 11 12 13 14 # Anya is searching…" at bounding box center [469, 96] width 180 height 163
type textarea "game.addMoveGoalXY(46, 30)"
click at [468, 189] on span "Play" at bounding box center [467, 188] width 17 height 12
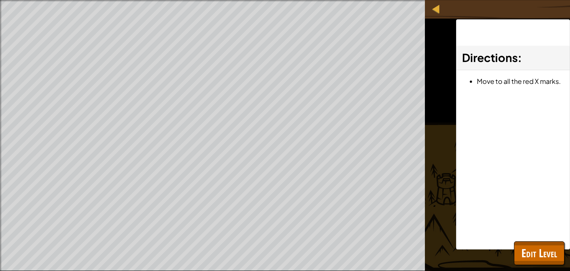
click at [468, 189] on div "Directions : Move to all the red X marks." at bounding box center [513, 134] width 114 height 230
click at [464, 195] on div "Directions : Move to all the red X marks." at bounding box center [513, 134] width 114 height 230
click at [367, 191] on div "Beat your own level. Spawn 3 gems to the level. Add a goal to collect gems. Goa…" at bounding box center [285, 135] width 570 height 271
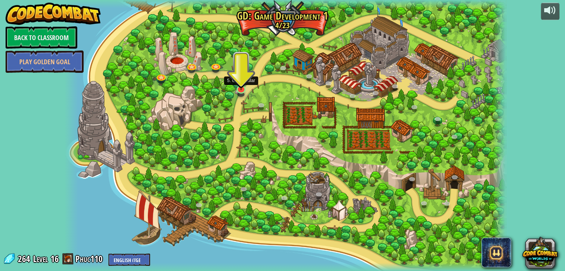
click at [242, 89] on img at bounding box center [240, 78] width 11 height 26
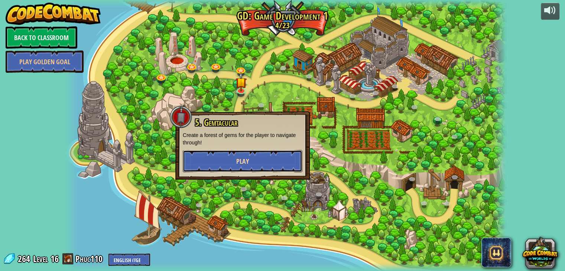
click at [266, 159] on button "Play" at bounding box center [243, 161] width 120 height 22
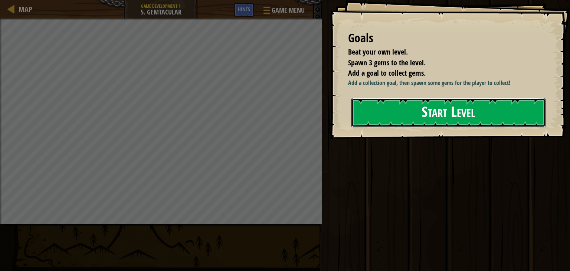
click at [453, 100] on button "Start Level" at bounding box center [449, 112] width 194 height 29
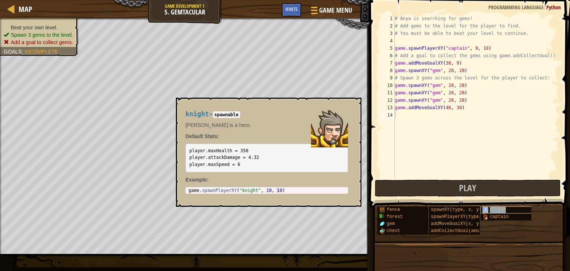
click at [505, 210] on div "knight" at bounding box center [509, 209] width 57 height 7
type textarea "game.spawnPlayerXY("knight", 10, 10)"
click at [160, 0] on body "Map Game Development 1 5. Gemtacular Game Menu Done Hints 1 ההההההההההההההההההה…" at bounding box center [285, 0] width 570 height 0
drag, startPoint x: 294, startPoint y: 190, endPoint x: 369, endPoint y: 45, distance: 162.9
click at [366, 45] on div "Map Game Development 1 5. Gemtacular Game Menu Done Hints 1 ההההההההההההההההההה…" at bounding box center [285, 135] width 570 height 271
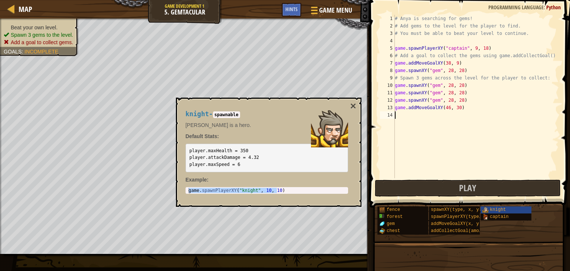
click at [403, 37] on div "# Anya is searching for gems! # Add gems to the level for the player to find. #…" at bounding box center [477, 104] width 166 height 178
paste textarea "game.spawnPlayerXY("knight", 10, 10)"
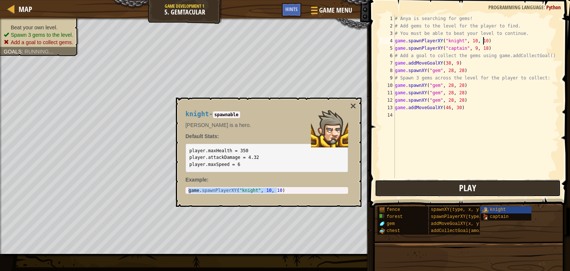
click at [487, 186] on button "Play" at bounding box center [468, 188] width 186 height 17
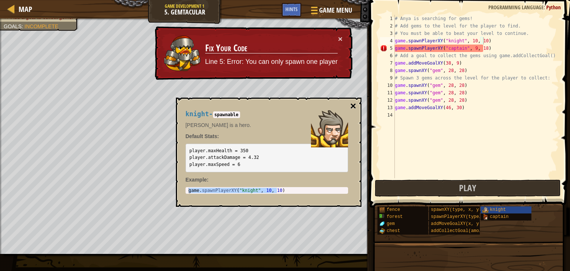
click at [350, 104] on button "×" at bounding box center [353, 106] width 6 height 10
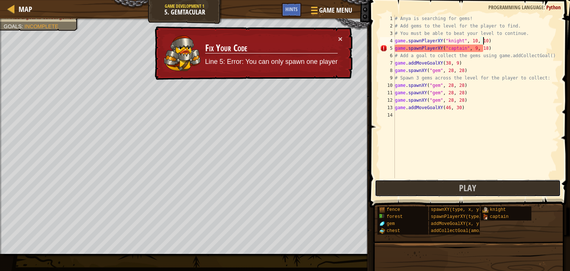
click at [435, 183] on button "Play" at bounding box center [468, 188] width 186 height 17
click at [476, 185] on span "Play" at bounding box center [467, 188] width 17 height 12
click at [478, 189] on button "Play" at bounding box center [468, 188] width 186 height 17
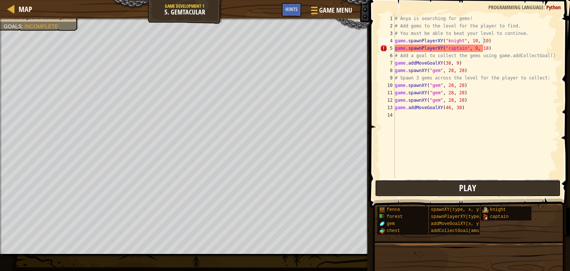
click at [479, 189] on button "Play" at bounding box center [468, 188] width 186 height 17
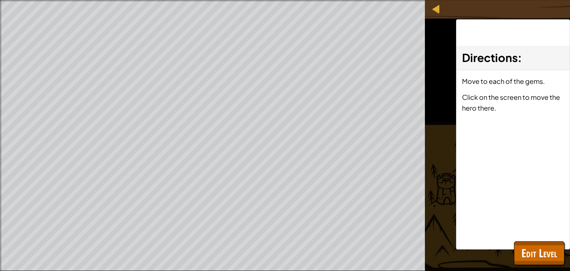
click at [494, 205] on div "Directions : Move to each of the gems. Click on the screen to move the hero the…" at bounding box center [513, 134] width 114 height 230
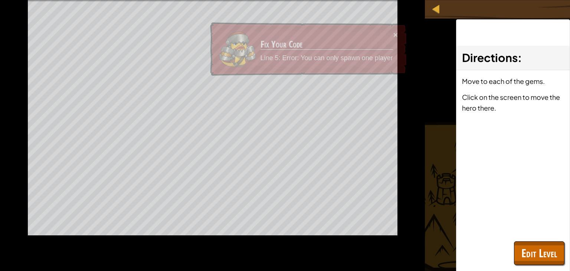
click at [473, 190] on div "Map Game Development 1 5. Gemtacular Game Menu Done Hints 1 ההההההההההההההההההה…" at bounding box center [285, 135] width 570 height 271
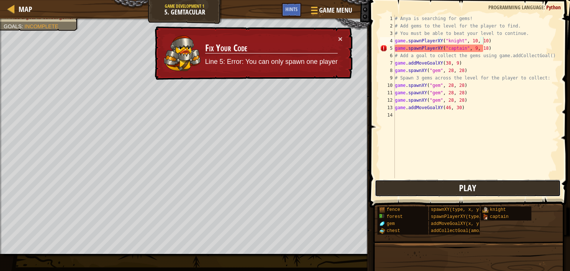
click at [472, 190] on span "Play" at bounding box center [467, 188] width 17 height 12
click at [472, 190] on div "Map Game Development 1 5. Gemtacular Game Menu Done Hints 1 ההההההההההההההההההה…" at bounding box center [285, 135] width 570 height 271
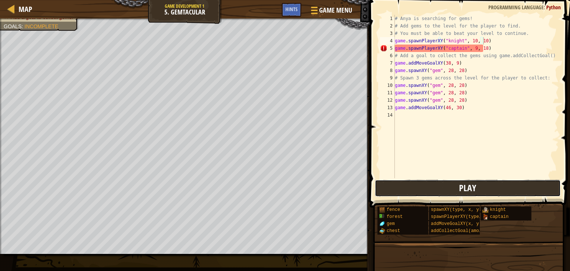
click at [472, 190] on span "Play" at bounding box center [467, 188] width 17 height 12
click at [472, 190] on div "Map Game Development 1 5. Gemtacular Game Menu Done Hints 1 ההההההההההההההההההה…" at bounding box center [285, 135] width 570 height 271
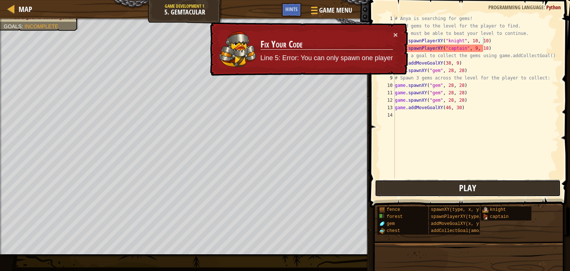
click at [472, 190] on span "Play" at bounding box center [467, 188] width 17 height 12
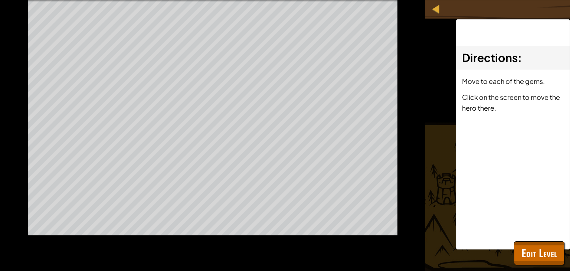
click at [472, 190] on div "Directions : Move to each of the gems. Click on the screen to move the hero the…" at bounding box center [513, 134] width 114 height 230
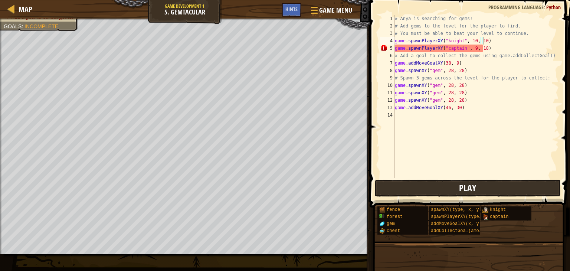
click at [472, 190] on div "Map Game Development 1 5. Gemtacular Game Menu Done Hints 1 ההההההההההההההההההה…" at bounding box center [285, 135] width 570 height 271
click at [472, 190] on span "Play" at bounding box center [467, 188] width 17 height 12
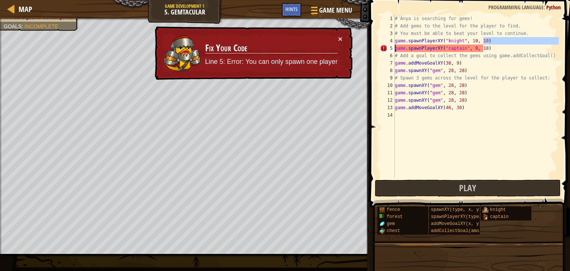
drag, startPoint x: 502, startPoint y: 43, endPoint x: 381, endPoint y: 47, distance: 121.1
click at [381, 47] on div "game.spawnPlayerXY("knight", 10, 10) 1 2 3 4 5 6 7 8 9 10 11 12 13 14 # Anya is…" at bounding box center [469, 96] width 180 height 163
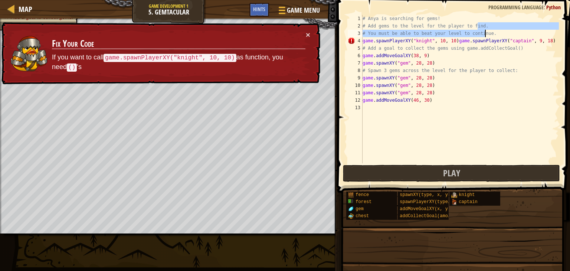
drag, startPoint x: 530, startPoint y: 26, endPoint x: 540, endPoint y: 36, distance: 14.4
click at [529, 31] on div "# Anya is searching for gems! # Add gems to the level for the player to find. #…" at bounding box center [460, 96] width 198 height 163
drag, startPoint x: 545, startPoint y: 41, endPoint x: 451, endPoint y: 41, distance: 93.2
click at [451, 41] on div "# Anya is searching for gems! # Add gems to the level for the player to find. #…" at bounding box center [460, 96] width 198 height 163
click at [472, 174] on button "Play" at bounding box center [451, 173] width 217 height 17
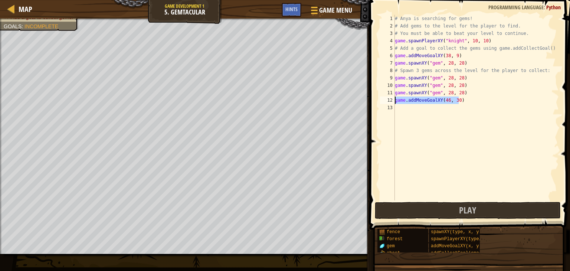
drag, startPoint x: 458, startPoint y: 100, endPoint x: 382, endPoint y: 100, distance: 76.5
click at [382, 100] on div "game.spawnPlayerXY("knight", 10, 10) 1 2 3 4 5 6 7 8 9 10 11 12 13 # Anya is se…" at bounding box center [469, 108] width 180 height 186
type textarea "game.addMoveGoalXY(46, 30)"
click at [457, 83] on div "# Anya is searching for gems! # Add gems to the level for the player to find. #…" at bounding box center [477, 115] width 166 height 200
click at [458, 83] on div "# Anya is searching for gems! # Add gems to the level for the player to find. #…" at bounding box center [477, 115] width 166 height 200
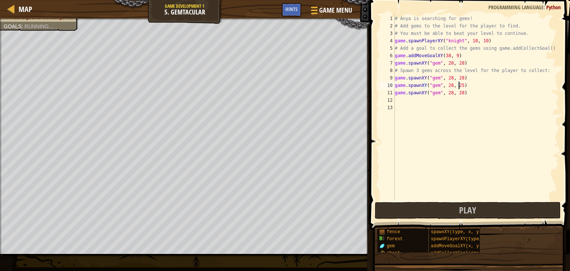
scroll to position [3, 5]
click at [458, 92] on div "# Anya is searching for gems! # Add gems to the level for the player to find. #…" at bounding box center [477, 115] width 166 height 200
type textarea "game.spawnXY("gem", 28, 24)"
click at [483, 206] on button "Play" at bounding box center [468, 210] width 186 height 17
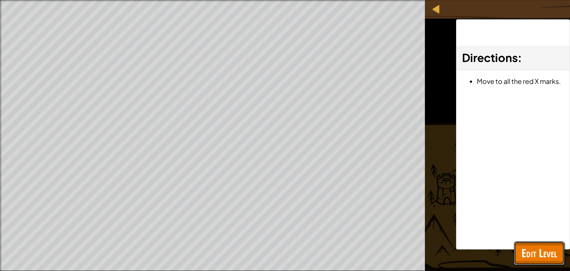
click at [533, 247] on span "Edit Level" at bounding box center [540, 252] width 36 height 15
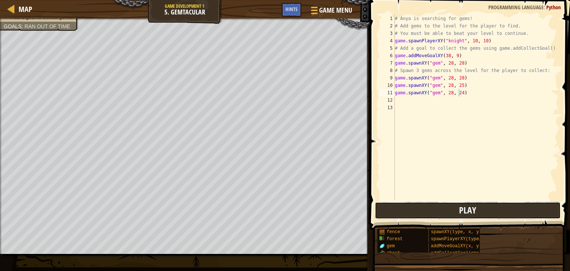
click at [467, 212] on span "Play" at bounding box center [467, 210] width 17 height 12
click at [410, 100] on div "# Anya is searching for gems! # Add gems to the level for the player to find. #…" at bounding box center [477, 115] width 166 height 200
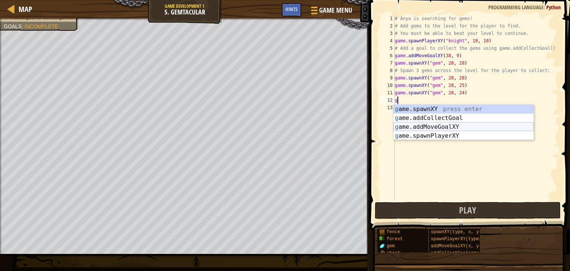
click at [457, 128] on div "g ame.spawnXY press enter g ame.addCollectGoal press enter g ame.addMoveGoalXY …" at bounding box center [464, 131] width 140 height 53
type textarea "game.addMoveGoalXY(36, 30)"
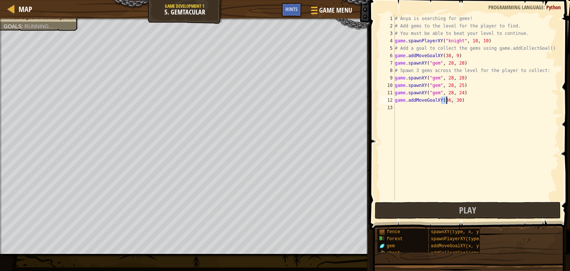
click at [461, 97] on div "# Anya is searching for gems! # Add gems to the level for the player to find. #…" at bounding box center [477, 115] width 166 height 200
drag, startPoint x: 461, startPoint y: 98, endPoint x: 386, endPoint y: 102, distance: 75.1
click at [386, 102] on div "game.addMoveGoalXY(36, 30) 1 2 3 4 5 6 7 8 9 10 11 12 13 # Anya is searching fo…" at bounding box center [469, 108] width 180 height 186
click at [401, 106] on div "# Anya is searching for gems! # Add gems to the level for the player to find. #…" at bounding box center [477, 115] width 166 height 200
paste textarea "game.addMoveGoalXY(36, 30)"
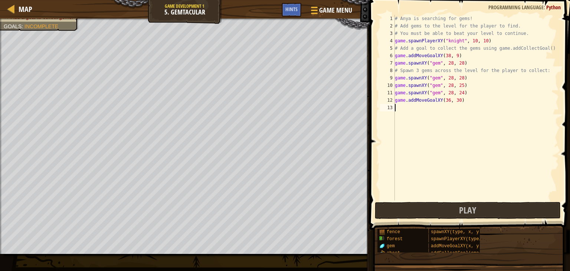
type textarea "game.addMoveGoalXY(36, 30)"
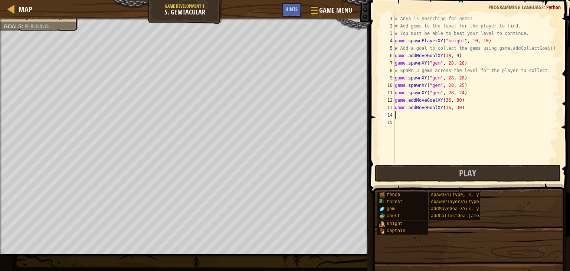
paste textarea "game.addMoveGoalXY(36, 30)"
type textarea "game.addMoveGoalXY(36, 30)"
paste textarea "game.addMoveGoalXY(36, 30)"
type textarea "game.addMoveGoalXY(36, 30)"
paste textarea "game.addMoveGoalXY(36, 30)"
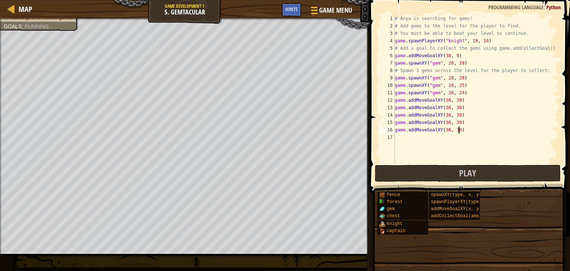
type textarea "game.addMoveGoalXY(36, 30)"
paste textarea "game.addMoveGoalXY(36, 30)"
type textarea "game.addMoveGoalXY(36, 30)"
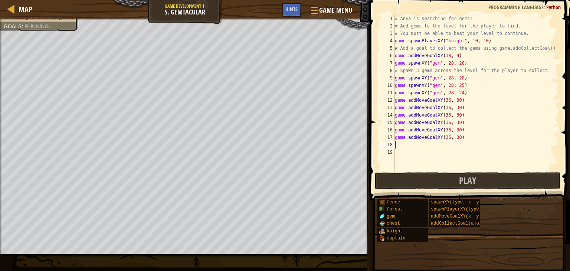
paste textarea "game.addMoveGoalXY(36, 30)"
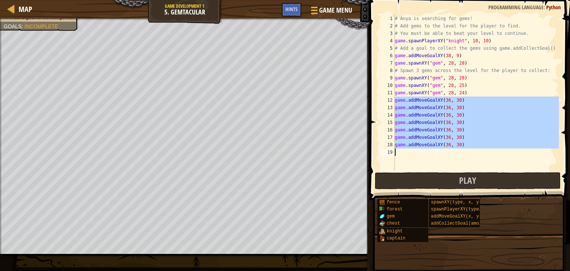
drag, startPoint x: 394, startPoint y: 101, endPoint x: 445, endPoint y: 158, distance: 77.0
click at [445, 158] on div "game.addMoveGoalXY(36, 30) 1 2 3 4 5 6 7 8 9 10 11 12 13 14 15 16 17 18 19 # An…" at bounding box center [469, 93] width 180 height 156
type textarea "game.addMoveGoalXY(36, 30)"
click at [423, 156] on div "# Anya is searching for gems! # Add gems to the level for the player to find. #…" at bounding box center [477, 93] width 166 height 156
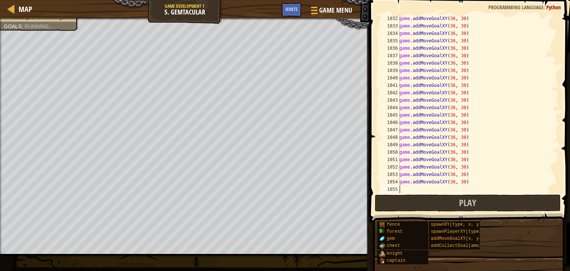
scroll to position [7655, 0]
click at [446, 205] on button "Play" at bounding box center [468, 203] width 186 height 17
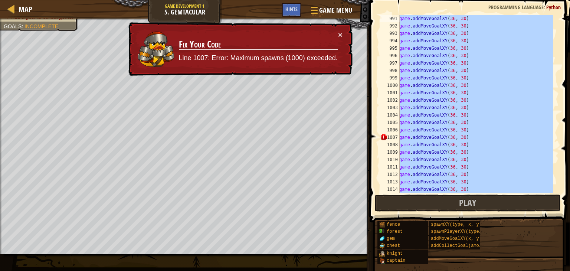
scroll to position [7350, 0]
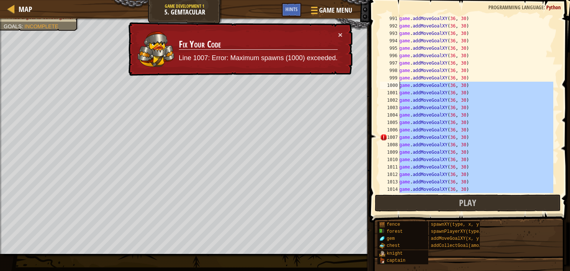
drag, startPoint x: 478, startPoint y: 187, endPoint x: 401, endPoint y: 84, distance: 128.8
click at [401, 84] on div "game . addMoveGoalXY ( 36 , 30 ) game . addMoveGoalXY ( 36 , 30 ) game . addMov…" at bounding box center [476, 111] width 156 height 193
type textarea "game.addMoveGoalXY(36, 30) game.addMoveGoalXY(36, 30)"
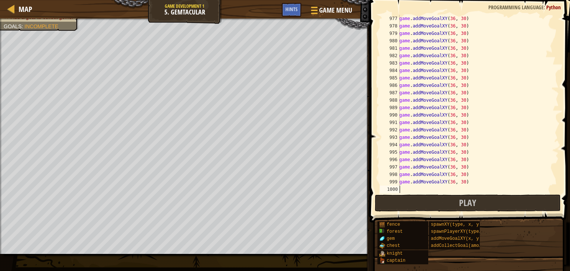
scroll to position [7246, 0]
click at [441, 203] on button "Play" at bounding box center [468, 203] width 186 height 17
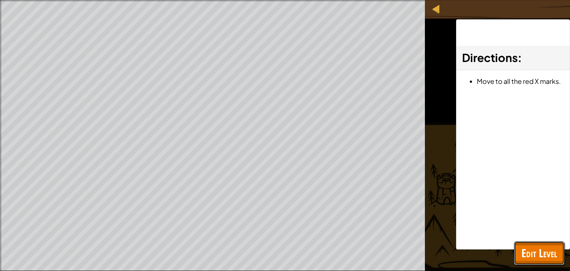
click at [535, 255] on span "Edit Level" at bounding box center [540, 252] width 36 height 15
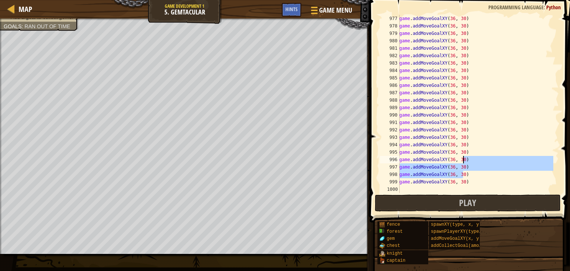
drag, startPoint x: 477, startPoint y: 176, endPoint x: 512, endPoint y: 185, distance: 35.4
click at [516, 180] on div "game . addMoveGoalXY ( 36 , 30 ) game . addMoveGoalXY ( 36 , 30 ) game . addMov…" at bounding box center [476, 111] width 156 height 193
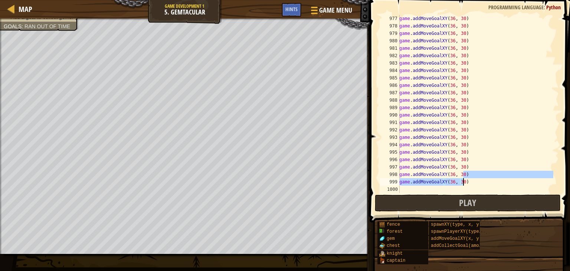
type textarea "game.addMoveGoalXY(36, 30)"
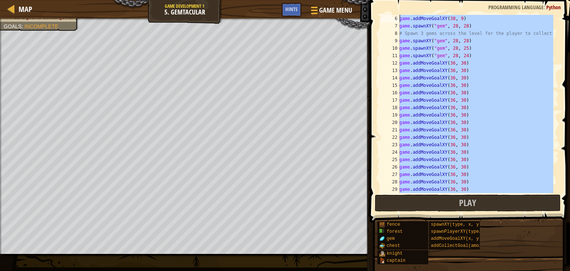
scroll to position [0, 0]
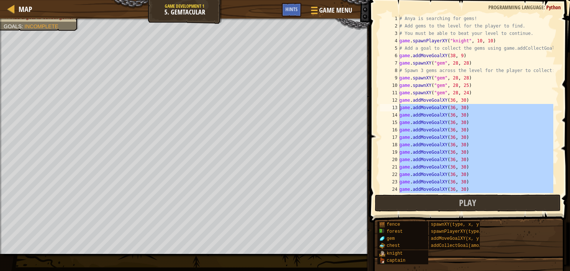
drag, startPoint x: 470, startPoint y: 174, endPoint x: 398, endPoint y: 108, distance: 97.7
click at [398, 108] on div "1 2 3 4 5 6 7 8 9 10 11 12 13 14 15 16 17 18 19 20 21 22 23 24 25 # Anya is sea…" at bounding box center [469, 104] width 180 height 178
type textarea "game.addMoveGoalXY(36, 30) game.addMoveGoalXY(36, 30)"
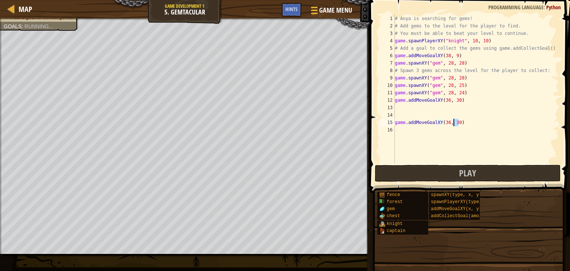
drag, startPoint x: 461, startPoint y: 124, endPoint x: 378, endPoint y: 126, distance: 83.5
click at [378, 126] on div "1 2 3 4 5 6 7 8 9 10 11 12 13 14 15 16 # Anya is searching for gems! # Add gems…" at bounding box center [469, 111] width 203 height 215
type textarea "game.addMoveGoalXY(36, 30)"
